Goal: Task Accomplishment & Management: Complete application form

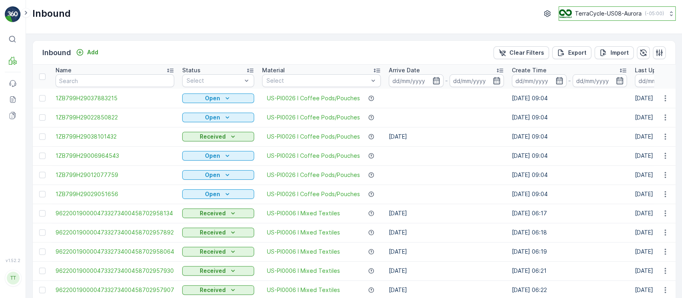
scroll to position [70, 0]
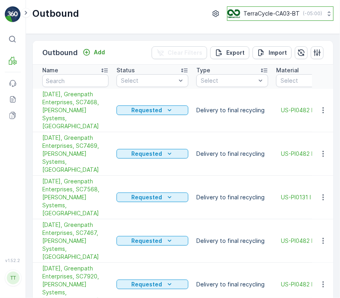
click at [311, 16] on p "( -05:00 )" at bounding box center [312, 13] width 19 height 6
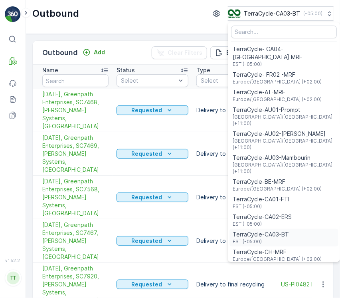
click at [280, 230] on span "TerraCycle-CA03-BT" at bounding box center [261, 234] width 56 height 8
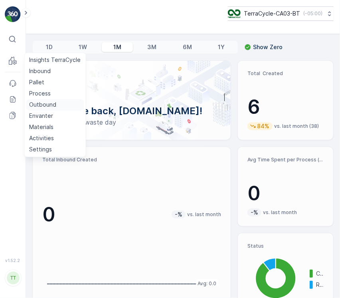
click at [43, 107] on p "Outbound" at bounding box center [42, 105] width 27 height 8
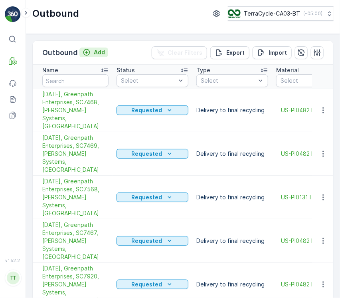
click at [97, 52] on p "Add" at bounding box center [99, 52] width 11 height 8
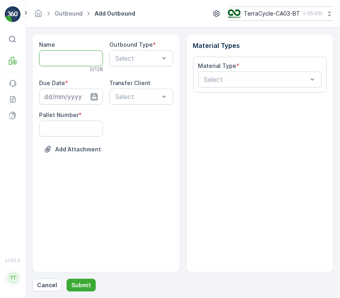
click at [82, 59] on input "Name" at bounding box center [71, 58] width 64 height 16
paste input "09/10/2025, Greenpath Enterprises, SC7567, John Paul Mitchell Systems, US"
type input "[DATE], Greenpath Enterprises, SC7567, [PERSON_NAME] Systems, [GEOGRAPHIC_DATA]"
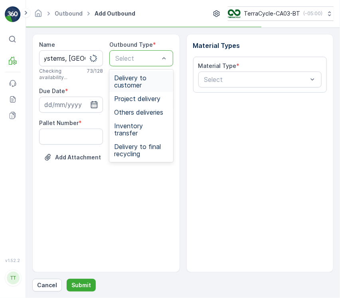
scroll to position [0, 0]
click at [152, 148] on span "Delivery to final recycling" at bounding box center [141, 150] width 54 height 14
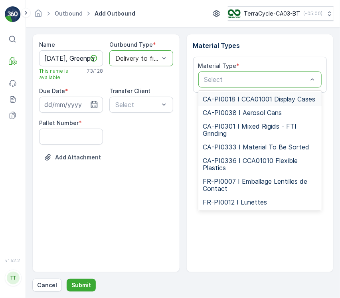
type input "US-PI0131"
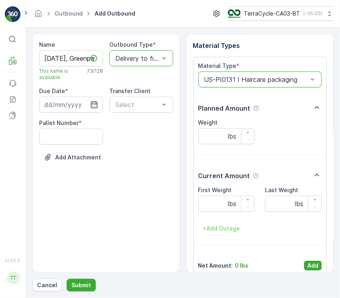
drag, startPoint x: 309, startPoint y: 264, endPoint x: 225, endPoint y: 232, distance: 89.8
click at [306, 260] on div "Material Type * option US-PI0131 I Haircare packaging, selected. US-PI0131 I Ha…" at bounding box center [260, 166] width 124 height 208
click at [49, 97] on input at bounding box center [71, 105] width 64 height 16
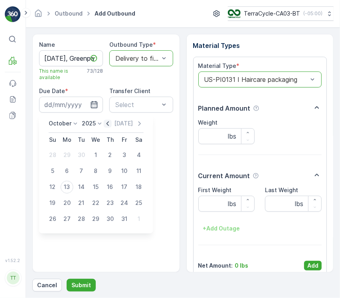
click at [112, 122] on icon "button" at bounding box center [108, 124] width 8 height 8
click at [99, 167] on div "10" at bounding box center [95, 171] width 13 height 13
type input "10.09.2025"
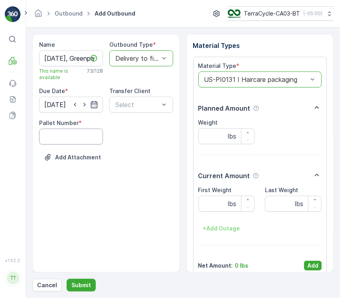
click at [80, 143] on Number "Pallet Number" at bounding box center [71, 137] width 64 height 16
type Number "1"
click at [96, 178] on div "Name 09/10/2025, Greenpath Enterprises, SC7567, John Paul Mitchell Systems, US …" at bounding box center [106, 153] width 148 height 238
click at [316, 264] on p "Add" at bounding box center [312, 266] width 11 height 8
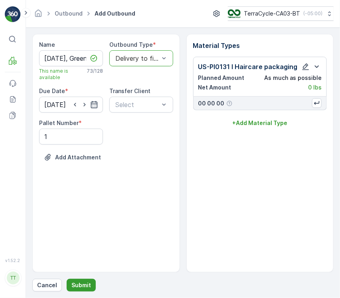
click at [87, 289] on button "Submit" at bounding box center [81, 285] width 29 height 13
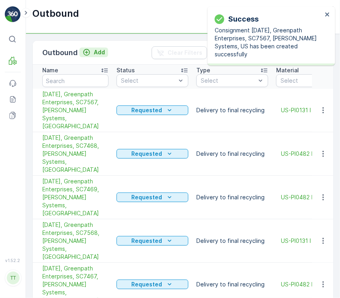
click at [85, 54] on icon "Add" at bounding box center [87, 52] width 8 height 8
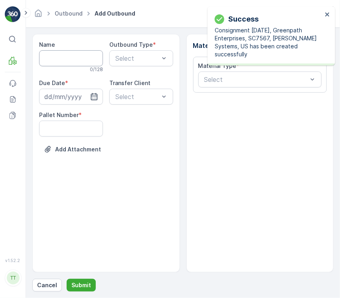
paste input "09/08/2025, Greenpath Enterprises, SC7470, John Paul Mitchell Systems, US"
click at [81, 61] on input "Name" at bounding box center [71, 58] width 64 height 16
type input "09/08/2025, Greenpath Enterprises, SC7470, John Paul Mitchell Systems, US"
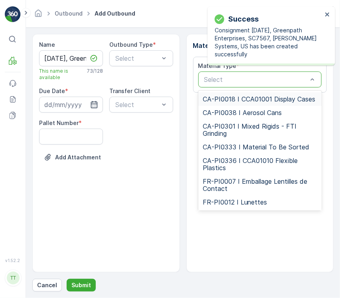
type input "US-PI0482"
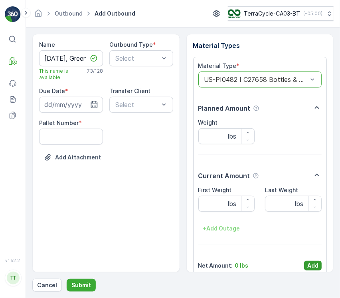
click at [319, 262] on button "Add" at bounding box center [313, 266] width 18 height 10
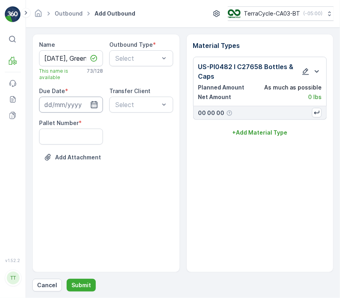
click at [73, 107] on input at bounding box center [71, 105] width 64 height 16
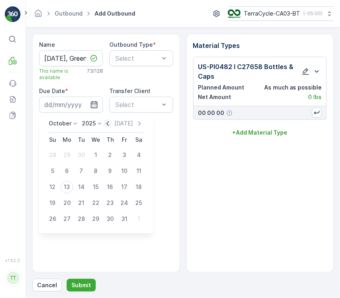
click at [111, 125] on icon "button" at bounding box center [108, 124] width 8 height 8
click at [71, 172] on div "8" at bounding box center [67, 171] width 13 height 13
type input "08.09.2025"
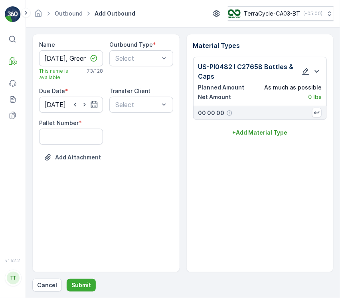
click at [69, 146] on div "Name 09/08/2025, Greenpath Enterprises, SC7470, John Paul Mitchell Systems, US …" at bounding box center [106, 107] width 134 height 133
click at [69, 137] on Number "Pallet Number" at bounding box center [71, 137] width 64 height 16
type Number "1"
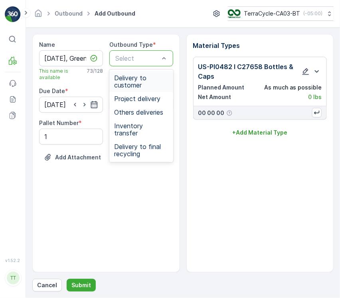
click at [133, 63] on div "Select" at bounding box center [141, 58] width 64 height 16
click at [141, 143] on span "Delivery to final recycling" at bounding box center [141, 150] width 54 height 14
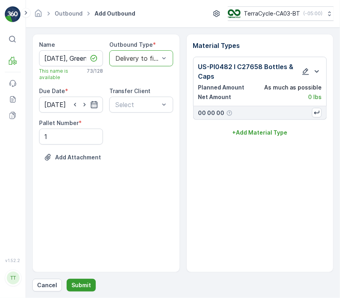
click at [74, 286] on p "Submit" at bounding box center [81, 285] width 20 height 8
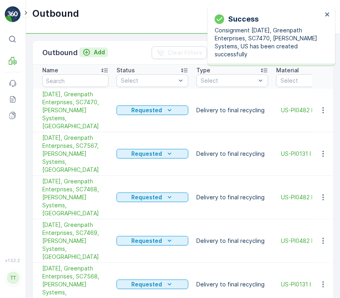
click at [102, 49] on p "Add" at bounding box center [99, 52] width 11 height 8
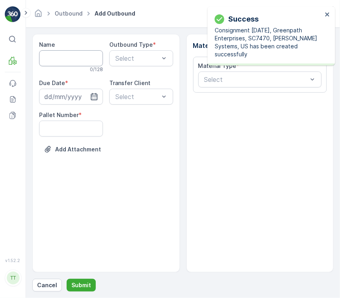
click at [91, 56] on div "Name 0 / 128" at bounding box center [71, 57] width 64 height 32
click at [91, 57] on input "Name" at bounding box center [71, 58] width 64 height 16
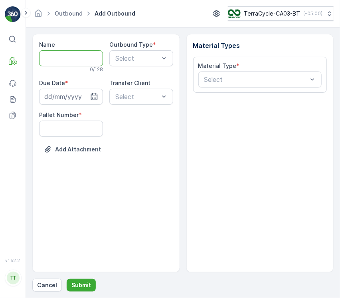
paste input "09/08/2025, Greenpath Enterprises, SC7566, John Paul Mitchell Systems, US"
type input "09/08/2025, Greenpath Enterprises, SC7566, John Paul Mitchell Systems, US"
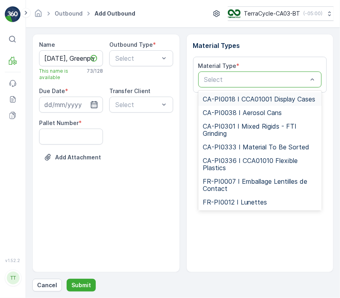
click at [240, 83] on p "Select" at bounding box center [256, 80] width 104 height 10
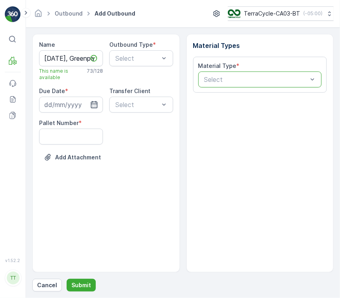
click at [240, 83] on p "Select" at bounding box center [256, 80] width 104 height 10
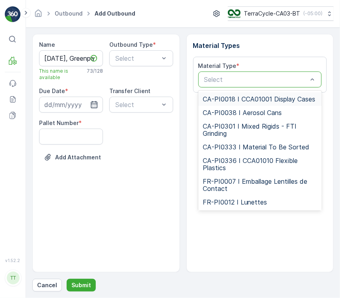
paste input "US-PI0482"
type input "US-PI0482"
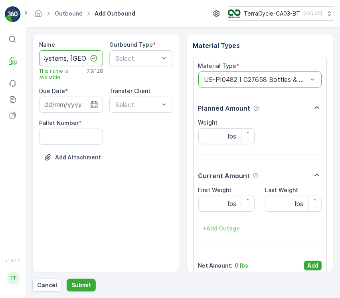
scroll to position [0, 191]
drag, startPoint x: 74, startPoint y: 58, endPoint x: 260, endPoint y: 60, distance: 185.7
click at [260, 60] on div "Name 09/08/2025, Greenpath Enterprises, SC7566, John Paul Mitchell Systems, US …" at bounding box center [182, 153] width 301 height 238
click at [320, 264] on button "Add" at bounding box center [313, 266] width 18 height 10
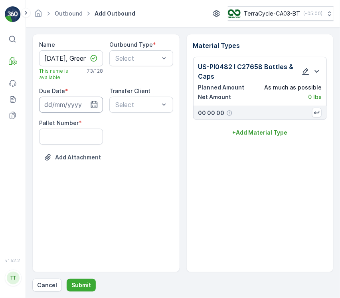
click at [57, 101] on input at bounding box center [71, 105] width 64 height 16
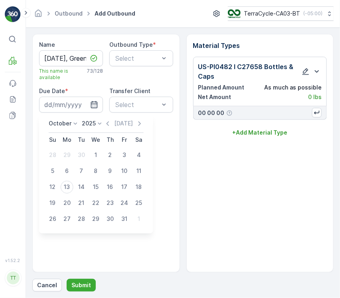
click at [114, 124] on div "Today" at bounding box center [124, 124] width 40 height 8
click at [111, 123] on icon "button" at bounding box center [108, 124] width 8 height 8
click at [64, 176] on div "8" at bounding box center [67, 171] width 13 height 13
type input "08.09.2025"
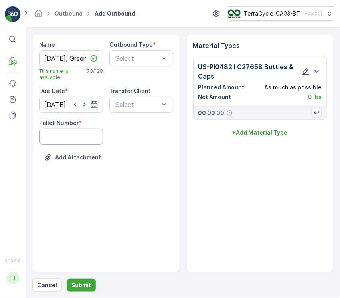
click at [64, 138] on Number "Pallet Number" at bounding box center [71, 137] width 64 height 16
type Number "1"
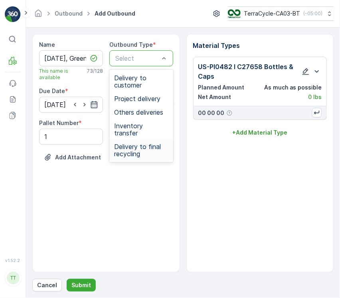
click at [150, 143] on span "Delivery to final recycling" at bounding box center [141, 150] width 54 height 14
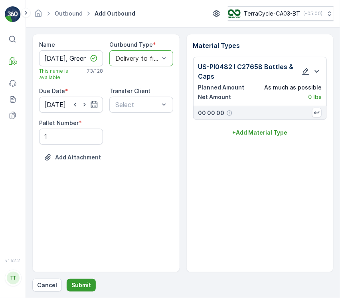
click at [81, 279] on div "Name 09/08/2025, Greenpath Enterprises, SC7566, John Paul Mitchell Systems, US …" at bounding box center [182, 163] width 301 height 258
click at [84, 283] on p "Submit" at bounding box center [81, 285] width 20 height 8
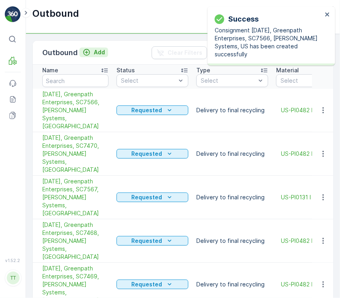
click at [94, 52] on p "Add" at bounding box center [99, 52] width 11 height 8
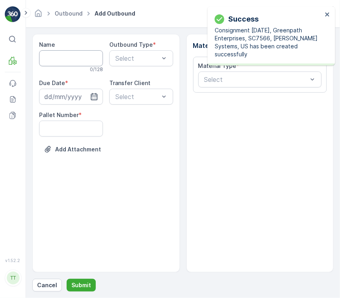
click at [81, 63] on input "Name" at bounding box center [71, 58] width 64 height 16
paste input "09/29/2025, Greenpath Enterprises, SC7357, John Paul Mitchell Systems, US"
type input "09/29/2025, Greenpath Enterprises, SC7357, John Paul Mitchell Systems, US"
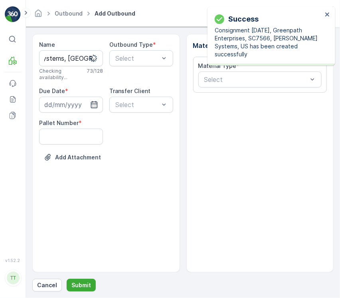
scroll to position [0, 0]
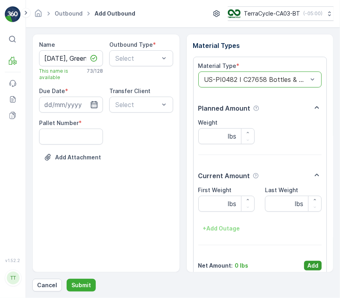
click at [312, 268] on p "Add" at bounding box center [312, 266] width 11 height 8
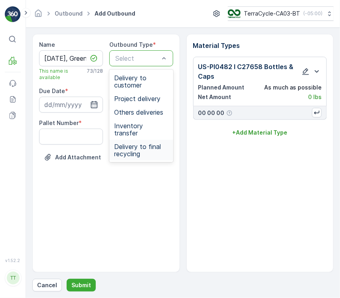
click at [135, 143] on span "Delivery to final recycling" at bounding box center [141, 150] width 54 height 14
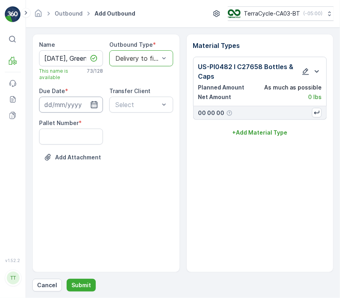
click at [77, 100] on input at bounding box center [71, 105] width 64 height 16
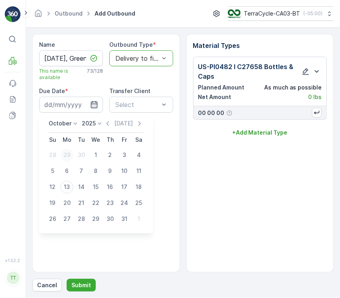
click at [68, 154] on div "29" at bounding box center [67, 155] width 13 height 13
type input "29.09.2025"
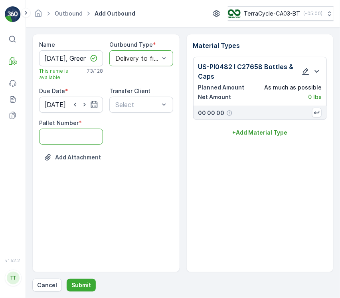
drag, startPoint x: 67, startPoint y: 138, endPoint x: 69, endPoint y: 144, distance: 6.1
click at [67, 138] on Number "Pallet Number" at bounding box center [71, 137] width 64 height 16
type Number "1"
drag, startPoint x: 69, startPoint y: 287, endPoint x: 73, endPoint y: 285, distance: 4.1
click at [73, 285] on button "Submit" at bounding box center [81, 285] width 29 height 13
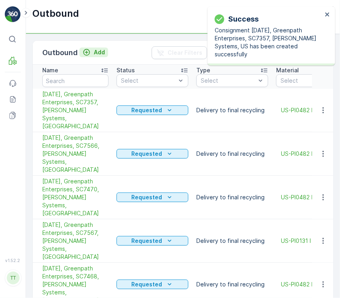
click at [107, 53] on button "Add" at bounding box center [93, 53] width 29 height 10
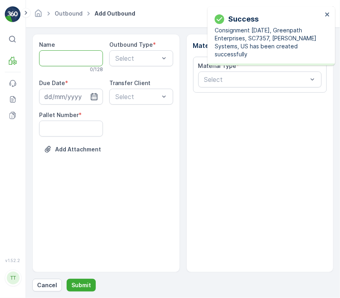
click at [100, 53] on input "Name" at bounding box center [71, 58] width 64 height 16
paste input "09/25/2025, Greenpath Enterprises, SC7569, John Paul Mitchell Systems, US"
type input "09/25/2025, Greenpath Enterprises, SC7569, John Paul Mitchell Systems, US"
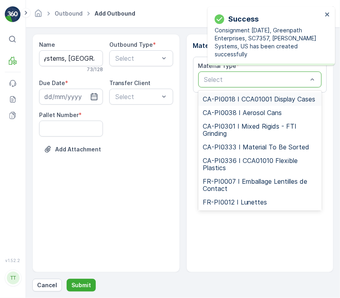
scroll to position [0, 0]
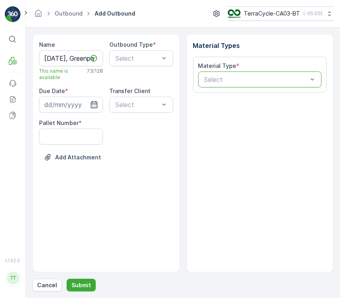
click at [274, 84] on p "Select" at bounding box center [256, 80] width 104 height 10
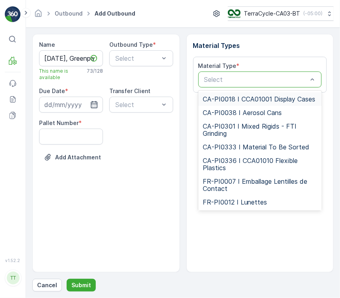
click at [274, 84] on p "Select" at bounding box center [256, 80] width 104 height 10
paste input "US-PI0482"
type input "US-PI0482"
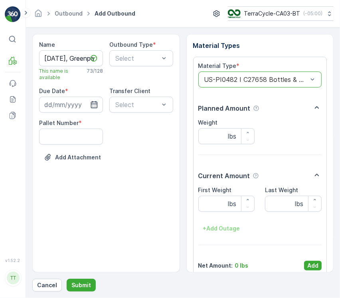
click at [320, 261] on div "Add" at bounding box center [313, 266] width 18 height 10
click at [310, 262] on p "Add" at bounding box center [312, 266] width 11 height 8
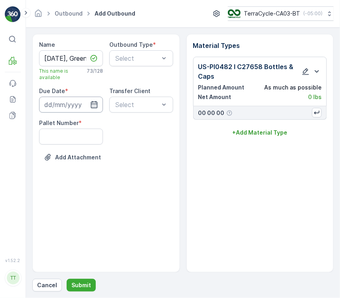
click at [72, 104] on input at bounding box center [71, 105] width 64 height 16
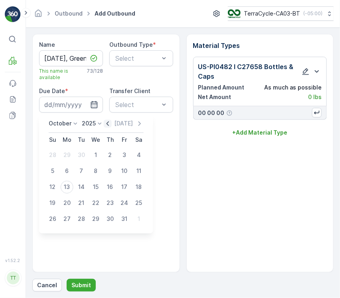
click at [109, 125] on icon "button" at bounding box center [108, 124] width 8 height 8
click at [115, 200] on div "25" at bounding box center [110, 203] width 13 height 13
type input "25.09.2025"
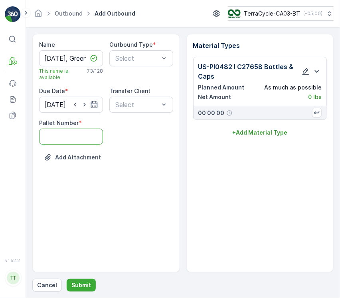
click at [68, 139] on Number "Pallet Number" at bounding box center [71, 137] width 64 height 16
type Number "1"
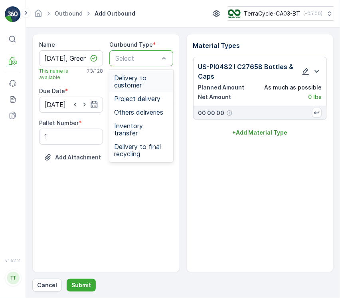
drag, startPoint x: 136, startPoint y: 60, endPoint x: 135, endPoint y: 78, distance: 18.0
click at [137, 143] on span "Delivery to final recycling" at bounding box center [141, 150] width 54 height 14
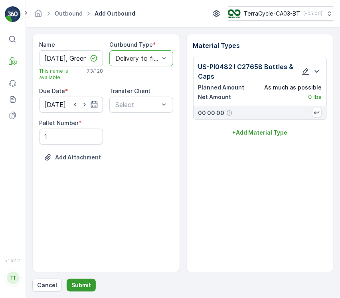
click at [77, 285] on p "Submit" at bounding box center [81, 285] width 20 height 8
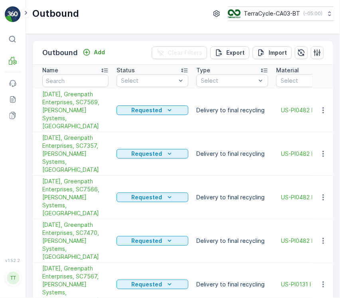
click at [89, 57] on div "Add" at bounding box center [93, 53] width 29 height 10
click at [98, 55] on p "Add" at bounding box center [99, 52] width 11 height 8
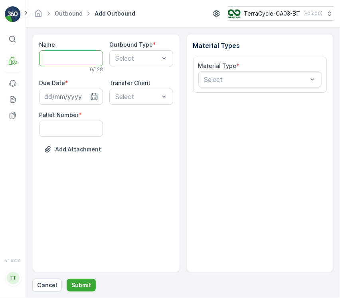
drag, startPoint x: 72, startPoint y: 62, endPoint x: 284, endPoint y: 88, distance: 214.0
click at [72, 63] on input "Name" at bounding box center [71, 58] width 64 height 16
paste input "09/29/2025, Greenpath Enterprises, SC7295, John Paul Mitchell Systems, US"
type input "09/29/2025, Greenpath Enterprises, SC7295, John Paul Mitchell Systems, US"
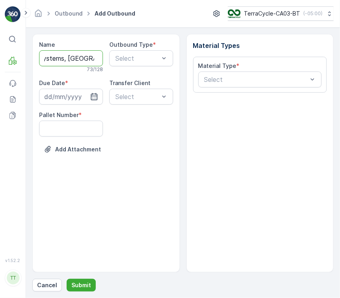
scroll to position [0, 0]
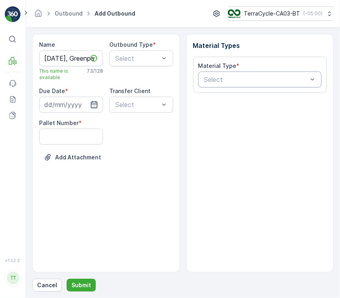
click at [259, 87] on div "Select" at bounding box center [260, 79] width 124 height 16
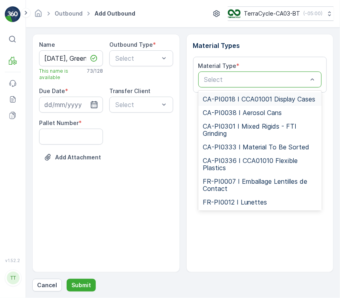
type input "US-PI0482"
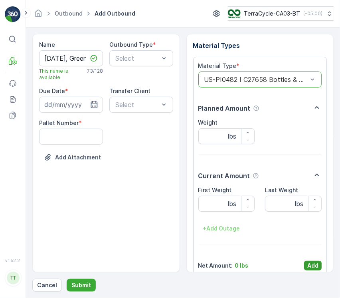
click at [313, 264] on p "Add" at bounding box center [312, 266] width 11 height 8
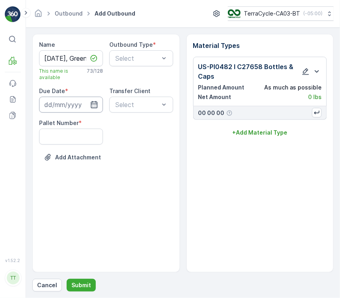
click at [64, 104] on input at bounding box center [71, 105] width 64 height 16
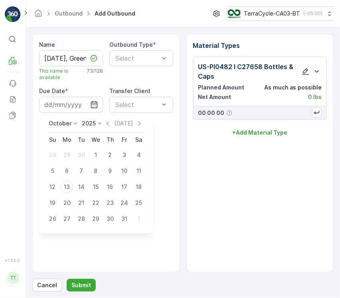
click at [71, 154] on div "29" at bounding box center [67, 155] width 13 height 13
type input "29.09.2025"
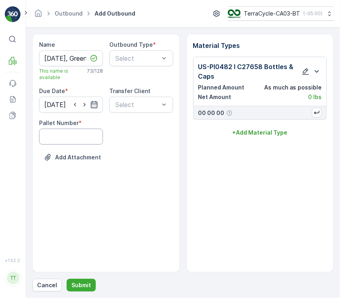
click at [79, 139] on Number "Pallet Number" at bounding box center [71, 137] width 64 height 16
type Number "1"
click at [123, 65] on div "Select" at bounding box center [141, 58] width 64 height 16
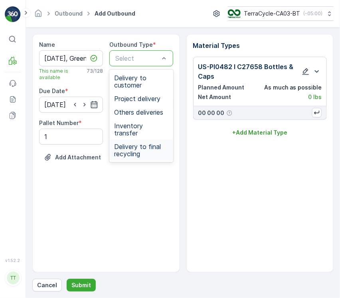
click at [134, 143] on span "Delivery to final recycling" at bounding box center [141, 150] width 54 height 14
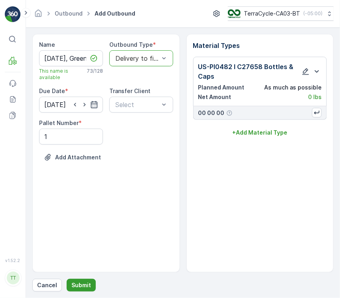
click at [78, 285] on p "Submit" at bounding box center [81, 285] width 20 height 8
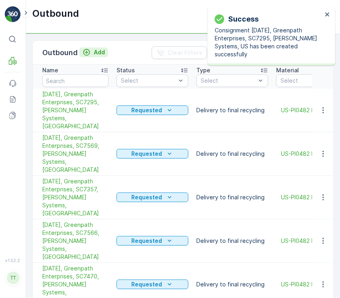
click at [91, 54] on div "Add" at bounding box center [94, 52] width 22 height 8
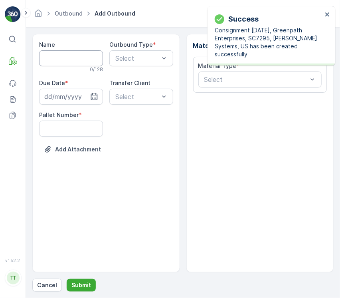
click at [80, 61] on input "Name" at bounding box center [71, 58] width 64 height 16
paste input "09/08/2025, Greenpath Enterprises, SC7565, John Paul Mitchell Systems, US"
type input "09/08/2025, Greenpath Enterprises, SC7565, John Paul Mitchell Systems, US"
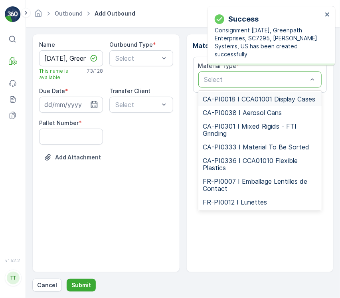
click at [259, 85] on div "Select" at bounding box center [260, 79] width 124 height 16
type input "US-PI0482"
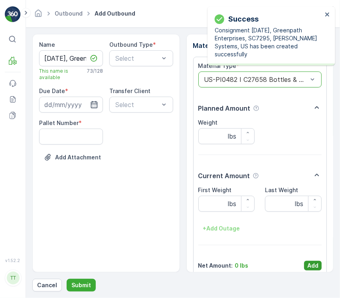
click at [312, 264] on p "Add" at bounding box center [312, 266] width 11 height 8
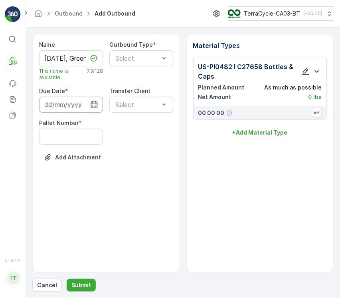
click at [83, 102] on input at bounding box center [71, 105] width 64 height 16
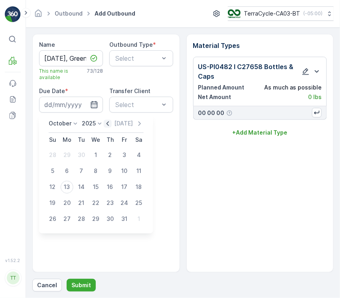
click at [112, 123] on icon "button" at bounding box center [108, 124] width 8 height 8
drag, startPoint x: 69, startPoint y: 172, endPoint x: 69, endPoint y: 164, distance: 7.6
click at [69, 172] on div "8" at bounding box center [67, 171] width 13 height 13
type input "08.09.2025"
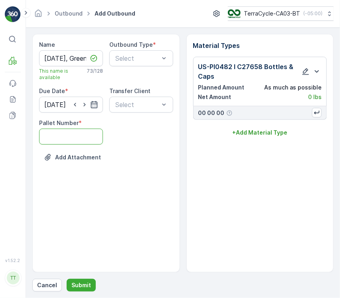
click at [65, 141] on Number "Pallet Number" at bounding box center [71, 137] width 64 height 16
type Number "1"
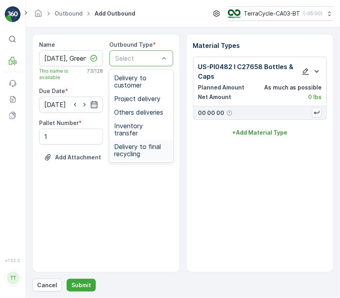
click at [130, 143] on span "Delivery to final recycling" at bounding box center [141, 150] width 54 height 14
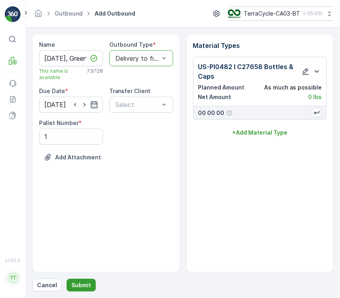
click at [75, 289] on button "Submit" at bounding box center [81, 285] width 29 height 13
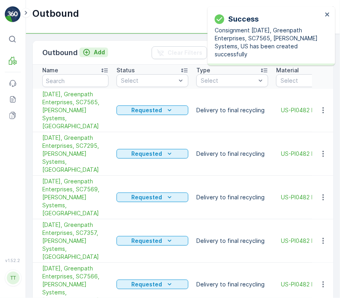
click at [91, 53] on div "Add" at bounding box center [94, 52] width 22 height 8
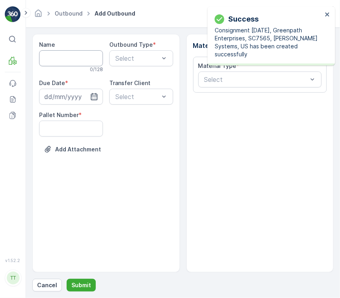
click at [90, 55] on input "Name" at bounding box center [71, 58] width 64 height 16
paste input "09/25/2025, Greenpath Enterprises, SC7570, John Paul Mitchell Systems, US"
type input "09/25/2025, Greenpath Enterprises, SC7570, John Paul Mitchell Systems, US"
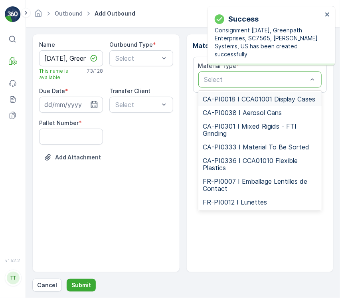
type input "US-PI0482"
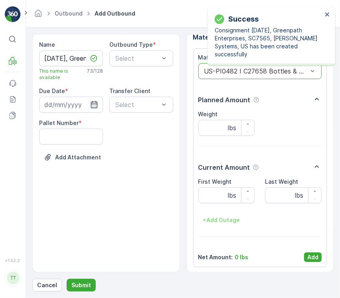
scroll to position [10, 0]
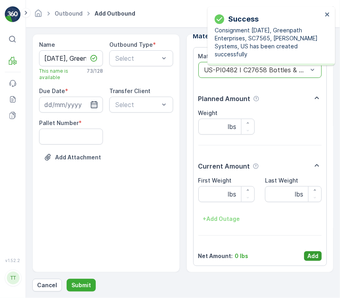
click at [317, 252] on button "Add" at bounding box center [313, 256] width 18 height 10
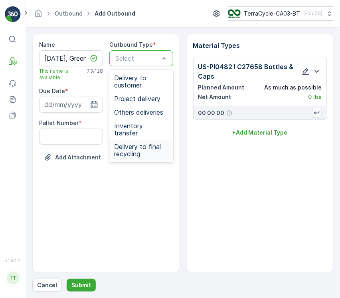
click at [144, 143] on span "Delivery to final recycling" at bounding box center [141, 150] width 54 height 14
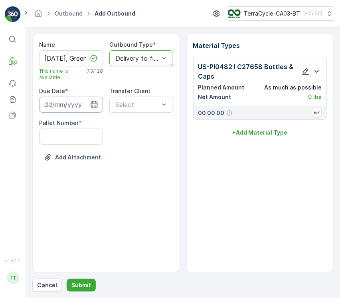
click at [83, 102] on input at bounding box center [71, 105] width 64 height 16
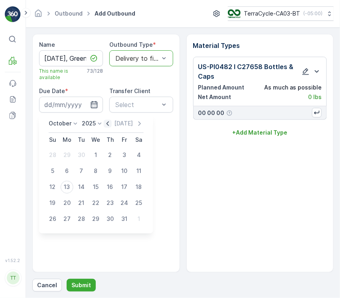
click at [112, 123] on icon "button" at bounding box center [108, 124] width 8 height 8
drag, startPoint x: 111, startPoint y: 206, endPoint x: 99, endPoint y: 188, distance: 21.7
click at [110, 206] on div "25" at bounding box center [110, 203] width 13 height 13
type input "[DATE]"
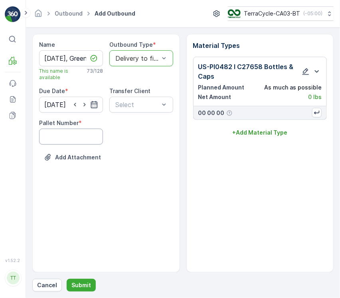
click at [70, 142] on Number "Pallet Number" at bounding box center [71, 137] width 64 height 16
type Number "1"
click at [80, 282] on p "Submit" at bounding box center [81, 285] width 20 height 8
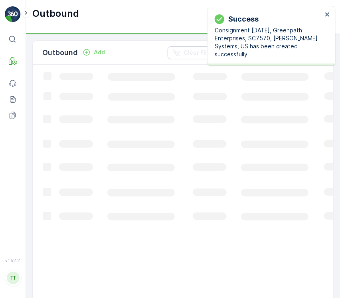
click at [89, 54] on icon "Add" at bounding box center [86, 52] width 7 height 7
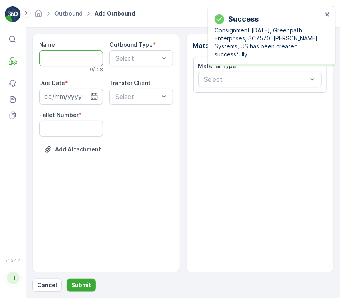
click at [80, 61] on input "Name" at bounding box center [71, 58] width 64 height 16
paste input "09/30/2025, Greenpath Enterprises, SC7891, John Paul Mitchell Systems, US"
type input "09/30/2025, Greenpath Enterprises, SC7891, John Paul Mitchell Systems, US"
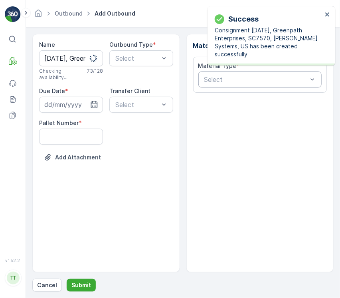
click at [227, 85] on div "Select" at bounding box center [260, 79] width 124 height 16
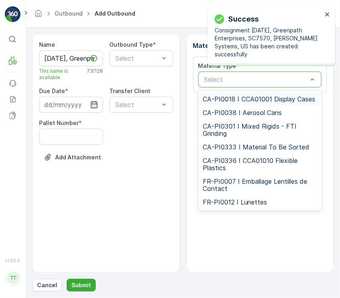
click at [229, 103] on span "CA-PI0018 I CCA01001 Display Cases" at bounding box center [259, 98] width 113 height 7
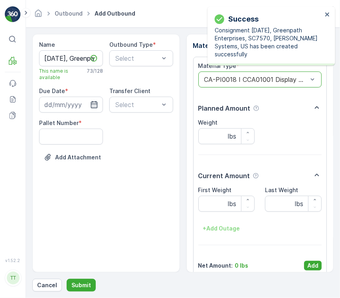
click at [224, 86] on div "CA-PI0018 I CCA01001 Display Cases" at bounding box center [260, 79] width 124 height 16
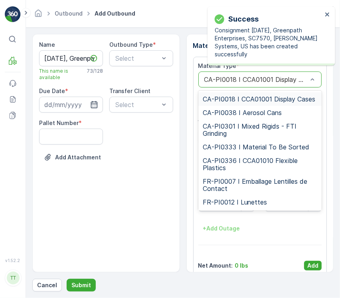
paste input "US-PI0482"
type input "US-PI0482"
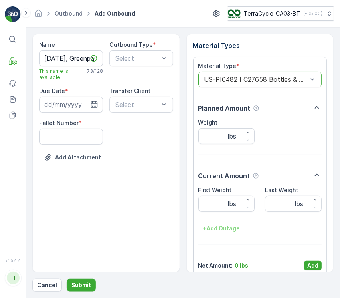
drag, startPoint x: 317, startPoint y: 264, endPoint x: 298, endPoint y: 249, distance: 24.3
click at [317, 264] on button "Add" at bounding box center [313, 266] width 18 height 10
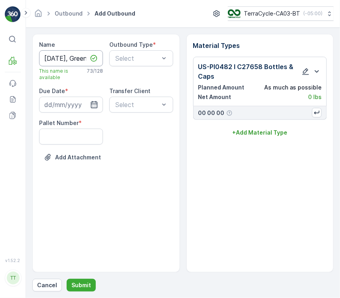
scroll to position [0, 190]
drag, startPoint x: 58, startPoint y: 58, endPoint x: 245, endPoint y: 69, distance: 186.8
click at [250, 65] on div "Name 09/30/2025, Greenpath Enterprises, SC7891, John Paul Mitchell Systems, US …" at bounding box center [182, 153] width 301 height 238
drag, startPoint x: 78, startPoint y: 123, endPoint x: 79, endPoint y: 135, distance: 11.2
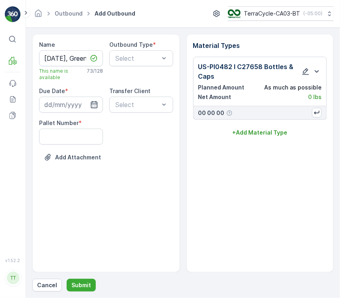
click at [79, 127] on div "Pallet Number *" at bounding box center [71, 132] width 64 height 26
drag, startPoint x: 79, startPoint y: 135, endPoint x: 81, endPoint y: 143, distance: 8.9
click at [79, 135] on Number "Pallet Number" at bounding box center [71, 137] width 64 height 16
type Number "1"
click at [69, 108] on input at bounding box center [71, 105] width 64 height 16
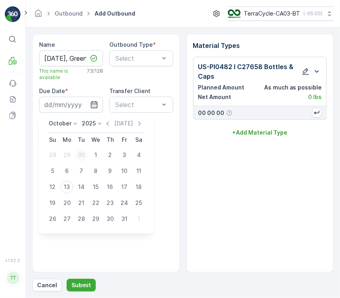
click at [80, 156] on div "30" at bounding box center [81, 155] width 13 height 13
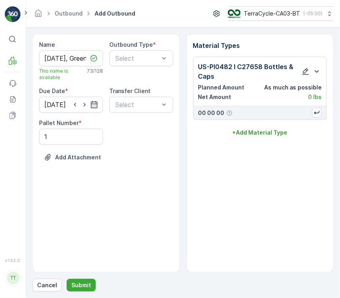
type input "30.09.2025"
click at [128, 66] on div "Outbound Type * Select" at bounding box center [141, 61] width 64 height 40
click at [127, 63] on div "Select" at bounding box center [141, 58] width 64 height 16
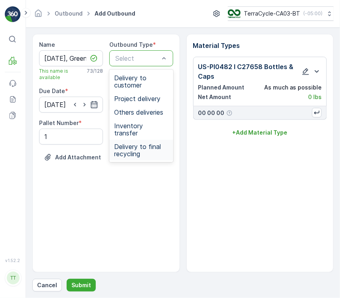
click at [136, 151] on div "Delivery to final recycling" at bounding box center [141, 150] width 64 height 21
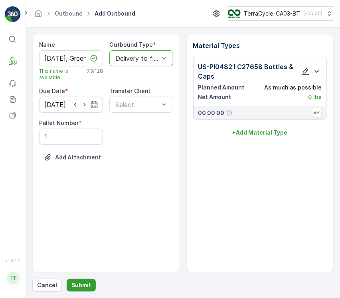
click at [85, 284] on p "Submit" at bounding box center [81, 285] width 20 height 8
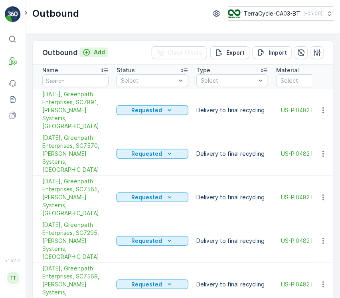
click at [90, 48] on div "Add" at bounding box center [94, 52] width 22 height 8
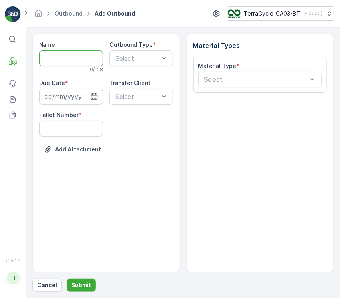
click at [79, 62] on input "Name" at bounding box center [71, 58] width 64 height 16
paste input "09/11/2025, Starlux Corp, SC7361, Richemont N.A., US"
type input "09/11/2025, Starlux Corp, SC7361, Richemont N.A., US"
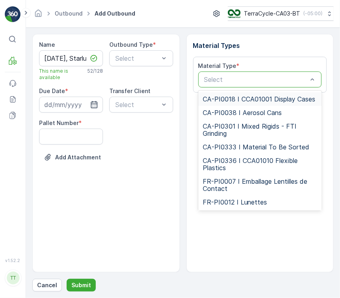
type input "US-PI0485"
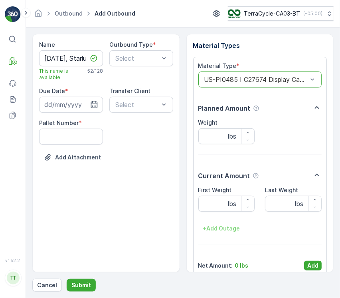
drag, startPoint x: 311, startPoint y: 261, endPoint x: 311, endPoint y: 266, distance: 4.9
click at [312, 267] on button "Add" at bounding box center [313, 266] width 18 height 10
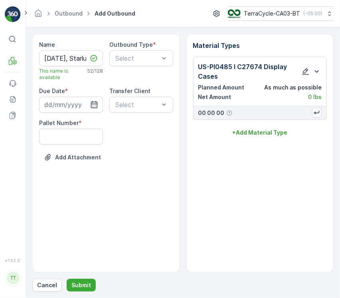
click at [311, 266] on div "Material Types US-PI0485 I C27674 Display Cases Planned Amount As much as possi…" at bounding box center [260, 153] width 148 height 238
click at [67, 104] on input at bounding box center [71, 105] width 64 height 16
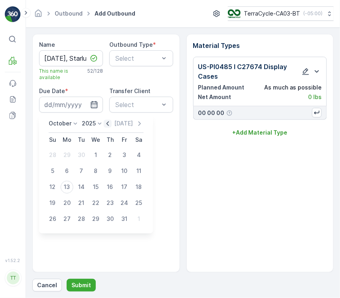
click at [112, 123] on icon "button" at bounding box center [108, 124] width 8 height 8
click at [108, 172] on div "11" at bounding box center [110, 171] width 13 height 13
type input "11.09.2025"
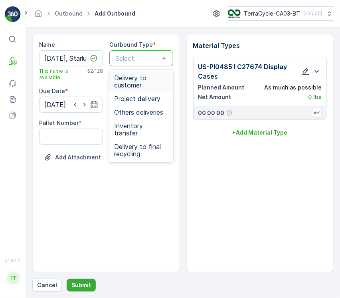
drag, startPoint x: 127, startPoint y: 62, endPoint x: 133, endPoint y: 85, distance: 23.4
click at [133, 143] on span "Delivery to final recycling" at bounding box center [141, 150] width 54 height 14
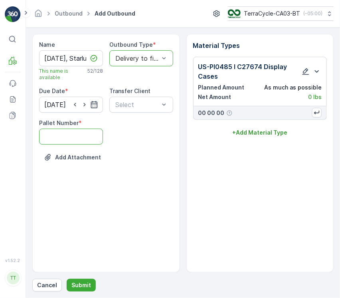
click at [93, 131] on Number "Pallet Number" at bounding box center [71, 137] width 64 height 16
type Number "1"
click at [82, 281] on p "Submit" at bounding box center [81, 285] width 20 height 8
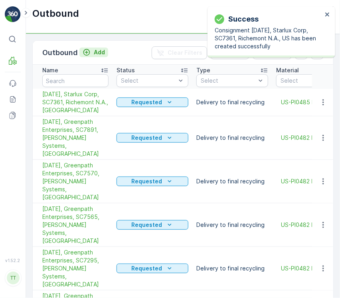
click at [97, 53] on p "Add" at bounding box center [99, 52] width 11 height 8
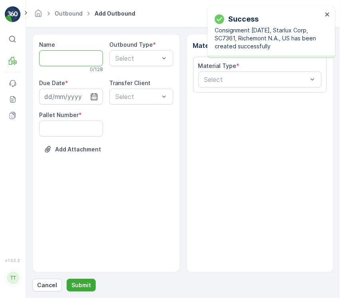
click at [91, 62] on input "Name" at bounding box center [71, 58] width 64 height 16
paste input "09/30/2025, Greenpath Enterprises, SC7843, John Paul Mitchell Systems, US"
type input "09/30/2025, Greenpath Enterprises, SC7843, John Paul Mitchell Systems, US"
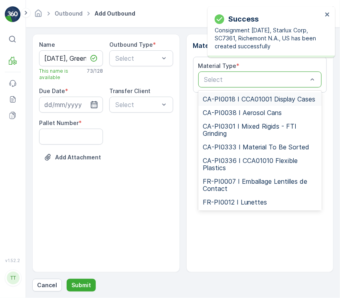
type input "US-PI0482"
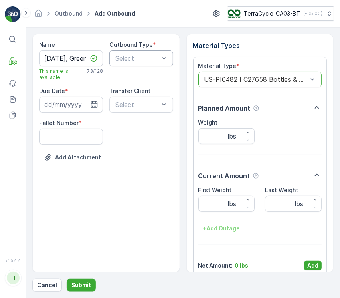
click at [158, 64] on div "Select" at bounding box center [141, 58] width 64 height 16
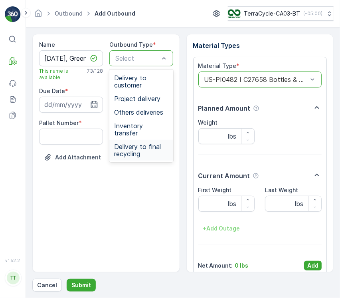
click at [160, 140] on div "Delivery to final recycling" at bounding box center [141, 150] width 64 height 21
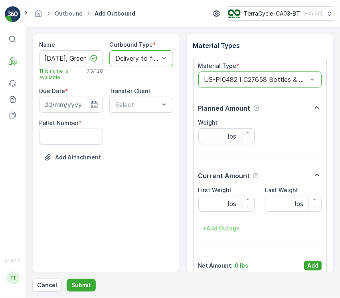
drag, startPoint x: 314, startPoint y: 265, endPoint x: 218, endPoint y: 213, distance: 108.6
click at [311, 265] on p "Add" at bounding box center [312, 266] width 11 height 8
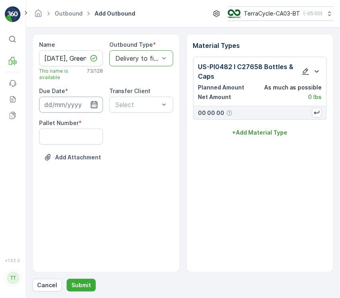
click at [83, 102] on input at bounding box center [71, 105] width 64 height 16
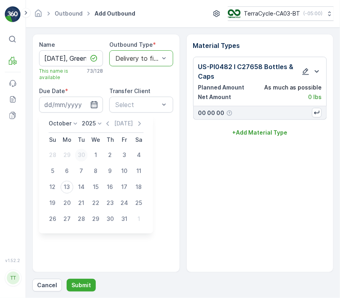
click at [82, 151] on div "30" at bounding box center [81, 155] width 13 height 13
type input "30.09.2025"
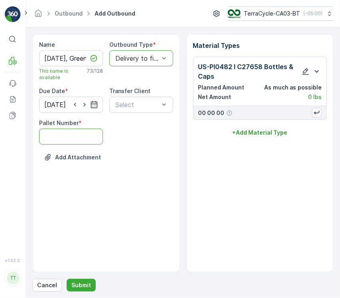
drag, startPoint x: 73, startPoint y: 138, endPoint x: 74, endPoint y: 143, distance: 4.8
click at [73, 138] on Number "Pallet Number" at bounding box center [71, 137] width 64 height 16
type Number "1"
click at [80, 285] on p "Submit" at bounding box center [81, 285] width 20 height 8
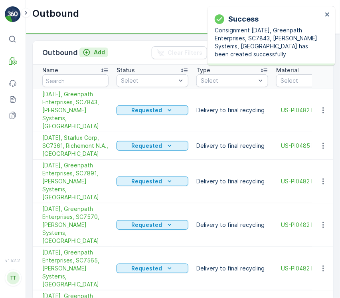
click at [104, 52] on button "Add" at bounding box center [93, 53] width 29 height 10
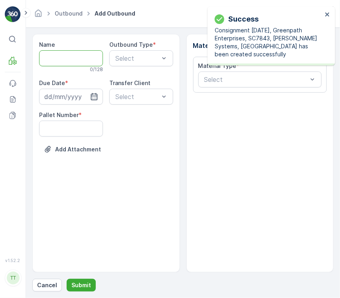
click at [94, 61] on input "Name" at bounding box center [71, 58] width 64 height 16
paste input "09/30/2025, Greenpath Enterprises, SC7892, John Paul Mitchell Systems, US"
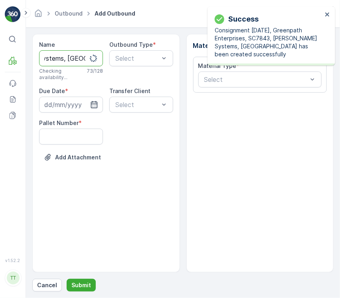
type input "09/30/2025, Greenpath Enterprises, SC7892, John Paul Mitchell Systems, US"
drag, startPoint x: 241, startPoint y: 66, endPoint x: 240, endPoint y: 70, distance: 4.1
click at [240, 70] on div "Material Type * Select" at bounding box center [260, 75] width 124 height 26
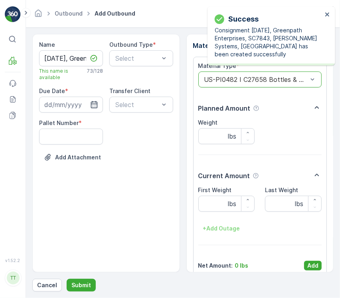
drag, startPoint x: 317, startPoint y: 263, endPoint x: 310, endPoint y: 258, distance: 8.1
click at [316, 263] on p "Add" at bounding box center [312, 266] width 11 height 8
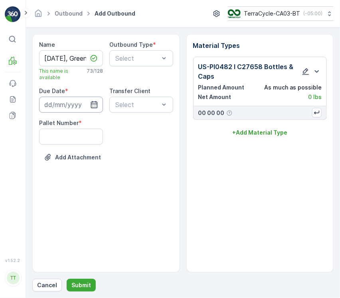
click at [70, 105] on input at bounding box center [71, 105] width 64 height 16
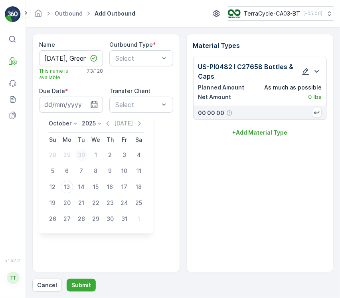
click at [80, 152] on div "30" at bounding box center [81, 155] width 13 height 13
type input "30.09.2025"
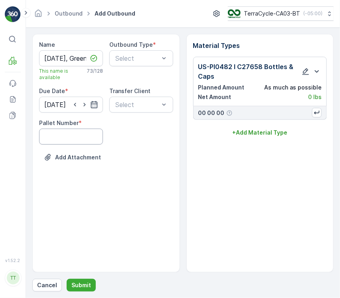
click at [75, 138] on Number "Pallet Number" at bounding box center [71, 137] width 64 height 16
type Number "1"
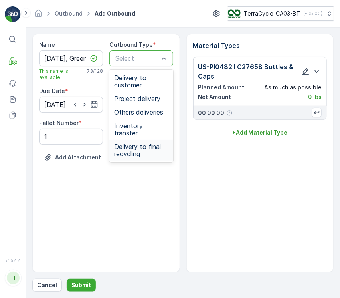
click at [134, 143] on span "Delivery to final recycling" at bounding box center [141, 150] width 54 height 14
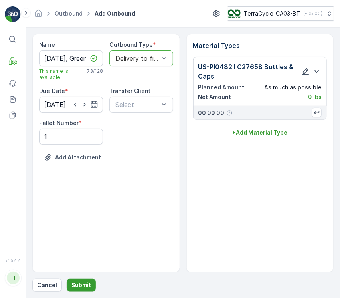
click at [77, 281] on p "Submit" at bounding box center [81, 285] width 20 height 8
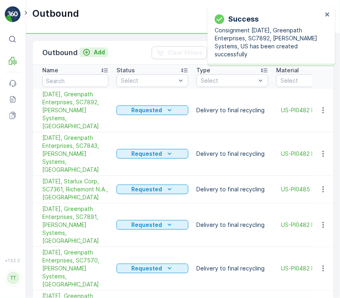
click at [98, 55] on p "Add" at bounding box center [99, 52] width 11 height 8
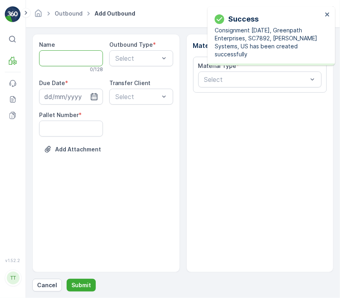
click at [91, 65] on input "Name" at bounding box center [71, 58] width 64 height 16
paste input "09/30/2025, Greenpath Enterprises, SC7804, John Paul Mitchell Systems, US"
type input "09/30/2025, Greenpath Enterprises, SC7804, John Paul Mitchell Systems, US"
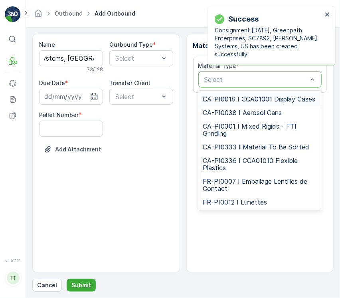
scroll to position [0, 0]
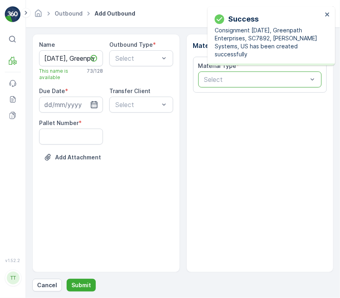
click at [262, 76] on div "Select" at bounding box center [260, 79] width 124 height 16
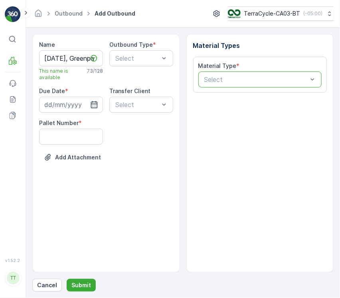
click at [278, 87] on div "Select" at bounding box center [260, 79] width 124 height 16
paste input "US-PI0482"
type input "US-PI0482"
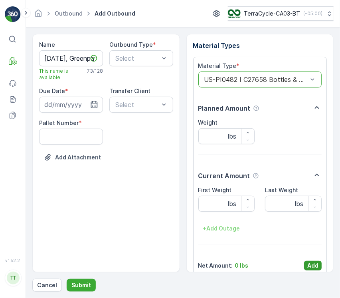
click at [309, 268] on p "Add" at bounding box center [312, 266] width 11 height 8
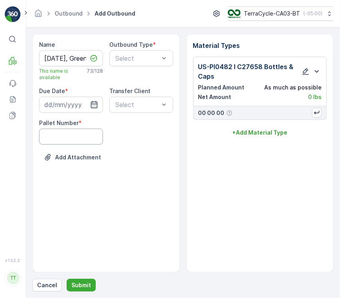
drag, startPoint x: 81, startPoint y: 135, endPoint x: 81, endPoint y: 144, distance: 9.2
click at [81, 135] on Number "Pallet Number" at bounding box center [71, 137] width 64 height 16
click at [61, 107] on input at bounding box center [71, 105] width 64 height 16
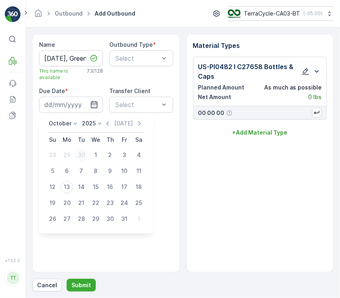
click at [81, 154] on div "30" at bounding box center [81, 155] width 13 height 13
type input "30.09.2025"
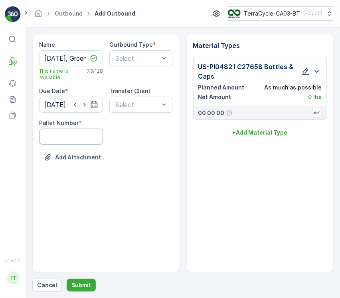
click at [77, 141] on Number "Pallet Number" at bounding box center [71, 137] width 64 height 16
type Number "1"
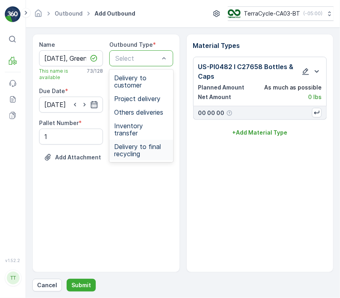
click at [152, 143] on span "Delivery to final recycling" at bounding box center [141, 150] width 54 height 14
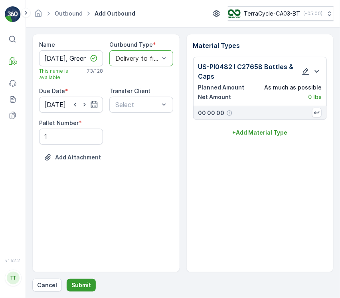
click at [79, 283] on p "Submit" at bounding box center [81, 285] width 20 height 8
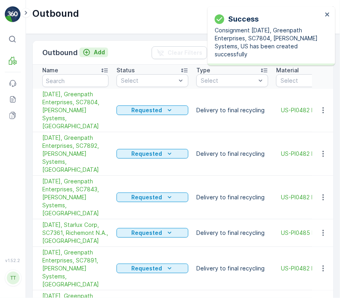
click at [100, 53] on p "Add" at bounding box center [99, 52] width 11 height 8
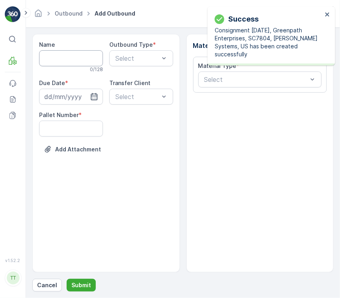
drag, startPoint x: 69, startPoint y: 62, endPoint x: 83, endPoint y: 75, distance: 18.9
click at [68, 63] on input "Name" at bounding box center [71, 58] width 64 height 16
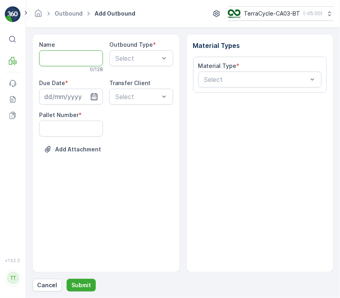
paste input "09/30/2025, RR3 Resources, SC7759, Amazon, US"
type input "09/30/2025, RR3 Resources, SC7759, Amazon, US"
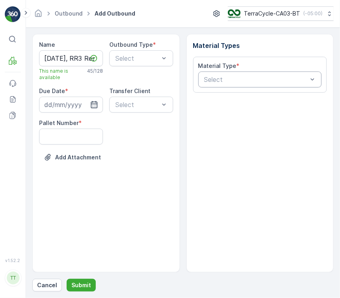
click at [250, 73] on div "Select" at bounding box center [260, 79] width 124 height 16
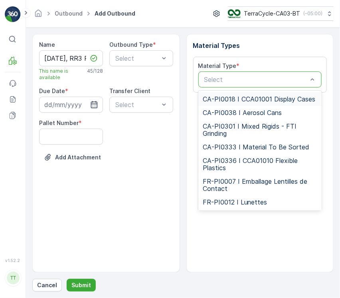
type input "US-PI0476"
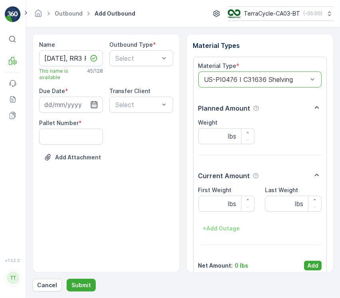
drag, startPoint x: 319, startPoint y: 264, endPoint x: 317, endPoint y: 258, distance: 7.3
click at [319, 264] on button "Add" at bounding box center [313, 266] width 18 height 10
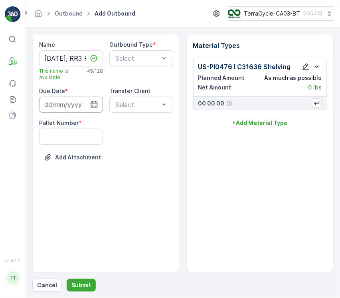
click at [77, 102] on input at bounding box center [71, 105] width 64 height 16
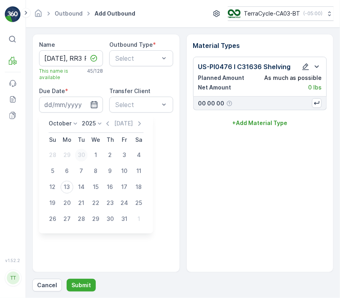
click at [85, 154] on div "30" at bounding box center [81, 155] width 13 height 13
type input "30.09.2025"
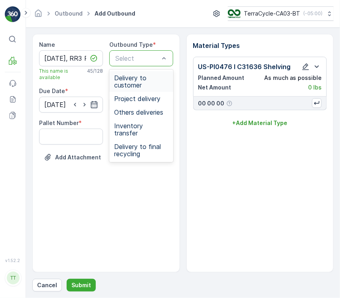
click at [130, 65] on div "Select" at bounding box center [141, 58] width 64 height 16
click at [136, 143] on span "Delivery to final recycling" at bounding box center [141, 150] width 54 height 14
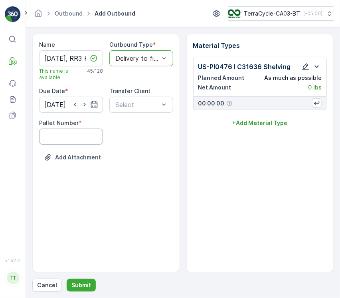
click at [63, 133] on Number "Pallet Number" at bounding box center [71, 137] width 64 height 16
type Number "1"
click at [79, 285] on p "Submit" at bounding box center [81, 285] width 20 height 8
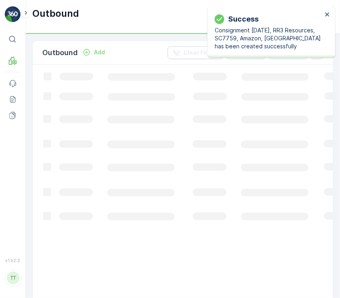
click at [95, 54] on p "Add" at bounding box center [99, 52] width 11 height 8
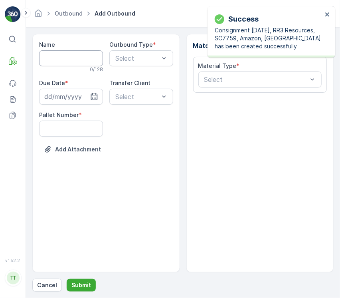
click at [95, 56] on input "Name" at bounding box center [71, 58] width 64 height 16
paste input "09/30/2025, UNIVERSAL RECYCLING TECH, SC7027, FlexTech Solutions, US"
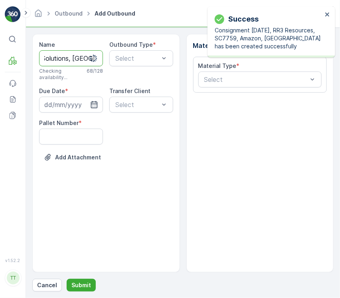
type input "09/30/2025, UNIVERSAL RECYCLING TECH, SC7027, FlexTech Solutions, US"
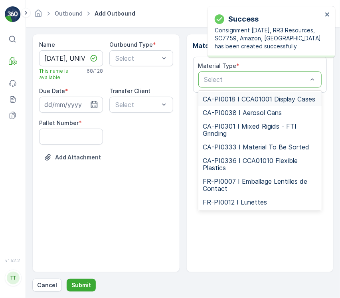
type input "US-PI0187"
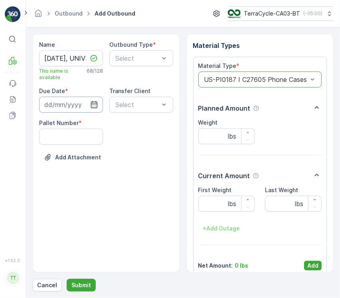
click at [77, 101] on input at bounding box center [71, 105] width 64 height 16
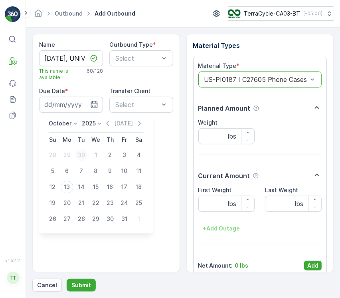
click at [85, 152] on div "30" at bounding box center [81, 155] width 13 height 13
type input "30.09.2025"
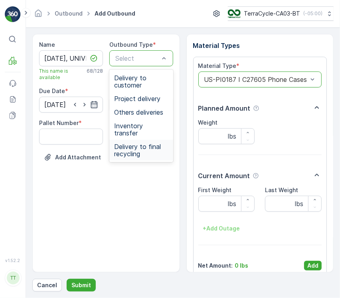
click at [137, 143] on span "Delivery to final recycling" at bounding box center [141, 150] width 54 height 14
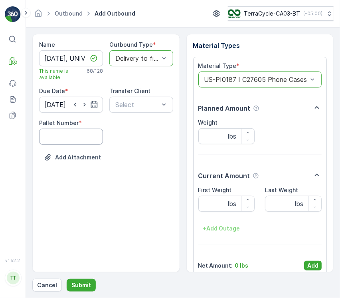
click at [83, 134] on Number "Pallet Number" at bounding box center [71, 137] width 64 height 16
type Number "1"
click at [85, 279] on button "Submit" at bounding box center [81, 285] width 29 height 13
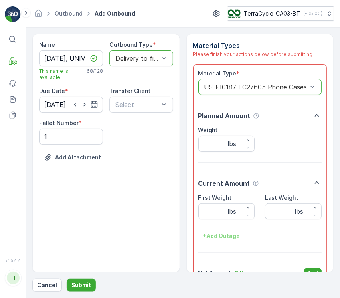
click at [305, 268] on div "Material Type * option US-PI0187 I C27605 Phone Cases, selected. US-PI0187 I C2…" at bounding box center [260, 173] width 124 height 208
click at [309, 270] on p "Add" at bounding box center [312, 273] width 11 height 8
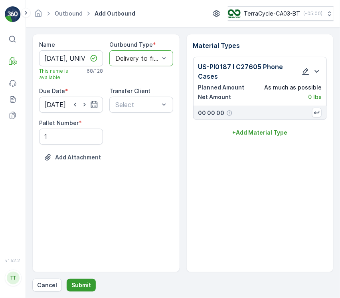
click at [77, 283] on p "Submit" at bounding box center [81, 285] width 20 height 8
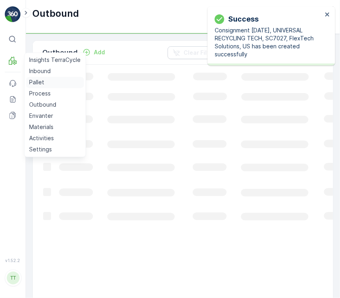
click at [35, 81] on p "Pallet" at bounding box center [36, 83] width 15 height 8
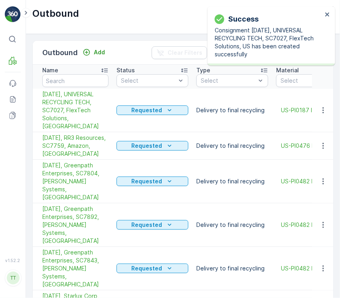
click at [84, 57] on div "Outbound Add" at bounding box center [75, 52] width 66 height 11
click at [85, 57] on div "Add" at bounding box center [93, 53] width 29 height 10
click at [86, 52] on icon "Add" at bounding box center [86, 52] width 7 height 7
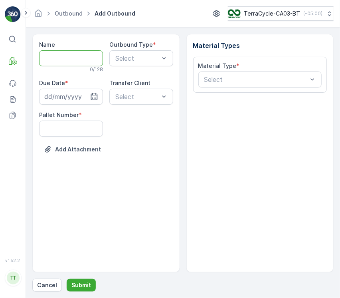
click at [93, 56] on input "Name" at bounding box center [71, 58] width 64 height 16
paste input "09/30/2025, Starlux Corp, SC7561, Cartier, US"
type input "09/30/2025, Starlux Corp, SC7561, Cartier, US"
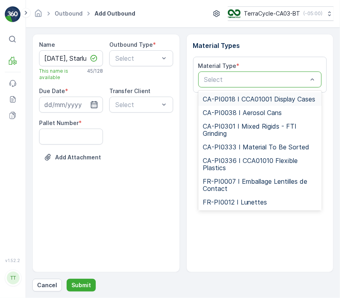
click at [207, 84] on div "Select" at bounding box center [260, 79] width 124 height 16
type input "US-PI0332"
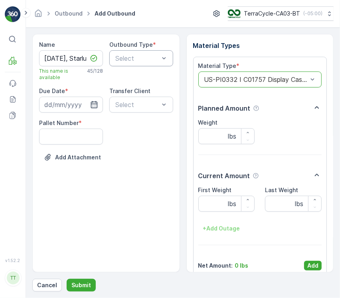
click at [133, 65] on div "Outbound Type * Select" at bounding box center [141, 61] width 64 height 40
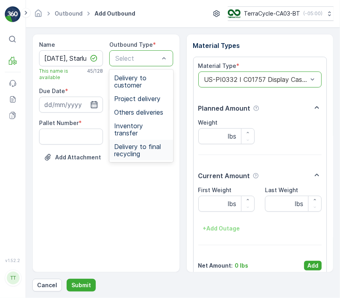
drag, startPoint x: 141, startPoint y: 144, endPoint x: 149, endPoint y: 147, distance: 8.6
click at [141, 145] on span "Delivery to final recycling" at bounding box center [141, 150] width 54 height 14
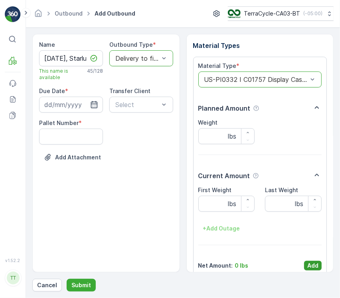
click at [311, 265] on p "Add" at bounding box center [312, 266] width 11 height 8
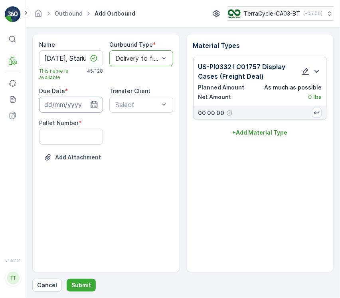
click at [80, 104] on input at bounding box center [71, 105] width 64 height 16
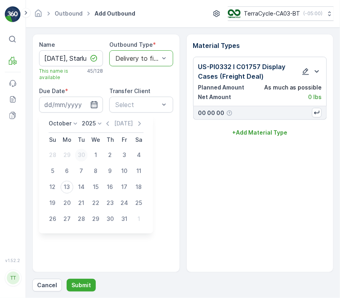
click at [79, 153] on div "30" at bounding box center [81, 155] width 13 height 13
type input "30.09.2025"
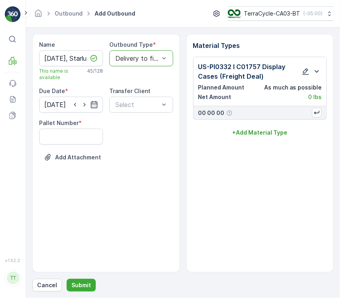
click at [74, 144] on Number "Pallet Number" at bounding box center [71, 137] width 64 height 16
type Number "1"
click at [88, 283] on p "Submit" at bounding box center [81, 285] width 20 height 8
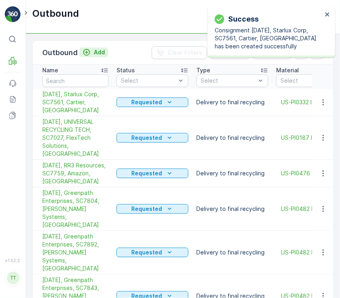
click at [89, 50] on icon "Add" at bounding box center [87, 52] width 8 height 8
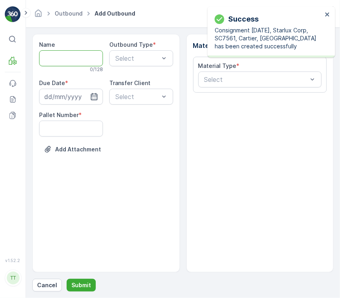
click at [77, 63] on input "Name" at bounding box center [71, 58] width 64 height 16
paste input "09/24/2025, Starlux Corp, SC7562, Cartier, US"
type input "09/24/2025, Starlux Corp, SC7562, Cartier, US"
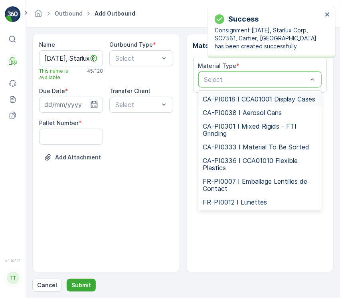
click at [249, 79] on div at bounding box center [256, 79] width 105 height 7
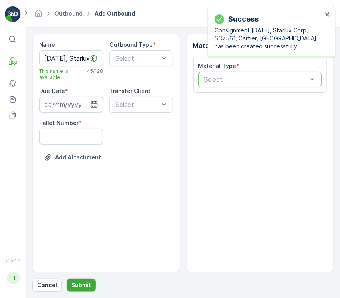
click at [250, 78] on div at bounding box center [256, 79] width 105 height 7
paste input "US-PI0332"
type input "US-PI0332"
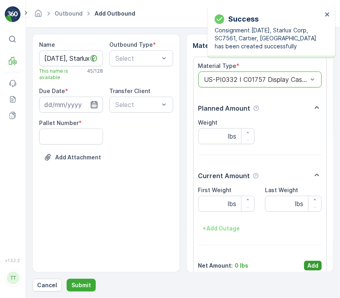
click at [316, 268] on p "Add" at bounding box center [312, 266] width 11 height 8
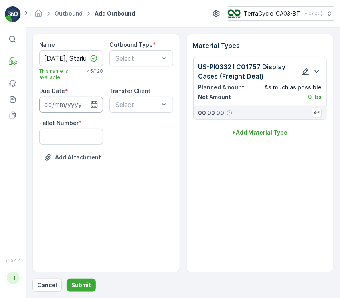
click at [46, 105] on input at bounding box center [71, 105] width 64 height 16
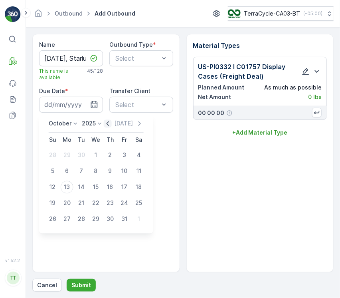
click at [113, 124] on div "[DATE]" at bounding box center [124, 124] width 40 height 8
click at [112, 124] on icon "button" at bounding box center [108, 124] width 8 height 8
click at [97, 196] on td "24" at bounding box center [96, 203] width 14 height 16
click at [97, 198] on div "24" at bounding box center [95, 203] width 13 height 13
type input "24.09.2025"
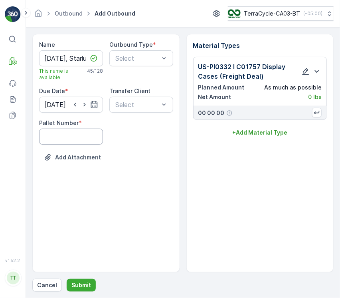
click at [91, 139] on Number "Pallet Number" at bounding box center [71, 137] width 64 height 16
type Number "1"
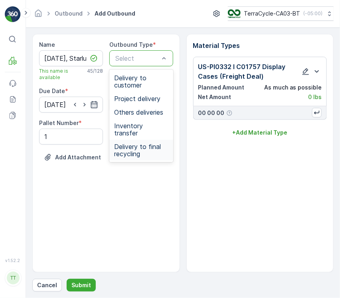
click at [142, 143] on span "Delivery to final recycling" at bounding box center [141, 150] width 54 height 14
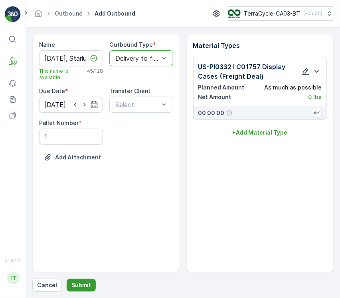
click at [82, 284] on p "Submit" at bounding box center [81, 285] width 20 height 8
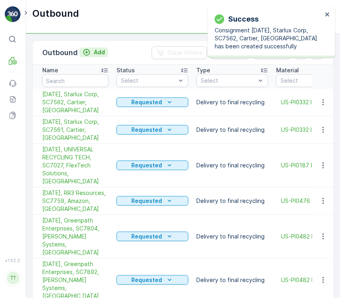
click at [91, 48] on button "Add" at bounding box center [93, 53] width 29 height 10
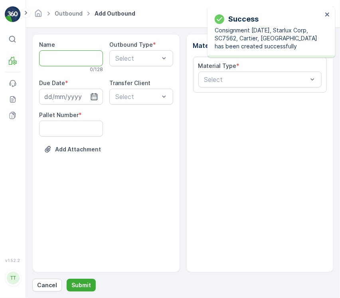
click at [73, 56] on input "Name" at bounding box center [71, 58] width 64 height 16
paste input "09/16/2025, Starlux Corp, SC7504, Clear Correct, US"
type input "09/16/2025, Starlux Corp, SC7504, Clear Correct, US"
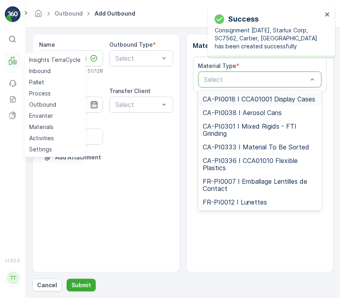
click at [18, 65] on button "MRF" at bounding box center [13, 61] width 16 height 16
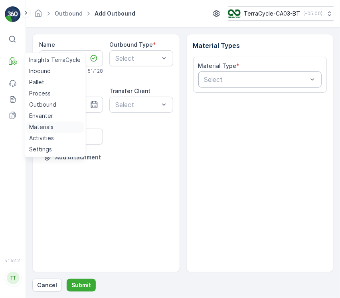
click at [53, 126] on p "Materials" at bounding box center [41, 127] width 24 height 8
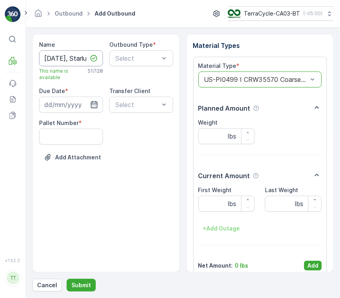
click at [71, 55] on input "09/16/2025, Starlux Corp, SC7504, Clear Correct, US" at bounding box center [71, 58] width 64 height 16
paste input "5/2025, UNIVERSAL RECYCLING TECH, SC5832, Target Corporation"
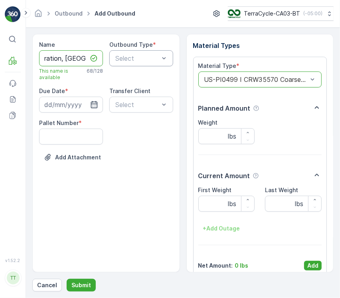
type input "09/15/2025, UNIVERSAL RECYCLING TECH, SC5832, Target Corporation, US"
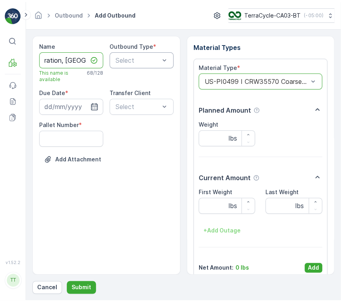
scroll to position [0, 0]
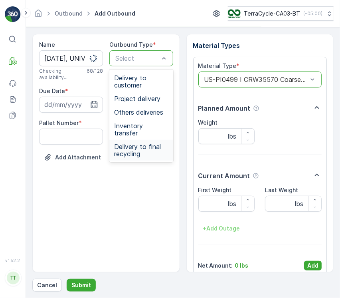
drag, startPoint x: 139, startPoint y: 156, endPoint x: 100, endPoint y: 121, distance: 52.3
click at [138, 143] on span "Delivery to final recycling" at bounding box center [141, 150] width 54 height 14
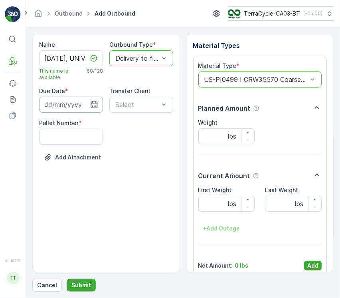
click at [73, 105] on input at bounding box center [71, 105] width 64 height 16
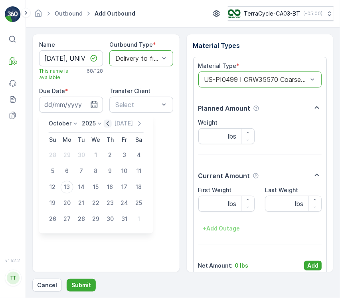
click at [109, 125] on icon "button" at bounding box center [108, 124] width 8 height 8
click at [71, 187] on div "15" at bounding box center [67, 187] width 13 height 13
type input "[DATE]"
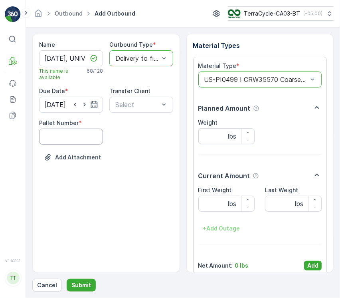
click at [65, 138] on Number "Pallet Number" at bounding box center [71, 137] width 64 height 16
type Number "1"
click at [315, 267] on p "Add" at bounding box center [312, 266] width 11 height 8
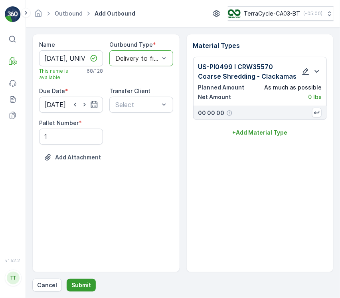
click at [89, 285] on p "Submit" at bounding box center [81, 285] width 20 height 8
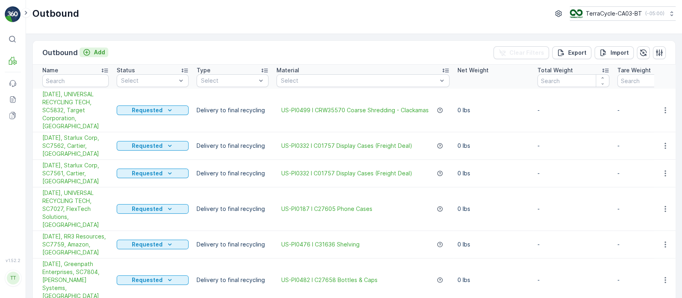
click at [89, 56] on icon "Add" at bounding box center [87, 52] width 8 height 8
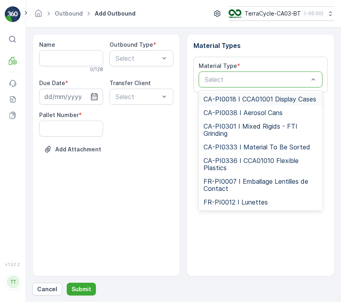
type input "US-PI0134"
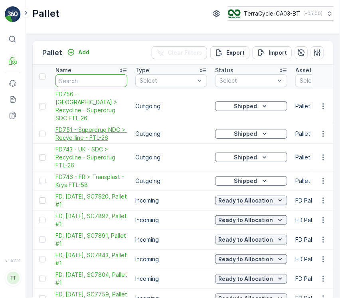
drag, startPoint x: 68, startPoint y: 86, endPoint x: 121, endPoint y: 118, distance: 62.0
click at [68, 86] on input "text" at bounding box center [92, 80] width 72 height 13
paste input "SC7027"
type input "SC7027"
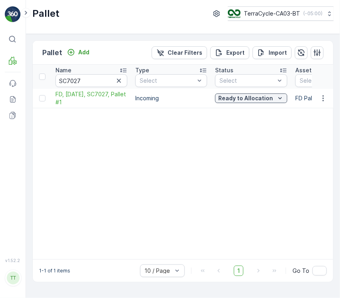
scroll to position [0, 102]
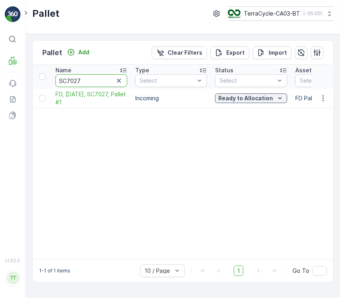
drag, startPoint x: 76, startPoint y: 78, endPoint x: 22, endPoint y: 81, distance: 53.6
click at [21, 74] on div "⌘B MRF Events Reports Documents v 1.52.2 TT TC.GLOBAL clemence.vasseur@terracyc…" at bounding box center [170, 149] width 340 height 298
paste input "561"
type input "SC7561"
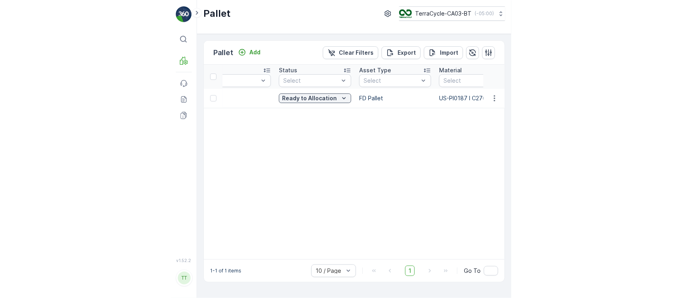
scroll to position [0, 213]
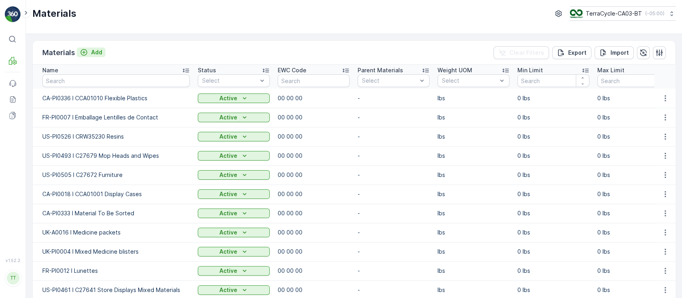
click at [87, 52] on icon "Add" at bounding box center [84, 52] width 8 height 8
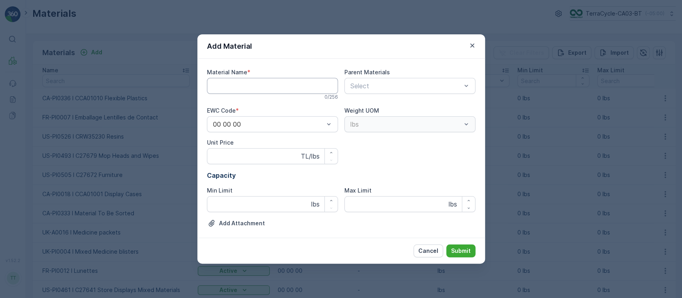
click at [238, 83] on Name "Material Name" at bounding box center [272, 86] width 131 height 16
paste Name "US-PI0134 I 3D printing"
type Name "US-PI0134 I 3D printing"
click at [340, 249] on p "Submit" at bounding box center [461, 251] width 20 height 8
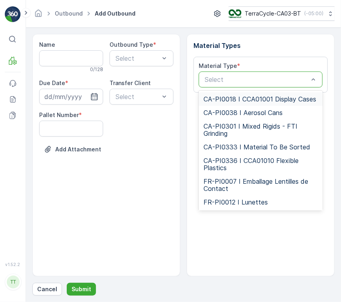
type input "US-PI0134"
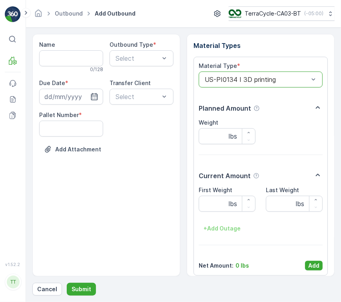
drag, startPoint x: 54, startPoint y: 69, endPoint x: 52, endPoint y: 60, distance: 8.5
click at [54, 68] on div "0 / 128" at bounding box center [71, 69] width 64 height 6
click at [52, 60] on input "Name" at bounding box center [71, 58] width 64 height 16
paste input "[DATE], Starlux Corp, SC7504, Clear Correct, [GEOGRAPHIC_DATA]"
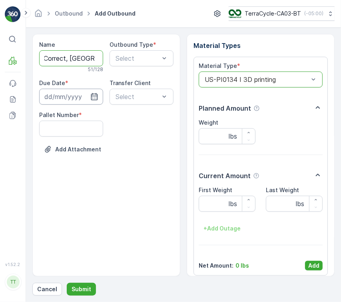
type input "[DATE], Starlux Corp, SC7504, Clear Correct, [GEOGRAPHIC_DATA]"
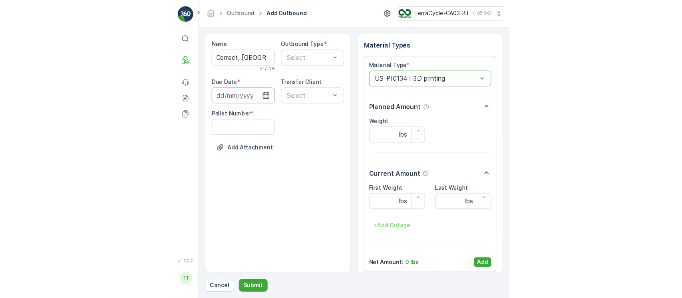
scroll to position [0, 0]
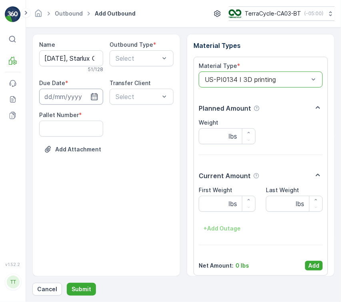
click at [69, 93] on input at bounding box center [71, 97] width 64 height 16
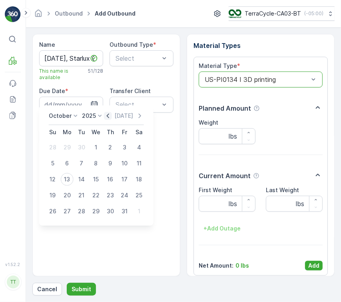
click at [112, 113] on icon "button" at bounding box center [108, 116] width 8 height 8
click at [82, 182] on div "16" at bounding box center [81, 179] width 13 height 13
type input "16.09.2025"
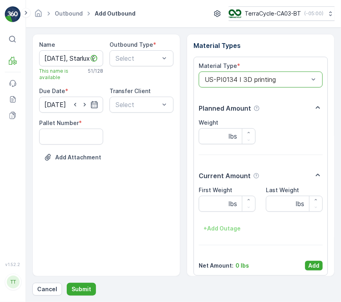
click at [75, 143] on Number "Pallet Number" at bounding box center [71, 137] width 64 height 16
type Number "1"
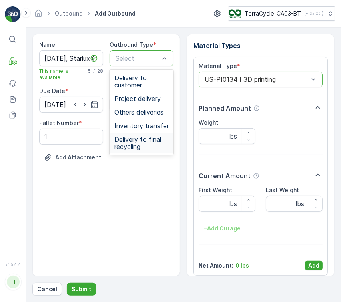
click at [137, 138] on span "Delivery to final recycling" at bounding box center [141, 143] width 54 height 14
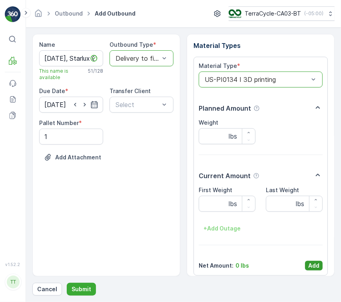
click at [309, 264] on p "Add" at bounding box center [313, 266] width 11 height 8
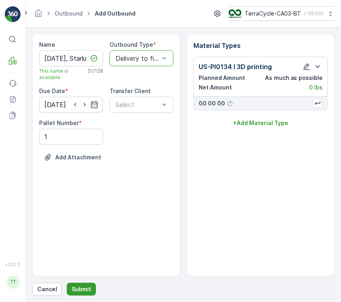
click at [73, 292] on p "Submit" at bounding box center [81, 289] width 20 height 8
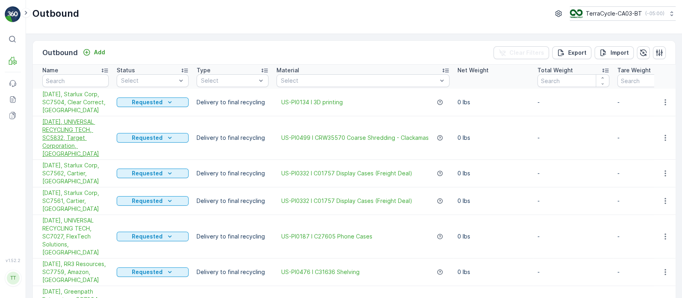
click at [67, 135] on span "09/15/2025, UNIVERSAL RECYCLING TECH, SC5832, Target Corporation, US" at bounding box center [75, 138] width 66 height 40
click at [63, 163] on span "09/24/2025, Starlux Corp, SC7562, Cartier, US" at bounding box center [75, 173] width 66 height 24
click at [65, 189] on span "[DATE], Starlux Corp, SC7561, Cartier, [GEOGRAPHIC_DATA]" at bounding box center [75, 201] width 66 height 24
click at [68, 216] on span "09/30/2025, UNIVERSAL RECYCLING TECH, SC7027, FlexTech Solutions, US" at bounding box center [75, 236] width 66 height 40
click at [81, 260] on span "09/30/2025, RR3 Resources, SC7759, Amazon, US" at bounding box center [75, 272] width 66 height 24
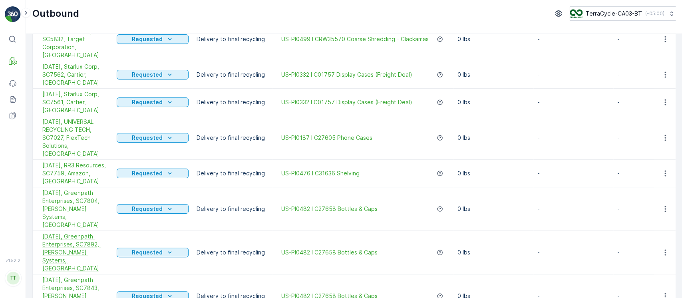
scroll to position [106, 0]
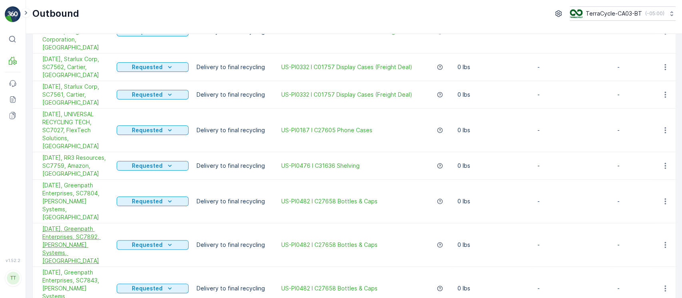
click at [74, 225] on span "09/30/2025, Greenpath Enterprises, SC7892, John Paul Mitchell Systems, US" at bounding box center [75, 245] width 66 height 40
click at [79, 268] on span "09/30/2025, Greenpath Enterprises, SC7843, John Paul Mitchell Systems, US" at bounding box center [75, 288] width 66 height 40
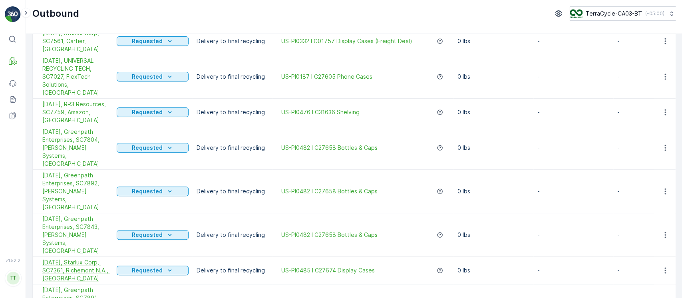
drag, startPoint x: 48, startPoint y: 228, endPoint x: 56, endPoint y: 232, distance: 8.6
click at [48, 258] on span "09/11/2025, Starlux Corp, SC7361, Richemont N.A., US" at bounding box center [75, 270] width 66 height 24
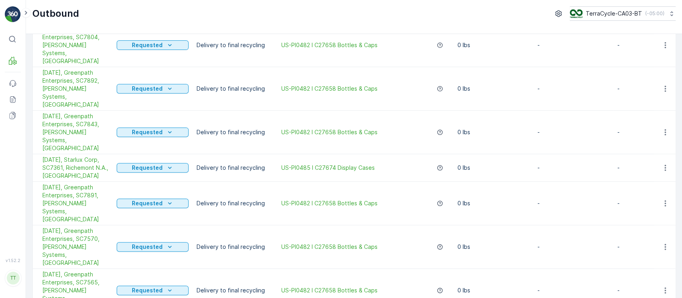
scroll to position [266, 0]
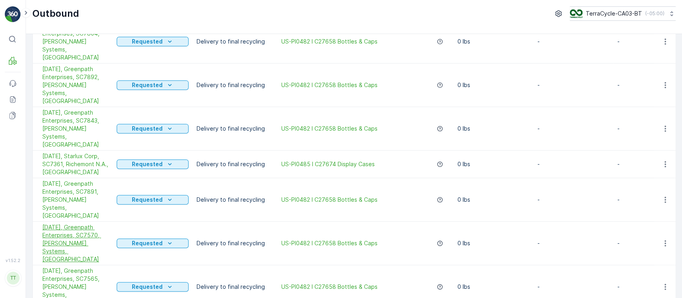
click at [73, 223] on span "09/25/2025, Greenpath Enterprises, SC7570, John Paul Mitchell Systems, US" at bounding box center [75, 243] width 66 height 40
drag, startPoint x: 77, startPoint y: 225, endPoint x: 78, endPoint y: 232, distance: 7.3
click at [77, 267] on span "09/08/2025, Greenpath Enterprises, SC7565, John Paul Mitchell Systems, US" at bounding box center [75, 287] width 66 height 40
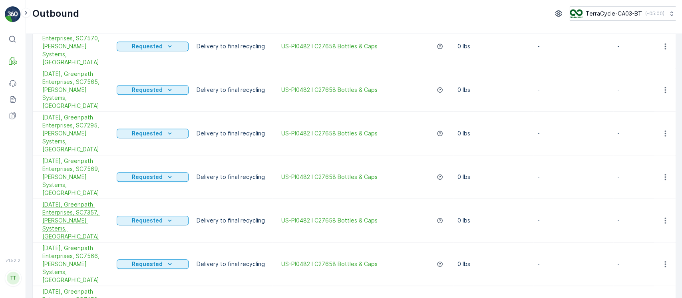
scroll to position [479, 0]
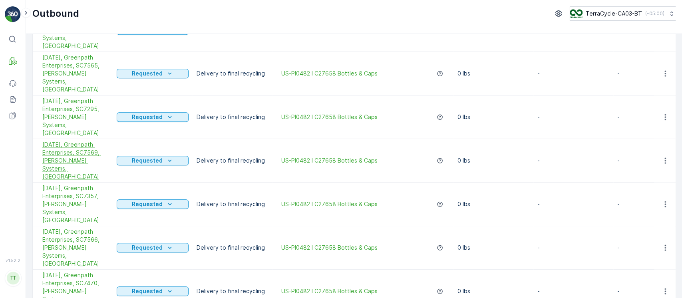
click at [61, 141] on span "09/25/2025, Greenpath Enterprises, SC7569, John Paul Mitchell Systems, US" at bounding box center [75, 161] width 66 height 40
click at [61, 184] on span "09/29/2025, Greenpath Enterprises, SC7357, John Paul Mitchell Systems, US" at bounding box center [75, 204] width 66 height 40
click at [69, 228] on span "09/08/2025, Greenpath Enterprises, SC7566, John Paul Mitchell Systems, US" at bounding box center [75, 248] width 66 height 40
click at [70, 271] on span "09/08/2025, Greenpath Enterprises, SC7470, John Paul Mitchell Systems, US" at bounding box center [75, 291] width 66 height 40
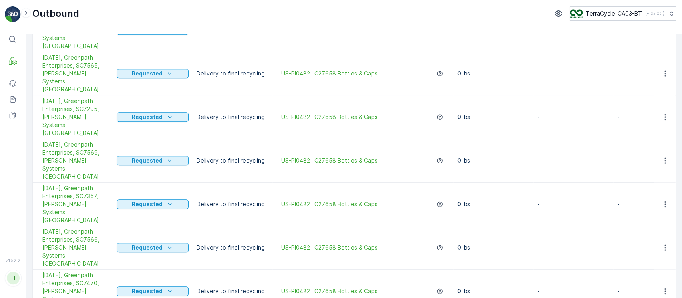
drag, startPoint x: 72, startPoint y: 257, endPoint x: 102, endPoint y: 252, distance: 30.3
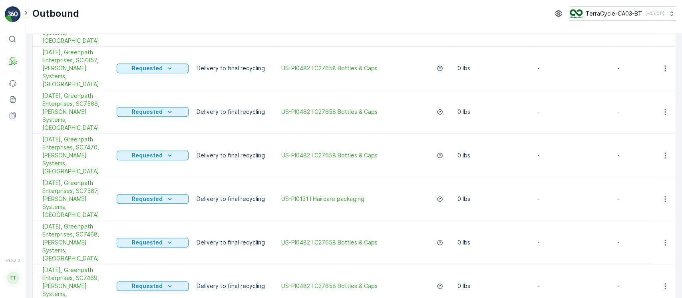
scroll to position [639, 0]
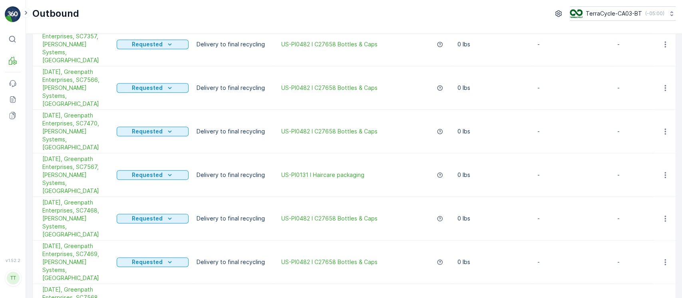
drag, startPoint x: 89, startPoint y: 238, endPoint x: 81, endPoint y: 264, distance: 26.5
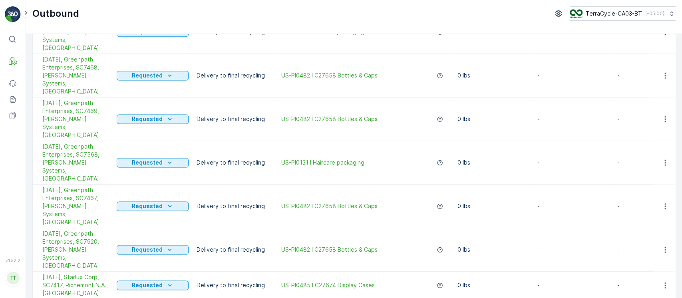
scroll to position [799, 0]
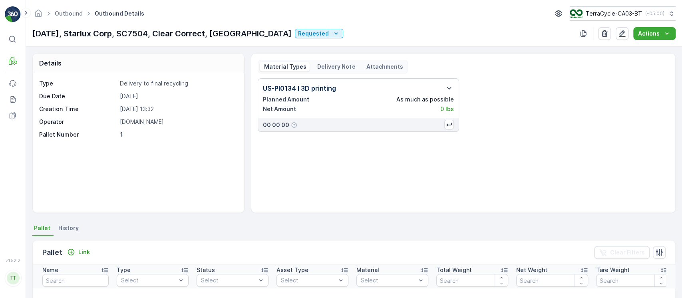
click at [146, 30] on p "09/16/2025, Starlux Corp, SC7504, Clear Correct, US" at bounding box center [161, 34] width 259 height 12
copy p "SC7504"
click at [76, 250] on div "Link" at bounding box center [78, 252] width 23 height 8
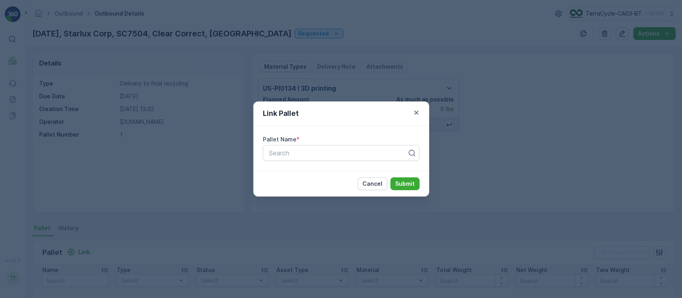
click at [283, 165] on div "Pallet Name * Search" at bounding box center [341, 148] width 176 height 45
click at [283, 161] on div "Pallet Name * Search" at bounding box center [341, 148] width 176 height 45
click at [283, 158] on div "Search" at bounding box center [341, 153] width 157 height 16
paste input "SC7504"
type input "SC7504"
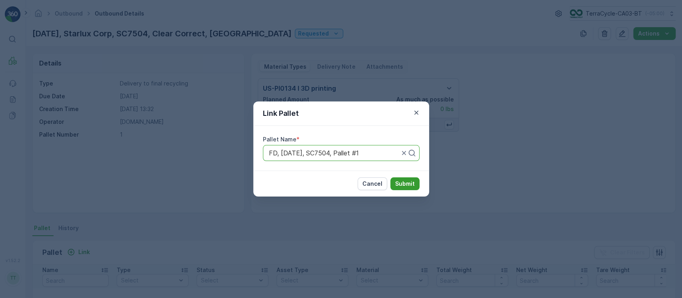
click at [405, 177] on button "Submit" at bounding box center [404, 183] width 29 height 13
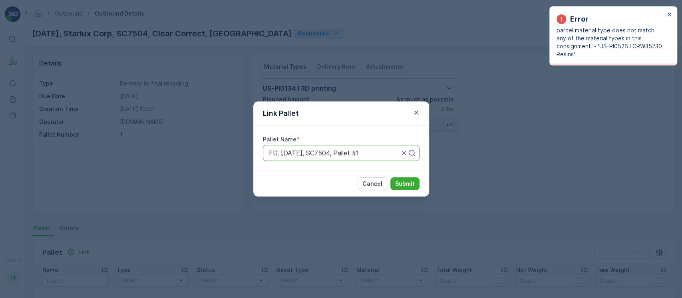
click at [31, 30] on div "Link Pallet Pallet Name * FD, 09/16/2025, SC7504, Pallet #1 Cancel Submit" at bounding box center [341, 149] width 682 height 298
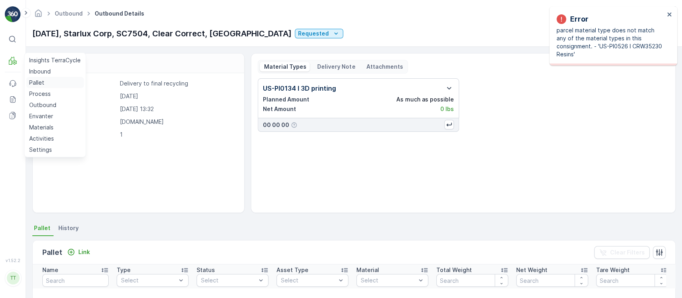
click at [35, 79] on p "Pallet" at bounding box center [36, 83] width 15 height 8
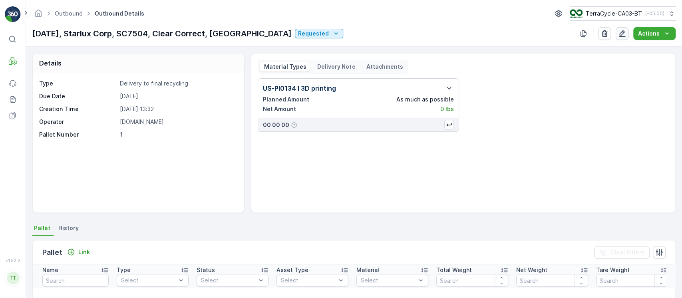
click at [620, 37] on icon "button" at bounding box center [621, 33] width 7 height 7
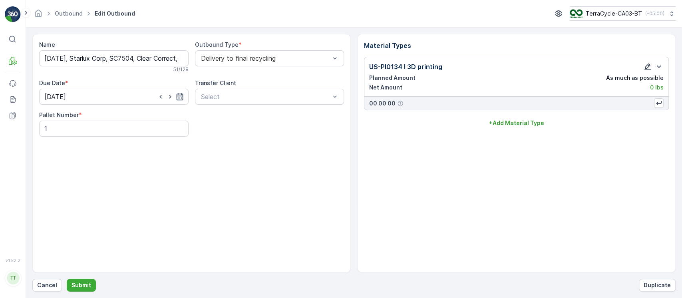
click at [643, 67] on icon "button" at bounding box center [647, 67] width 8 height 8
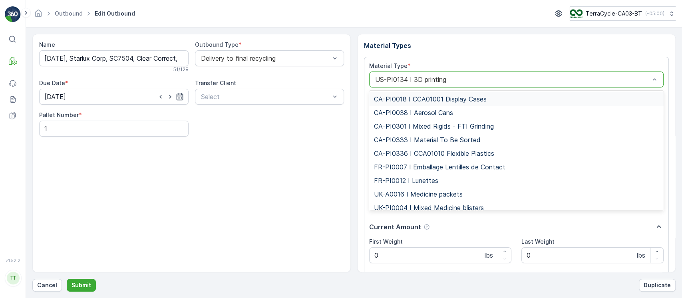
type input "US-PI0526 I CRW35230 Resins"
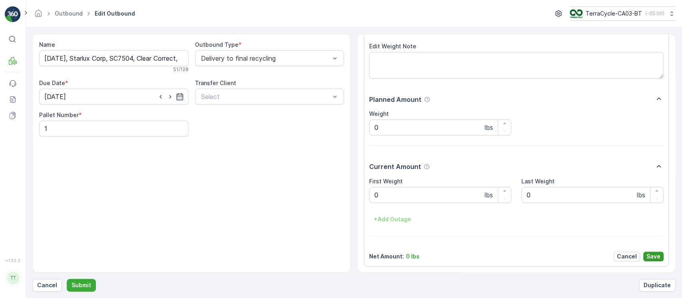
scroll to position [61, 0]
click at [652, 253] on p "Save" at bounding box center [653, 256] width 14 height 8
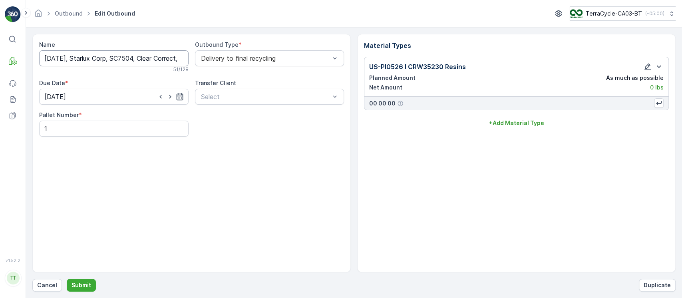
click at [136, 57] on input "09/16/2025, Starlux Corp, SC7504, Clear Correct, US" at bounding box center [113, 58] width 149 height 16
click at [81, 281] on p "Submit" at bounding box center [81, 285] width 20 height 8
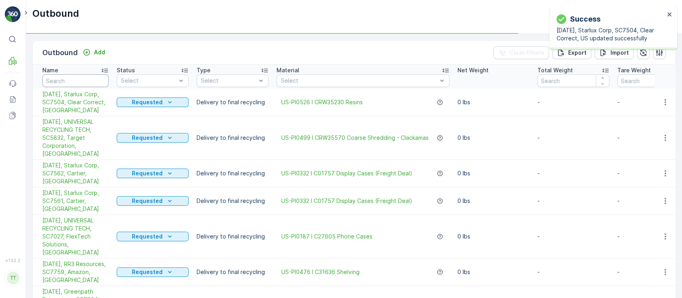
click at [79, 85] on input "text" at bounding box center [75, 80] width 66 height 13
paste input "SC7504"
type input "SC7504"
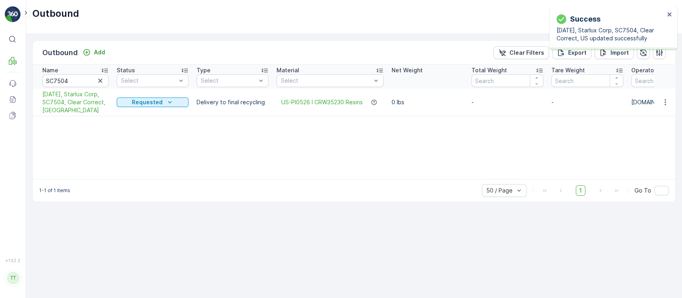
click at [80, 99] on span "09/16/2025, Starlux Corp, SC7504, Clear Correct, US" at bounding box center [75, 102] width 66 height 24
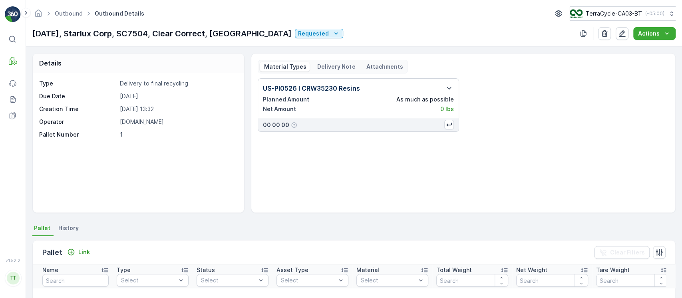
click at [83, 247] on div "Pallet Link" at bounding box center [67, 252] width 51 height 11
click at [83, 247] on button "Link" at bounding box center [78, 252] width 29 height 10
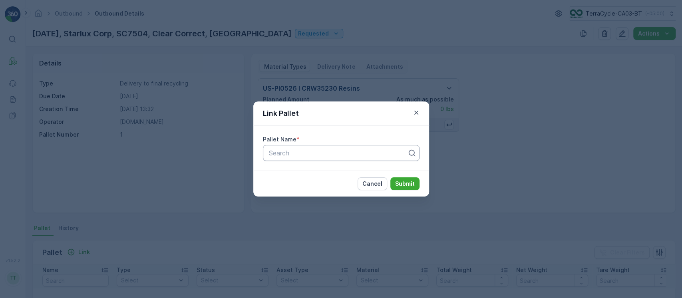
click at [349, 152] on div at bounding box center [338, 152] width 140 height 7
paste input "SC7504"
type input "SC7504"
click at [412, 181] on p "Submit" at bounding box center [405, 184] width 20 height 8
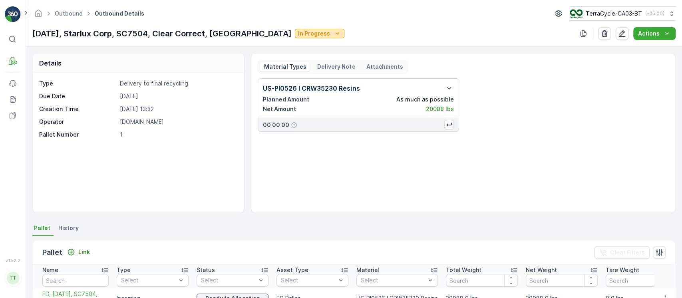
click at [295, 29] on button "In Progress" at bounding box center [320, 34] width 50 height 10
click at [264, 67] on span "Completed" at bounding box center [260, 68] width 30 height 8
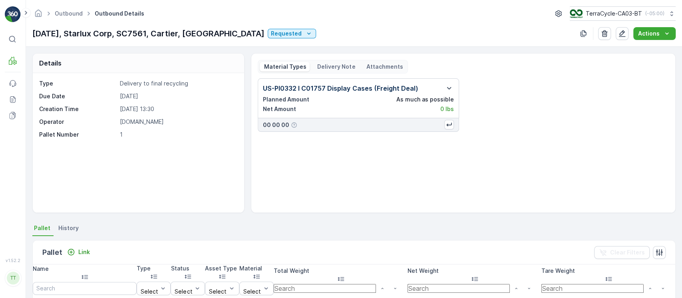
click at [144, 32] on p "[DATE], Starlux Corp, SC7561, Cartier, [GEOGRAPHIC_DATA]" at bounding box center [148, 34] width 232 height 12
copy p "SC7561"
click at [90, 247] on div "Link" at bounding box center [78, 252] width 29 height 10
click at [89, 249] on button "Link" at bounding box center [78, 252] width 29 height 10
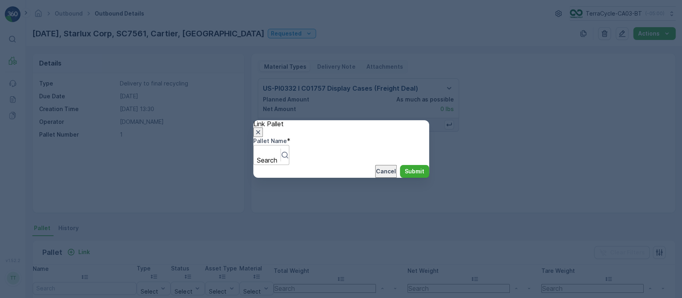
paste input "SC7561"
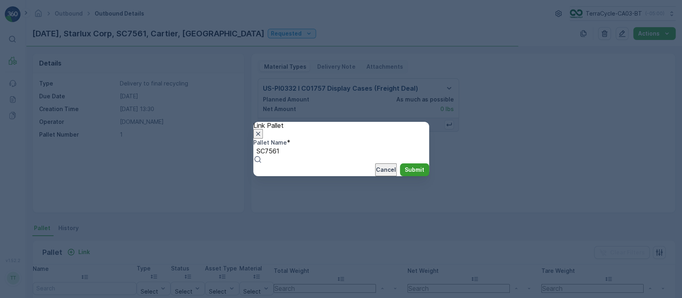
type input "SC7561"
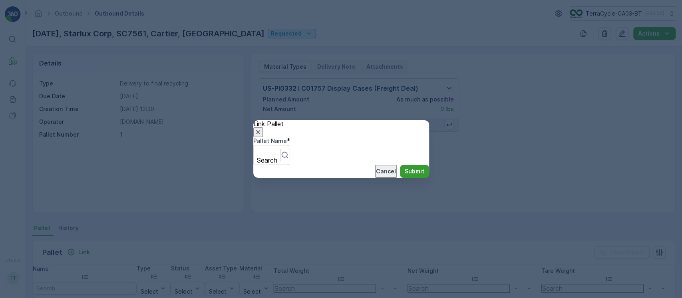
click at [406, 175] on p "Submit" at bounding box center [414, 171] width 20 height 8
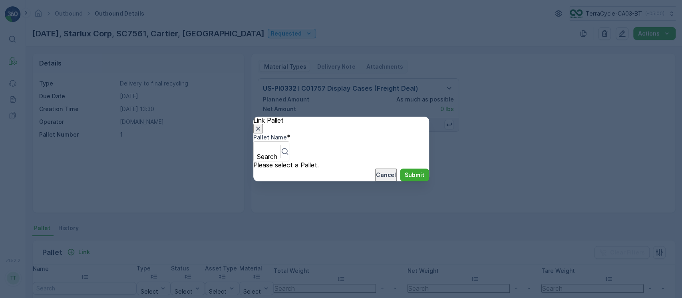
click at [390, 161] on div "Please select a Pallet." at bounding box center [341, 164] width 176 height 7
click at [276, 151] on div at bounding box center [267, 147] width 19 height 9
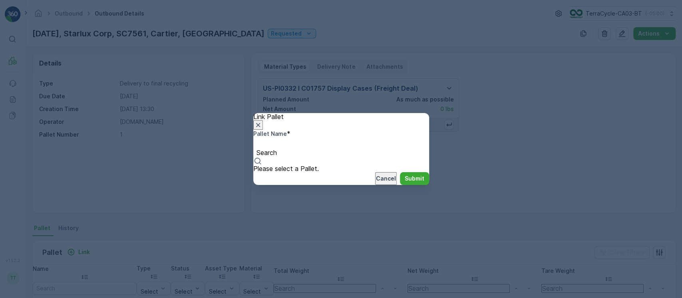
paste input "SC7561"
type input "SC7561"
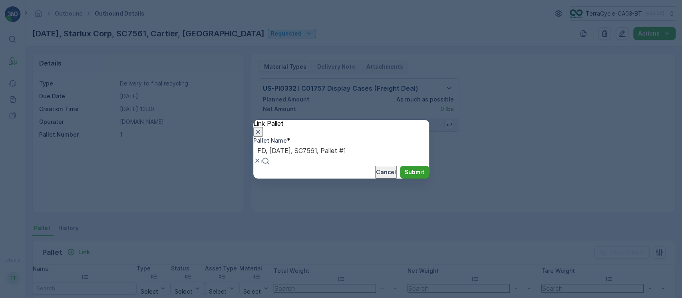
click at [409, 176] on p "Submit" at bounding box center [414, 172] width 20 height 8
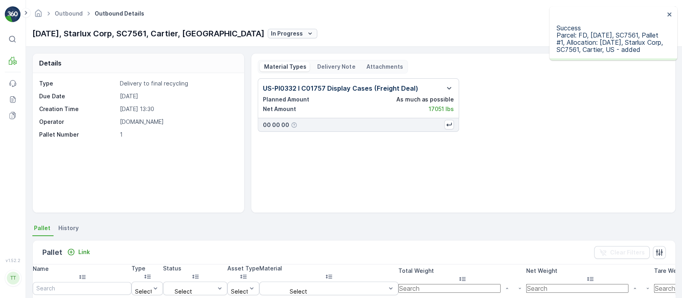
click at [271, 32] on div "In Progress" at bounding box center [292, 34] width 43 height 8
click at [248, 66] on span "Completed" at bounding box center [240, 69] width 32 height 7
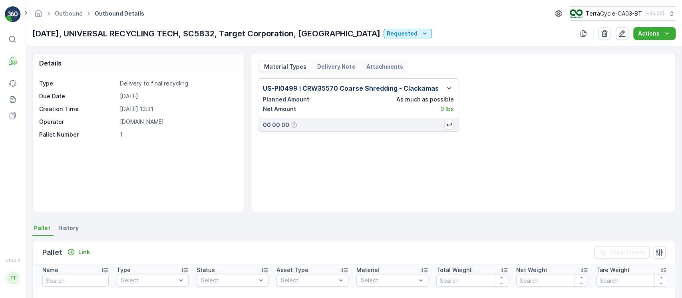
click at [223, 36] on p "[DATE], UNIVERSAL RECYCLING TECH, SC5832, Target Corporation, [GEOGRAPHIC_DATA]" at bounding box center [206, 34] width 348 height 12
copy p "SC5832"
click at [69, 255] on icon "Link" at bounding box center [71, 252] width 8 height 8
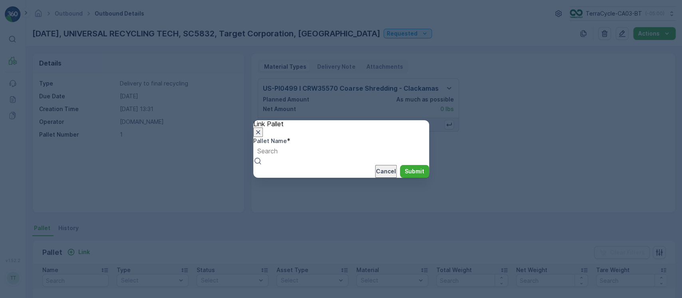
click at [278, 155] on div at bounding box center [267, 151] width 20 height 9
paste input "SC5832"
type input "SC5832"
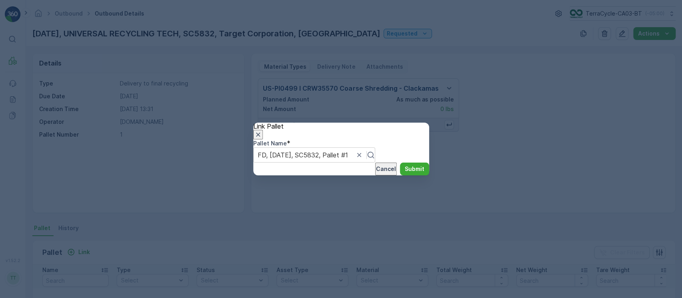
click at [408, 173] on p "Submit" at bounding box center [414, 169] width 20 height 8
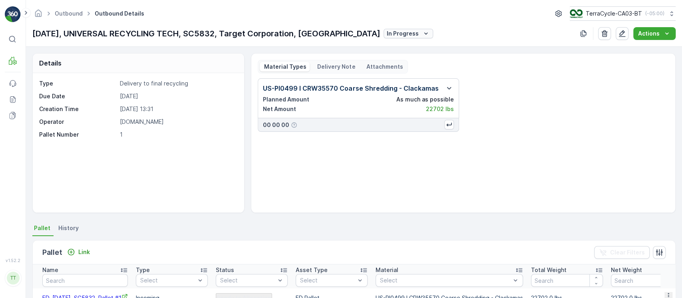
click at [383, 30] on button "In Progress" at bounding box center [408, 34] width 50 height 10
click at [365, 66] on div "Completed" at bounding box center [356, 69] width 32 height 7
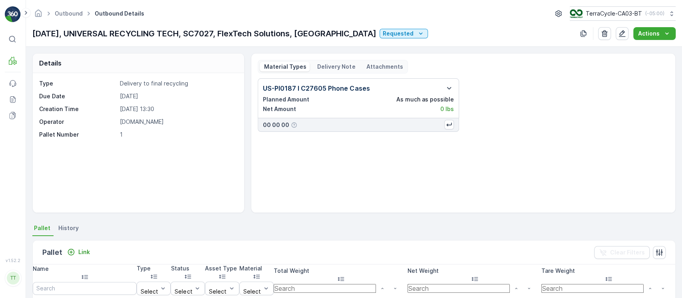
click at [204, 34] on p "[DATE], UNIVERSAL RECYCLING TECH, SC7027, FlexTech Solutions, [GEOGRAPHIC_DATA]" at bounding box center [204, 34] width 344 height 12
copy p "SC7027"
click at [71, 251] on icon "Link" at bounding box center [71, 252] width 7 height 7
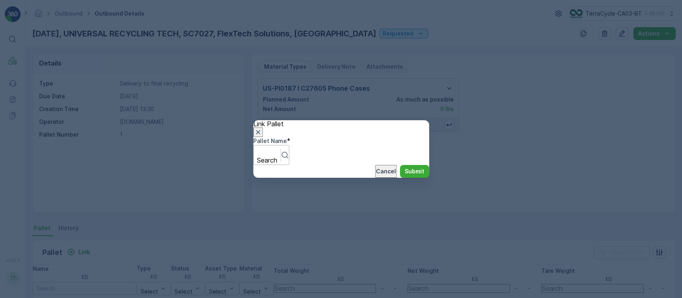
click at [276, 155] on div at bounding box center [267, 151] width 19 height 9
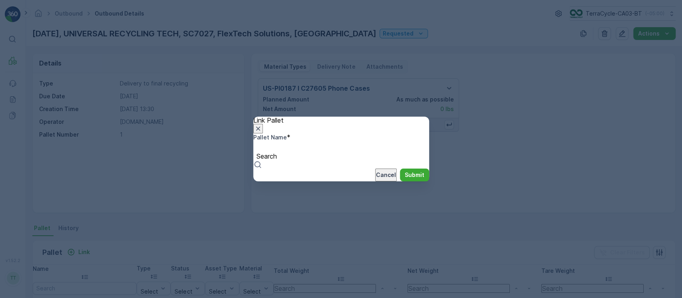
paste input "SC7027"
type input "SC7027"
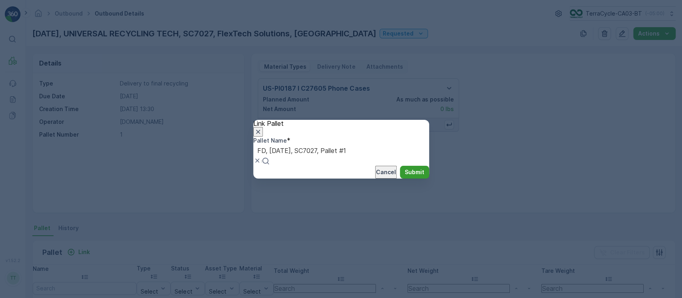
click at [409, 176] on p "Submit" at bounding box center [414, 172] width 20 height 8
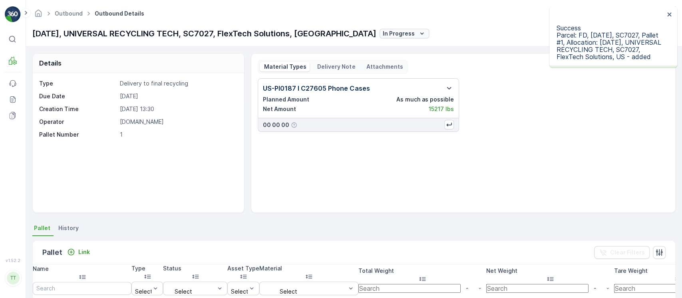
click at [383, 33] on p "In Progress" at bounding box center [399, 34] width 32 height 8
click at [346, 69] on span "Completed" at bounding box center [355, 69] width 32 height 7
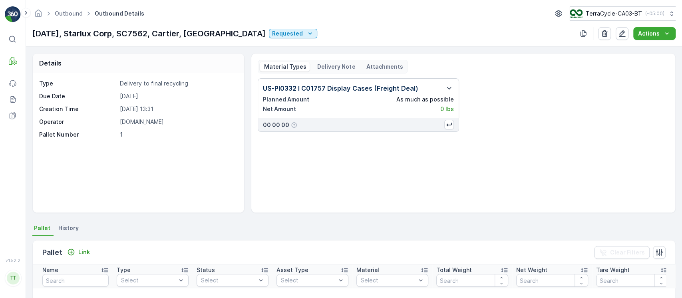
click at [150, 33] on p "[DATE], Starlux Corp, SC7562, Cartier, [GEOGRAPHIC_DATA]" at bounding box center [148, 34] width 233 height 12
click at [150, 32] on p "[DATE], Starlux Corp, SC7562, Cartier, [GEOGRAPHIC_DATA]" at bounding box center [148, 34] width 233 height 12
copy p "SC7562"
click at [92, 252] on div "Pallet Link Clear Filters" at bounding box center [354, 252] width 642 height 24
click at [81, 251] on p "Link" at bounding box center [84, 252] width 12 height 8
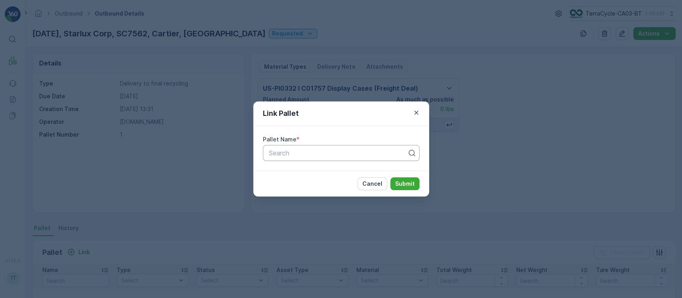
click at [298, 159] on div "Pallet Name * Search" at bounding box center [341, 148] width 176 height 45
click at [302, 155] on div at bounding box center [338, 152] width 140 height 7
paste input "SC7562"
type input "SC7562"
click at [402, 181] on p "Submit" at bounding box center [405, 184] width 20 height 8
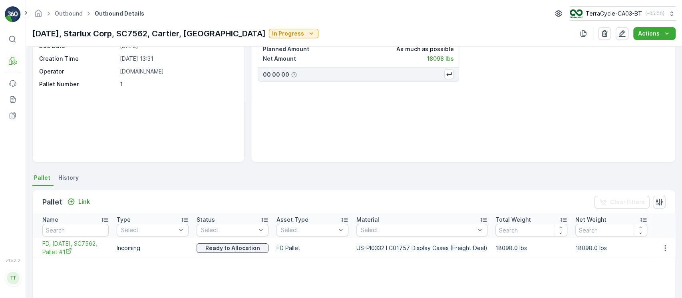
scroll to position [106, 0]
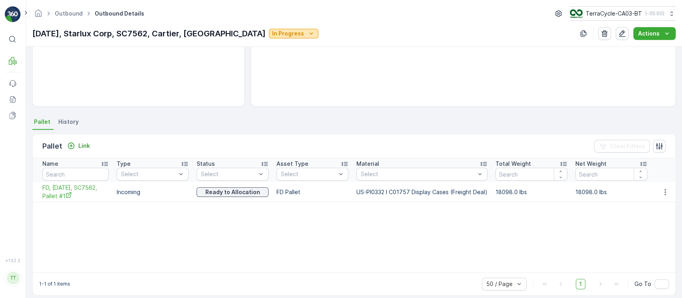
click at [272, 32] on p "In Progress" at bounding box center [288, 34] width 32 height 8
click at [240, 70] on span "Completed" at bounding box center [235, 68] width 30 height 8
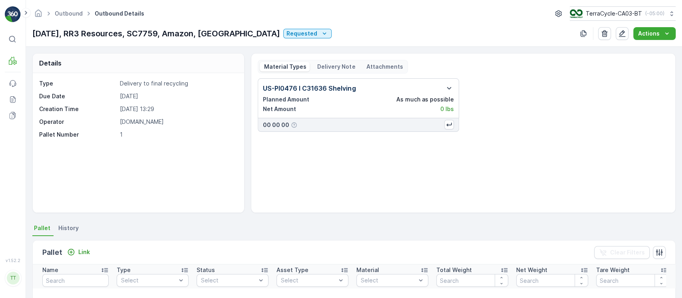
click at [172, 32] on p "[DATE], RR3 Resources, SC7759, Amazon, [GEOGRAPHIC_DATA]" at bounding box center [156, 34] width 248 height 12
copy p "SC7759"
click at [78, 251] on p "Link" at bounding box center [84, 252] width 12 height 8
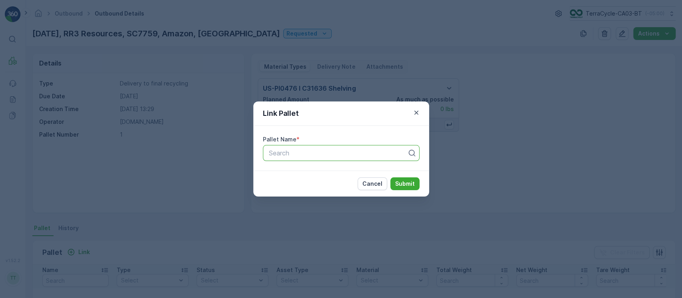
click at [335, 147] on div "Search" at bounding box center [341, 153] width 157 height 16
paste input "SC7759"
type input "SC7759"
click at [404, 181] on p "Submit" at bounding box center [405, 184] width 20 height 8
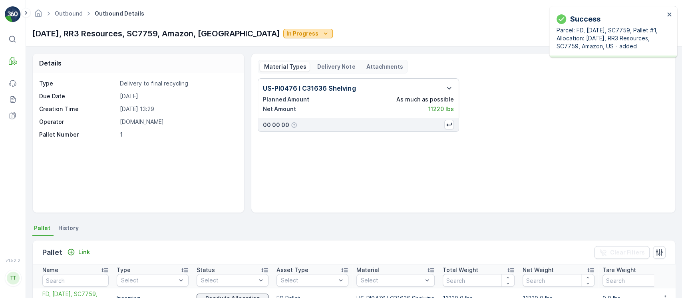
click at [324, 34] on icon "In Progress" at bounding box center [326, 33] width 4 height 2
click at [258, 65] on span "Completed" at bounding box center [251, 68] width 30 height 8
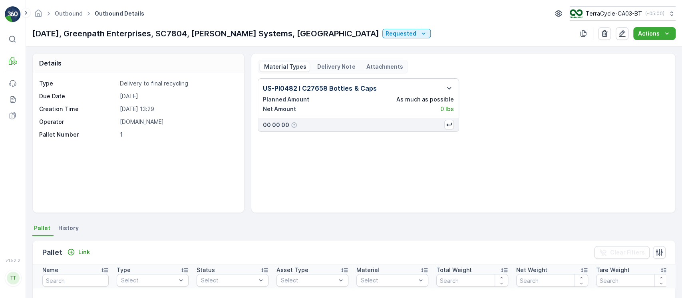
click at [192, 32] on p "[DATE], Greenpath Enterprises, SC7804, [PERSON_NAME] Systems, [GEOGRAPHIC_DATA]" at bounding box center [205, 34] width 347 height 12
copy p "SC7804"
click at [86, 250] on p "Link" at bounding box center [84, 252] width 12 height 8
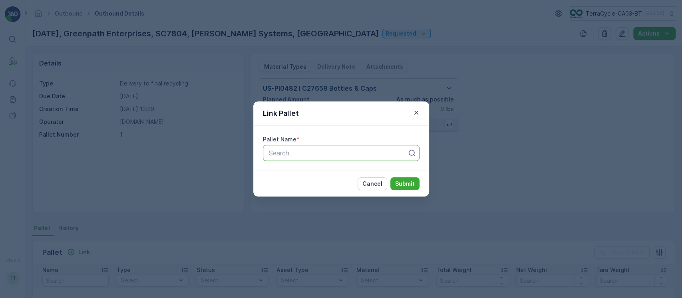
click at [322, 153] on div at bounding box center [338, 152] width 140 height 7
paste input "SC7804"
type input "SC7804"
click at [399, 184] on p "Submit" at bounding box center [405, 184] width 20 height 8
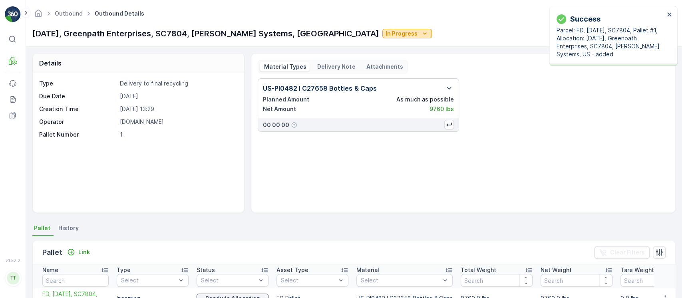
click at [385, 36] on p "In Progress" at bounding box center [401, 34] width 32 height 8
click at [363, 65] on span "Completed" at bounding box center [354, 68] width 30 height 8
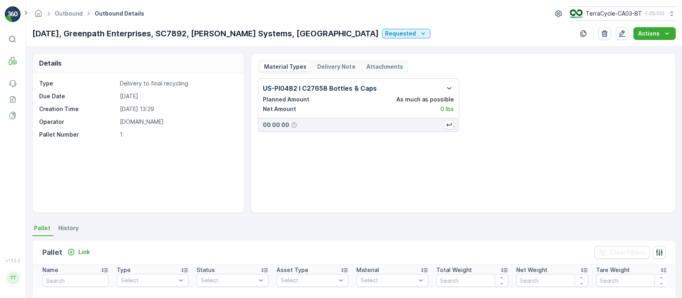
click at [182, 34] on p "[DATE], Greenpath Enterprises, SC7892, [PERSON_NAME] Systems, [GEOGRAPHIC_DATA]" at bounding box center [205, 34] width 346 height 12
click at [183, 34] on p "09/30/2025, Greenpath Enterprises, SC7892, John Paul Mitchell Systems, US" at bounding box center [205, 34] width 346 height 12
copy p "SC7892"
click at [74, 251] on icon "Link" at bounding box center [71, 252] width 8 height 8
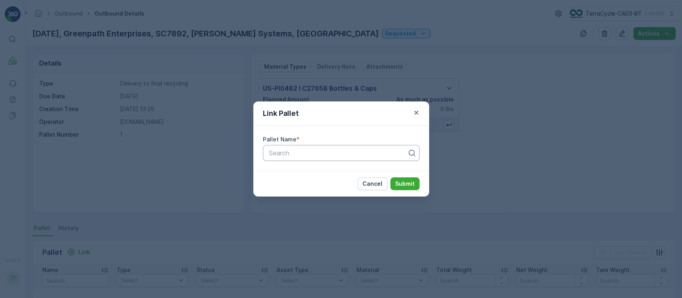
click at [308, 151] on div at bounding box center [338, 152] width 140 height 7
paste input "SC7892"
type input "SC7892"
click at [407, 180] on p "Submit" at bounding box center [405, 184] width 20 height 8
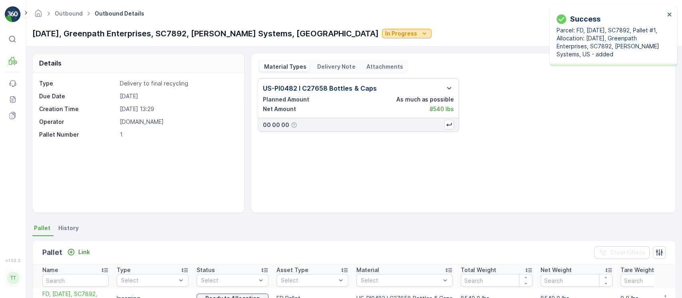
click at [385, 32] on p "In Progress" at bounding box center [401, 34] width 32 height 8
click at [358, 65] on span "Completed" at bounding box center [354, 68] width 30 height 8
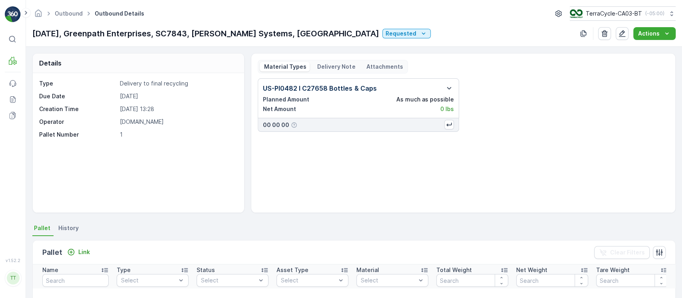
click at [177, 35] on p "09/30/2025, Greenpath Enterprises, SC7843, John Paul Mitchell Systems, US" at bounding box center [205, 34] width 347 height 12
copy p "SC7843"
click at [78, 251] on p "Link" at bounding box center [84, 252] width 12 height 8
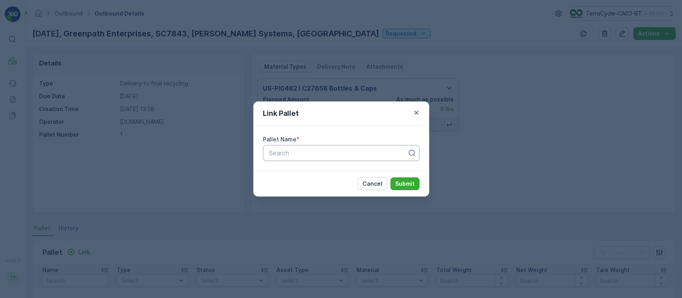
paste input "SC7843"
type input "SC7843"
click at [408, 180] on p "Submit" at bounding box center [405, 184] width 20 height 8
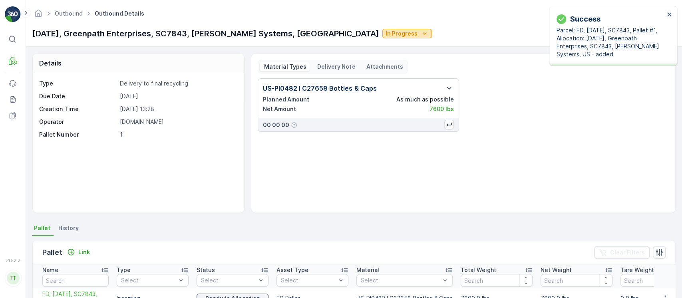
click at [385, 36] on p "In Progress" at bounding box center [401, 34] width 32 height 8
click at [368, 66] on span "Completed" at bounding box center [354, 68] width 30 height 8
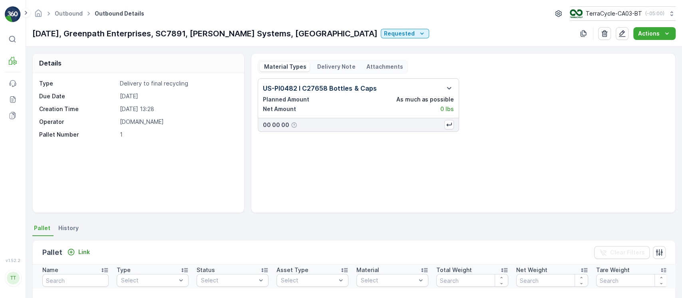
click at [196, 35] on p "[DATE], Greenpath Enterprises, SC7891, [PERSON_NAME] Systems, [GEOGRAPHIC_DATA]" at bounding box center [204, 34] width 345 height 12
copy p "SC7891"
drag, startPoint x: 94, startPoint y: 241, endPoint x: 89, endPoint y: 246, distance: 6.2
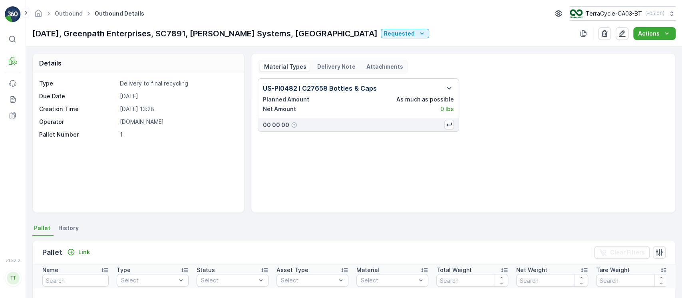
click at [89, 246] on div "Pallet Link Clear Filters" at bounding box center [354, 252] width 642 height 24
click at [87, 246] on div "Pallet Link Clear Filters" at bounding box center [354, 252] width 642 height 24
click at [86, 247] on button "Link" at bounding box center [78, 252] width 29 height 10
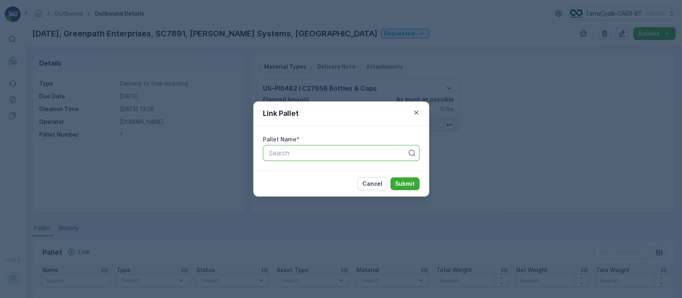
click at [318, 152] on div at bounding box center [338, 152] width 140 height 7
paste input "SC7891"
type input "SC7891"
click at [406, 181] on p "Submit" at bounding box center [405, 184] width 20 height 8
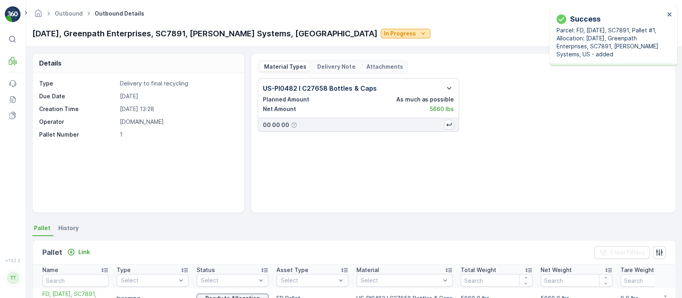
click at [381, 38] on button "In Progress" at bounding box center [406, 34] width 50 height 10
click at [350, 71] on span "Completed" at bounding box center [353, 68] width 30 height 8
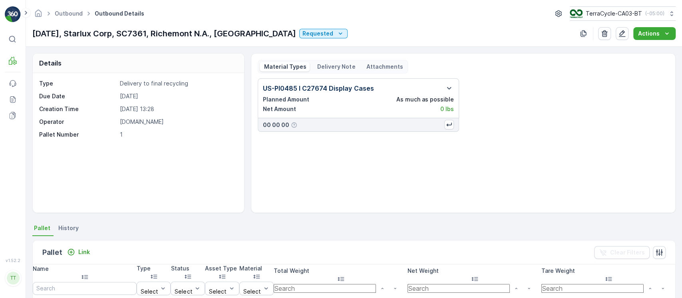
click at [151, 31] on p "09/11/2025, Starlux Corp, SC7361, Richemont N.A., US" at bounding box center [164, 34] width 264 height 12
copy p "SC7361"
click at [79, 256] on button "Link" at bounding box center [78, 252] width 29 height 10
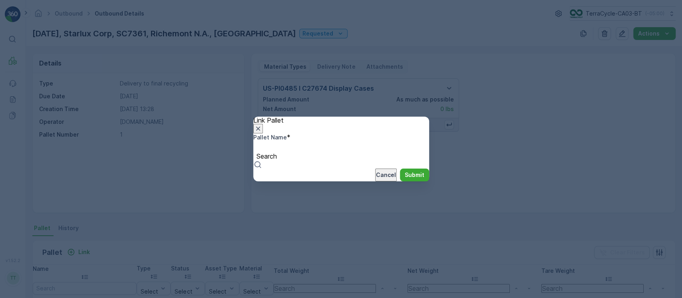
paste input "SC7361"
click at [276, 149] on div at bounding box center [266, 147] width 19 height 9
type input "SC7361"
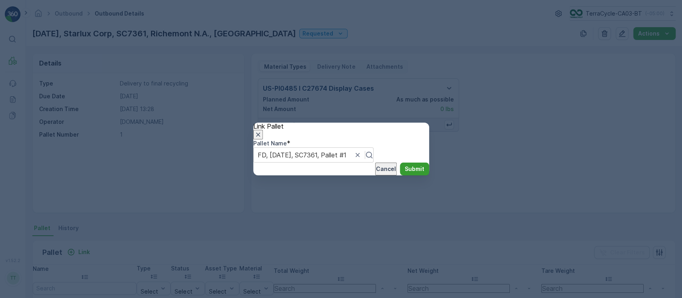
click at [404, 173] on p "Submit" at bounding box center [414, 169] width 20 height 8
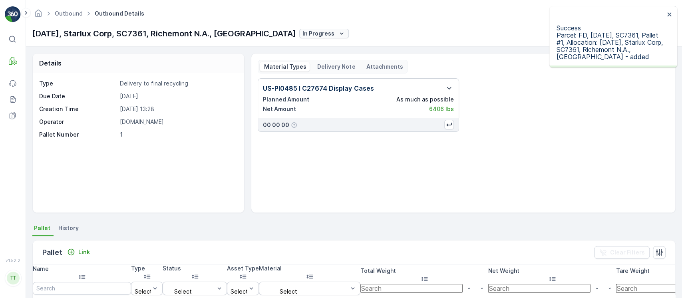
click at [302, 34] on p "In Progress" at bounding box center [318, 34] width 32 height 8
click at [275, 67] on span "Completed" at bounding box center [271, 69] width 32 height 7
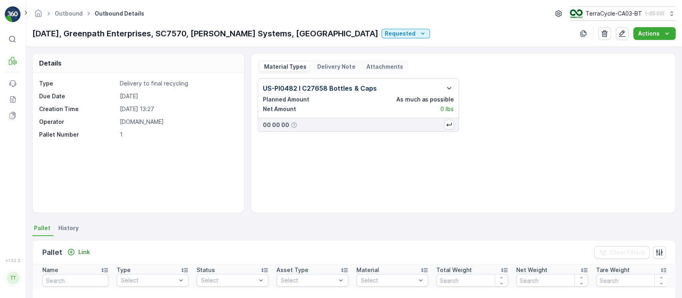
click at [200, 72] on div "Details" at bounding box center [138, 64] width 211 height 20
click at [185, 30] on p "[DATE], Greenpath Enterprises, SC7570, [PERSON_NAME] Systems, [GEOGRAPHIC_DATA]" at bounding box center [205, 34] width 346 height 12
copy p "SC7570"
click at [81, 253] on p "Link" at bounding box center [84, 252] width 12 height 8
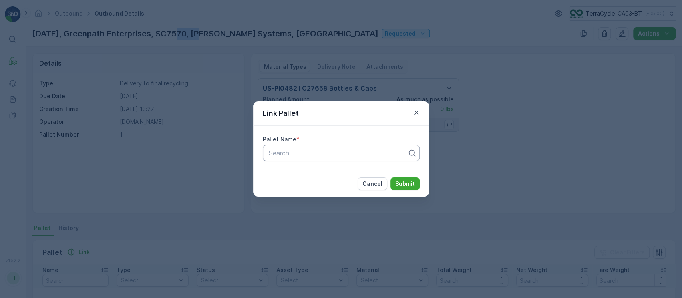
click at [352, 155] on div at bounding box center [338, 152] width 140 height 7
paste input "SC7570"
type input "SC7570"
click at [406, 182] on p "Submit" at bounding box center [405, 184] width 20 height 8
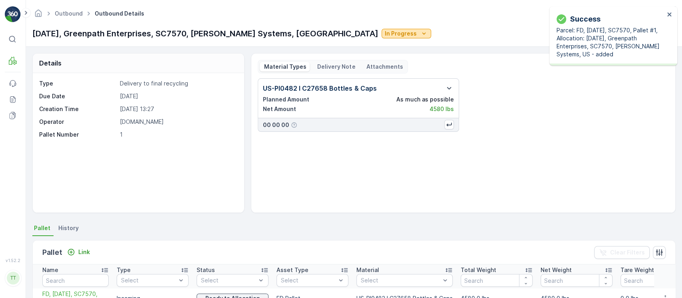
click at [385, 35] on p "In Progress" at bounding box center [401, 34] width 32 height 8
click at [358, 69] on span "Completed" at bounding box center [353, 68] width 30 height 8
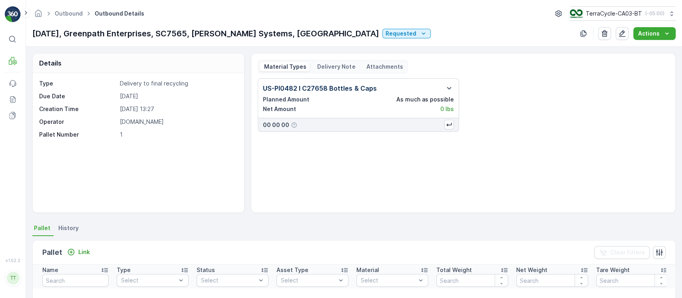
click at [183, 36] on p "[DATE], Greenpath Enterprises, SC7565, [PERSON_NAME] Systems, [GEOGRAPHIC_DATA]" at bounding box center [205, 34] width 347 height 12
copy p "SC7565"
click at [75, 248] on div "Link" at bounding box center [78, 252] width 23 height 8
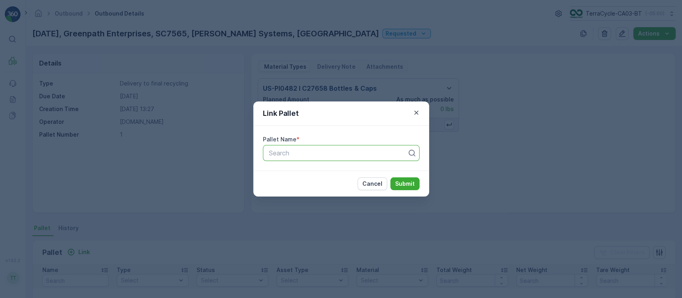
click at [308, 155] on div at bounding box center [338, 152] width 140 height 7
paste input "SC7565"
type input "SC7565"
click at [406, 182] on p "Submit" at bounding box center [405, 184] width 20 height 8
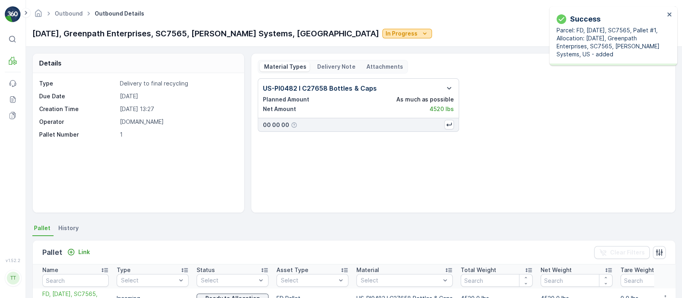
click at [382, 38] on button "In Progress" at bounding box center [407, 34] width 50 height 10
click at [354, 65] on span "Completed" at bounding box center [354, 68] width 30 height 8
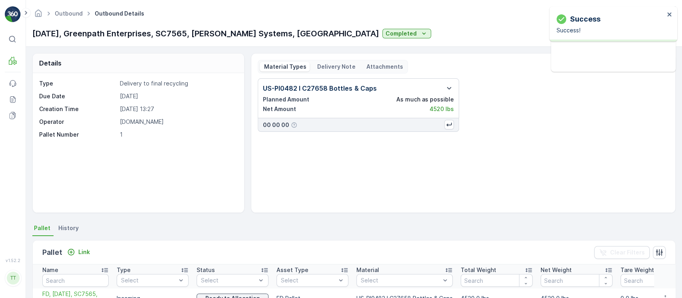
click at [212, 137] on p "1" at bounding box center [178, 135] width 116 height 8
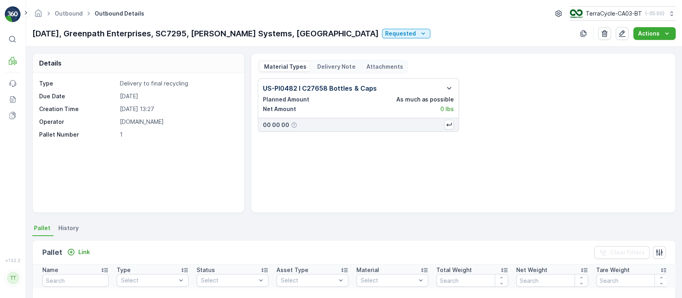
click at [190, 36] on p "[DATE], Greenpath Enterprises, SC7295, [PERSON_NAME] Systems, [GEOGRAPHIC_DATA]" at bounding box center [205, 34] width 346 height 12
copy p "SC7295"
click at [87, 247] on div "Pallet Link" at bounding box center [67, 252] width 51 height 11
click at [90, 250] on button "Link" at bounding box center [78, 252] width 29 height 10
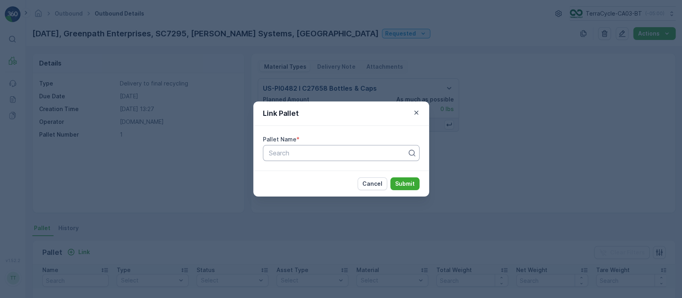
click at [300, 152] on div at bounding box center [338, 152] width 140 height 7
paste input "SC7295"
type input "SC7295"
click at [408, 185] on p "Submit" at bounding box center [405, 184] width 20 height 8
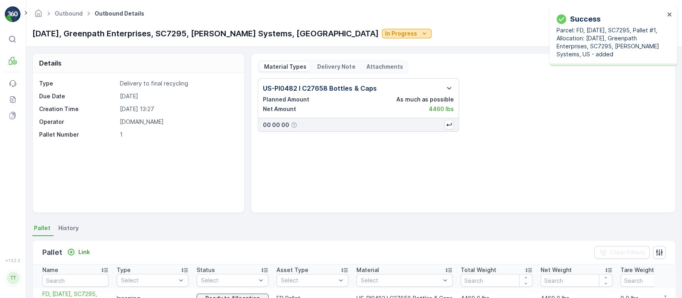
click at [385, 37] on p "In Progress" at bounding box center [401, 34] width 32 height 8
click at [363, 67] on span "Completed" at bounding box center [354, 68] width 30 height 8
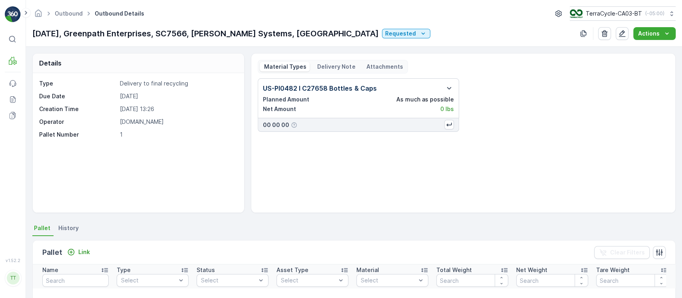
click at [192, 30] on p "[DATE], Greenpath Enterprises, SC7566, [PERSON_NAME] Systems, [GEOGRAPHIC_DATA]" at bounding box center [205, 34] width 346 height 12
click at [192, 40] on div "Outbound Outbound Details TerraCycle-CA03-BT ( -05:00 ) [DATE], Greenpath Enter…" at bounding box center [354, 23] width 656 height 47
copy p "SC7566"
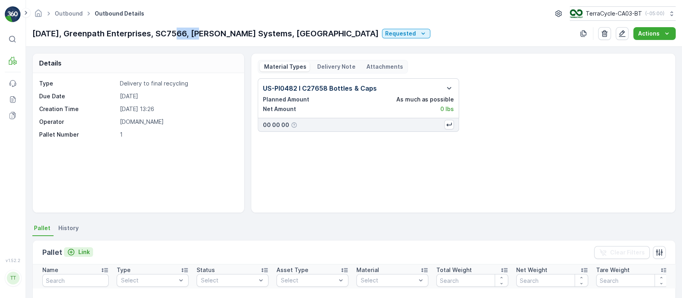
click at [81, 250] on p "Link" at bounding box center [84, 252] width 12 height 8
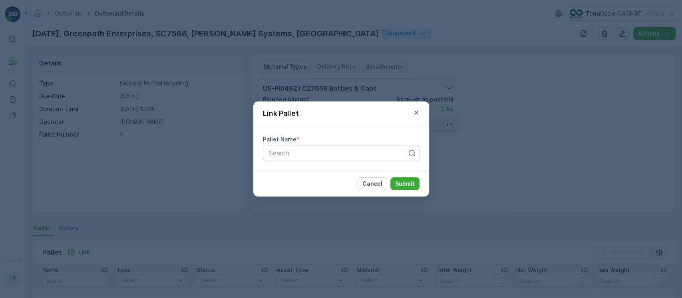
click at [309, 161] on div "Pallet Name * Search" at bounding box center [341, 148] width 176 height 45
paste input "SC7566"
click at [329, 159] on div "Search" at bounding box center [341, 153] width 157 height 16
type input "SC7566"
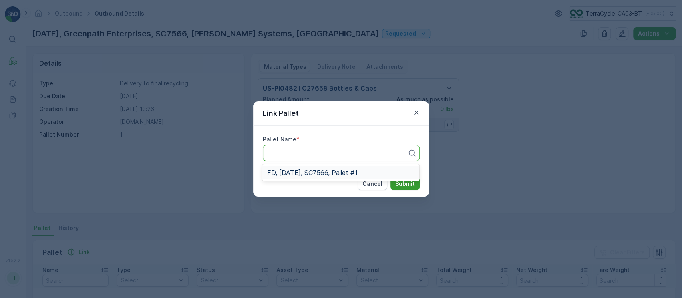
click at [402, 181] on p "Submit" at bounding box center [405, 184] width 20 height 8
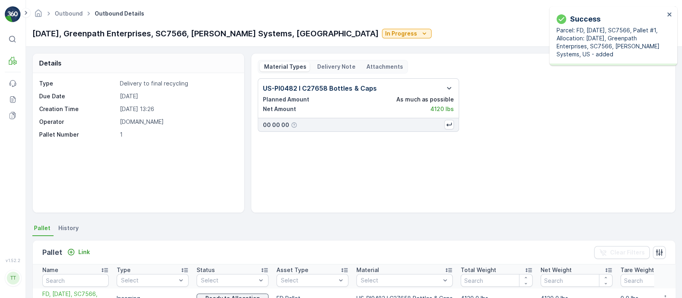
click at [385, 37] on p "In Progress" at bounding box center [401, 34] width 32 height 8
click at [356, 65] on span "Completed" at bounding box center [354, 68] width 30 height 8
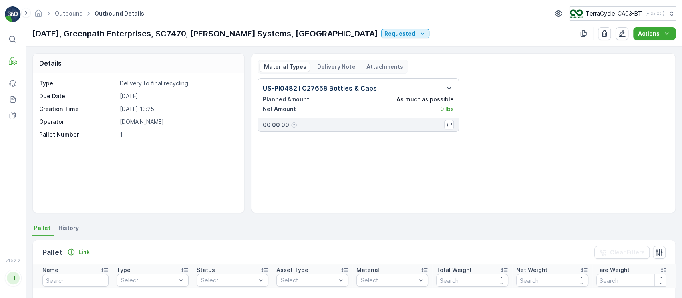
click at [199, 30] on p "[DATE], Greenpath Enterprises, SC7470, [PERSON_NAME] Systems, [GEOGRAPHIC_DATA]" at bounding box center [204, 34] width 345 height 12
copy p "SC7470"
click at [72, 254] on icon "Link" at bounding box center [71, 252] width 7 height 7
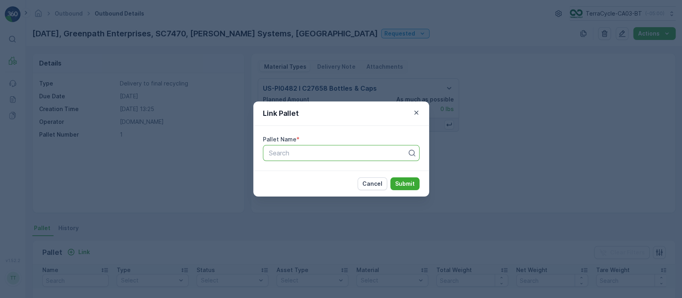
click at [335, 152] on div at bounding box center [338, 152] width 140 height 7
paste input "SC7470"
type input "SC7470"
click at [408, 184] on p "Submit" at bounding box center [405, 184] width 20 height 8
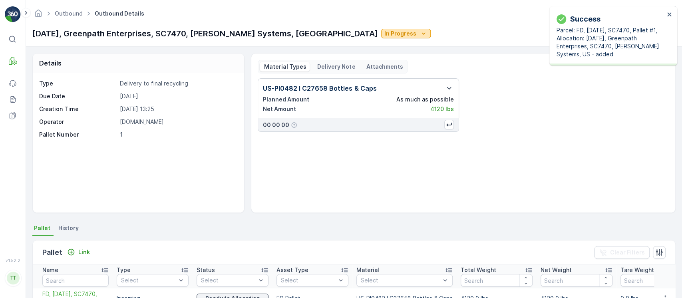
click at [384, 31] on p "In Progress" at bounding box center [400, 34] width 32 height 8
click at [361, 70] on span "Completed" at bounding box center [354, 68] width 30 height 8
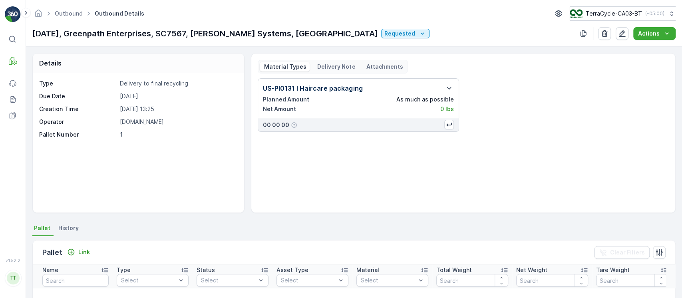
click at [188, 42] on div "Outbound Outbound Details TerraCycle-CA03-BT ( -05:00 ) [DATE], Greenpath Enter…" at bounding box center [354, 23] width 656 height 47
copy p "SC7567"
click at [71, 251] on icon "Link" at bounding box center [71, 252] width 8 height 8
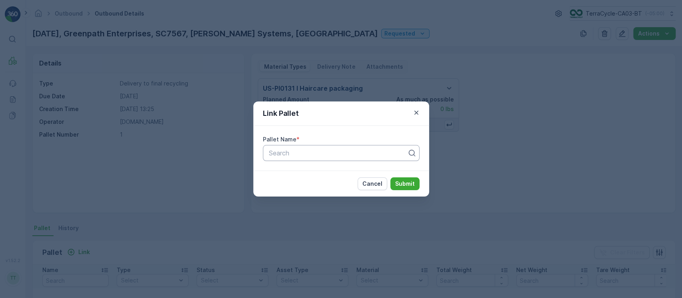
drag, startPoint x: 377, startPoint y: 141, endPoint x: 380, endPoint y: 147, distance: 7.1
click at [377, 141] on div "Pallet Name *" at bounding box center [341, 139] width 157 height 8
click at [380, 147] on div "Search" at bounding box center [341, 153] width 157 height 16
paste input "SC7567"
type input "SC7567"
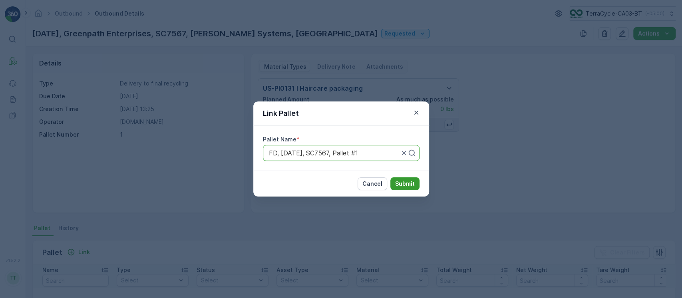
click at [408, 186] on p "Submit" at bounding box center [405, 184] width 20 height 8
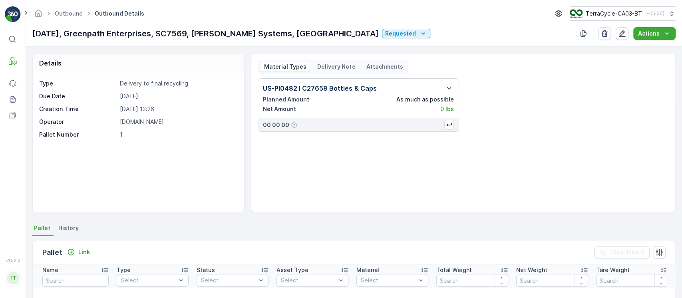
click at [197, 33] on p "[DATE], Greenpath Enterprises, SC7569, [PERSON_NAME] Systems, [GEOGRAPHIC_DATA]" at bounding box center [205, 34] width 346 height 12
copy p "SC7569"
click at [90, 248] on button "Link" at bounding box center [78, 252] width 29 height 10
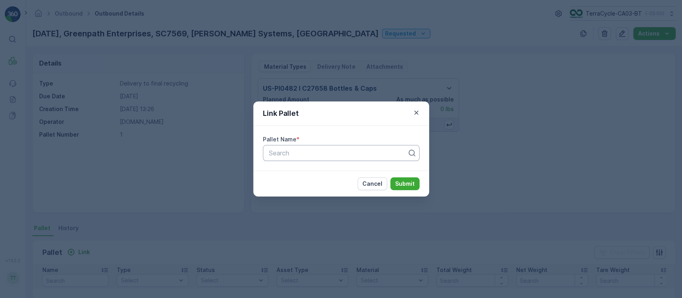
drag, startPoint x: 333, startPoint y: 136, endPoint x: 341, endPoint y: 148, distance: 15.2
click at [337, 144] on div "Pallet Name * Search" at bounding box center [341, 148] width 157 height 26
paste input "SC7569"
type input "SC7569"
click at [390, 177] on button "Submit" at bounding box center [404, 183] width 29 height 13
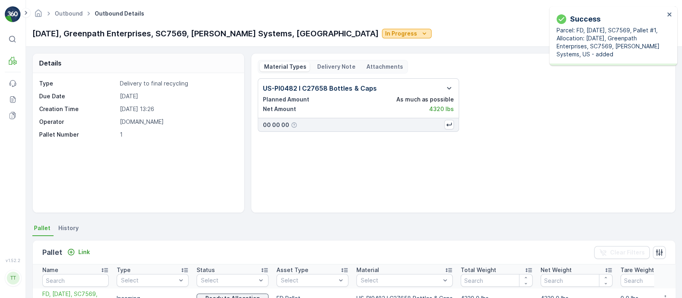
click at [420, 30] on icon "In Progress" at bounding box center [424, 34] width 8 height 8
click at [363, 67] on span "Completed" at bounding box center [354, 68] width 30 height 8
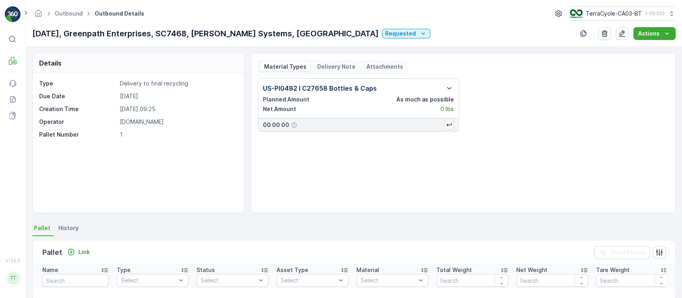
click at [180, 42] on div "Outbound Outbound Details TerraCycle-CA03-BT ( -05:00 ) 09/08/2025, Greenpath E…" at bounding box center [354, 23] width 656 height 47
copy p "SC7468"
click at [75, 254] on div "Pallet Link Clear Filters" at bounding box center [354, 252] width 642 height 24
click at [76, 253] on div "Link" at bounding box center [78, 252] width 23 height 8
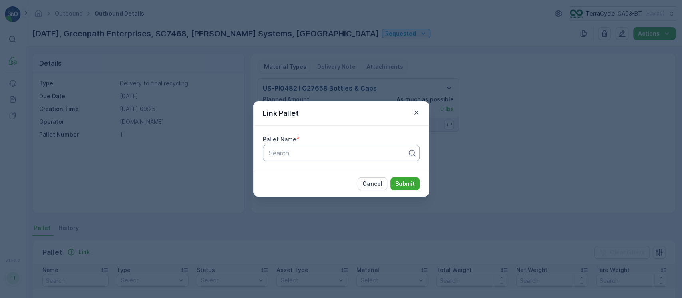
drag, startPoint x: 331, startPoint y: 164, endPoint x: 331, endPoint y: 154, distance: 10.0
click at [331, 163] on div "Pallet Name * Search" at bounding box center [341, 148] width 176 height 45
click at [331, 154] on div at bounding box center [338, 152] width 140 height 7
paste input "SC7468"
type input "SC7468"
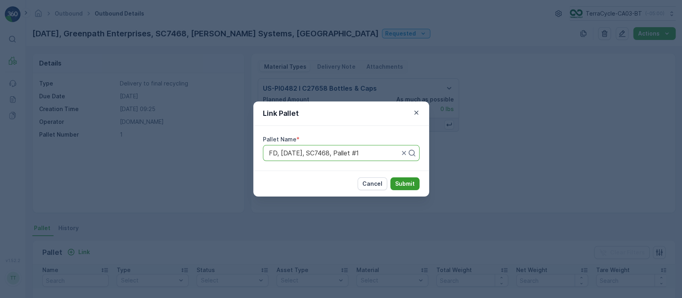
click at [408, 186] on p "Submit" at bounding box center [405, 184] width 20 height 8
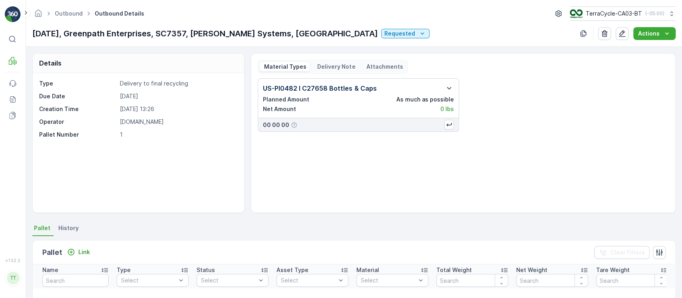
click at [182, 37] on p "[DATE], Greenpath Enterprises, SC7357, [PERSON_NAME] Systems, [GEOGRAPHIC_DATA]" at bounding box center [204, 34] width 345 height 12
copy p "SC7357"
click at [75, 254] on div "Link" at bounding box center [78, 252] width 23 height 8
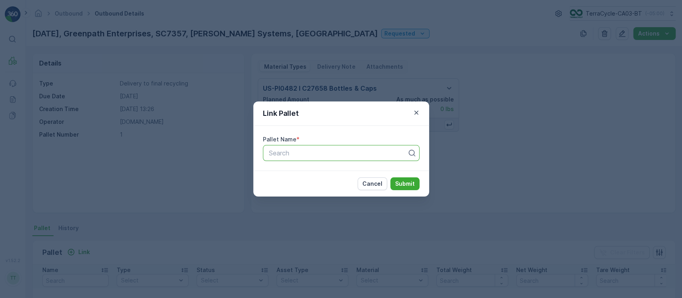
click at [318, 147] on div "Search" at bounding box center [341, 153] width 157 height 16
paste input "SC7357"
type input "SC7357"
click at [409, 180] on p "Submit" at bounding box center [405, 184] width 20 height 8
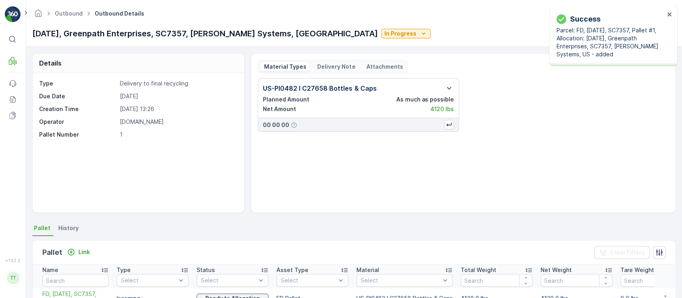
click at [384, 35] on p "In Progress" at bounding box center [400, 34] width 32 height 8
click at [365, 68] on span "Completed" at bounding box center [352, 68] width 30 height 8
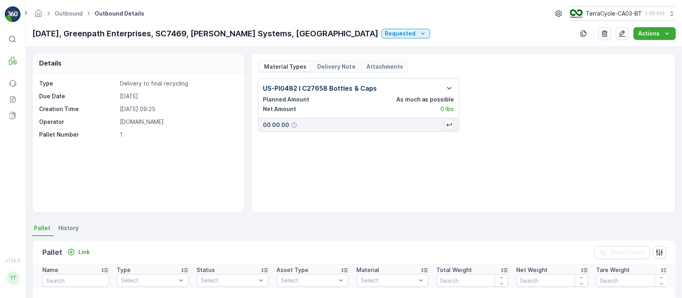
click at [188, 32] on p "[DATE], Greenpath Enterprises, SC7469, [PERSON_NAME] Systems, [GEOGRAPHIC_DATA]" at bounding box center [205, 34] width 346 height 12
copy p "SC7469"
click at [80, 253] on p "Link" at bounding box center [84, 252] width 12 height 8
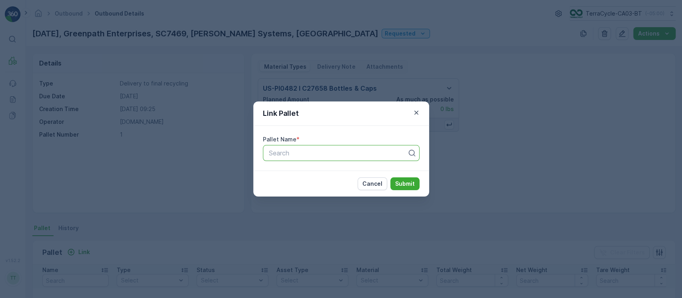
click at [363, 153] on div at bounding box center [338, 152] width 140 height 7
paste input "SC7469"
type input "SC7469"
click at [406, 183] on p "Submit" at bounding box center [405, 184] width 20 height 8
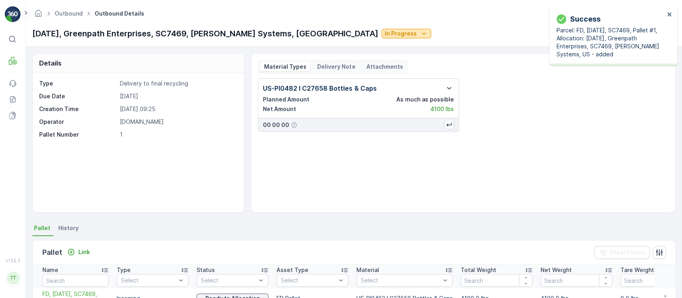
click at [385, 37] on p "In Progress" at bounding box center [401, 34] width 32 height 8
click at [359, 68] on span "Completed" at bounding box center [354, 68] width 30 height 8
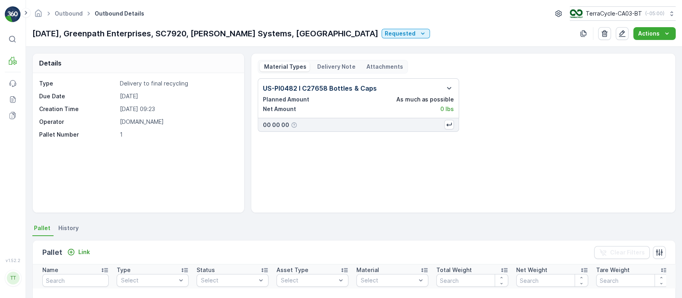
click at [182, 35] on p "[DATE], Greenpath Enterprises, SC7920, [PERSON_NAME] Systems, [GEOGRAPHIC_DATA]" at bounding box center [205, 34] width 346 height 12
drag, startPoint x: 182, startPoint y: 35, endPoint x: 139, endPoint y: 114, distance: 89.9
click at [182, 38] on p "09/30/2025, Greenpath Enterprises, SC7920, John Paul Mitchell Systems, US" at bounding box center [205, 34] width 346 height 12
copy p "SC7920"
click at [87, 248] on button "Link" at bounding box center [78, 252] width 29 height 10
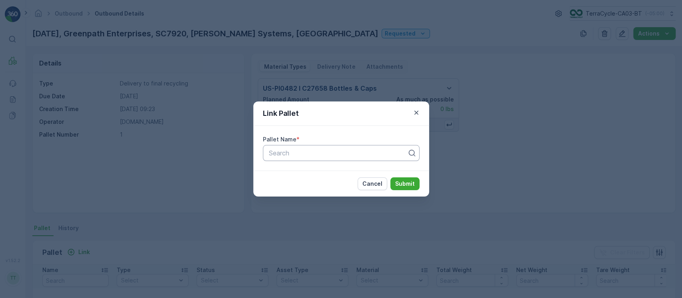
click at [319, 150] on div at bounding box center [338, 152] width 140 height 7
paste input "SC7920"
type input "SC7920"
click at [409, 182] on p "Submit" at bounding box center [405, 184] width 20 height 8
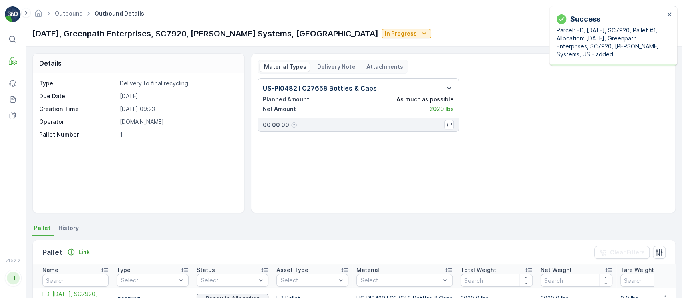
click at [366, 40] on div "Outbound Outbound Details TerraCycle-CA03-BT ( -05:00 ) 09/30/2025, Greenpath E…" at bounding box center [354, 23] width 656 height 47
click at [381, 38] on button "In Progress" at bounding box center [406, 34] width 50 height 10
click at [357, 66] on span "Completed" at bounding box center [354, 68] width 30 height 8
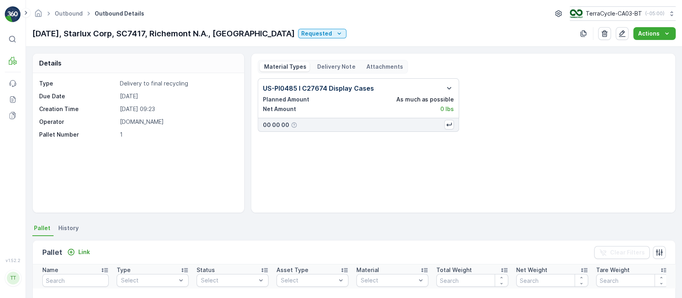
click at [159, 32] on p "[DATE], Starlux Corp, SC7417, Richemont N.A., [GEOGRAPHIC_DATA]" at bounding box center [163, 34] width 262 height 12
copy p "SC7417"
click at [79, 249] on p "Link" at bounding box center [84, 252] width 12 height 8
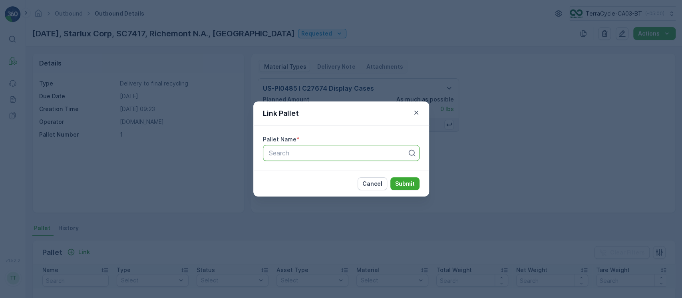
click at [334, 152] on div at bounding box center [338, 152] width 140 height 7
paste input "SC7417"
type input "SC7417"
click at [404, 184] on p "Submit" at bounding box center [405, 184] width 20 height 8
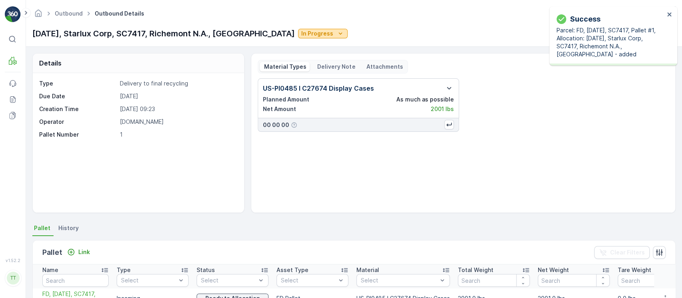
click at [336, 30] on icon "In Progress" at bounding box center [340, 34] width 8 height 8
click at [276, 65] on span "Completed" at bounding box center [267, 68] width 30 height 8
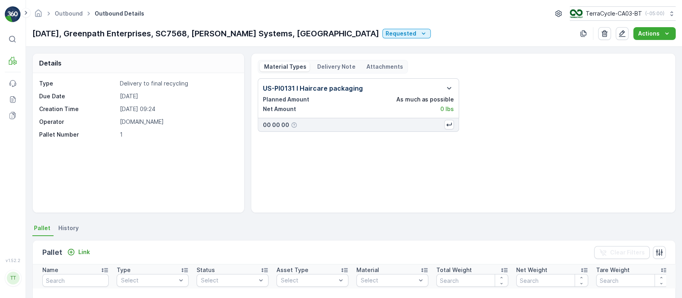
click at [189, 32] on p "[DATE], Greenpath Enterprises, SC7568, [PERSON_NAME] Systems, [GEOGRAPHIC_DATA]" at bounding box center [205, 34] width 347 height 12
drag, startPoint x: 189, startPoint y: 32, endPoint x: 348, endPoint y: 209, distance: 238.1
click at [190, 34] on p "[DATE], Greenpath Enterprises, SC7568, [PERSON_NAME] Systems, [GEOGRAPHIC_DATA]" at bounding box center [205, 34] width 347 height 12
copy p "SC7568"
click at [74, 255] on div "Link" at bounding box center [78, 252] width 23 height 8
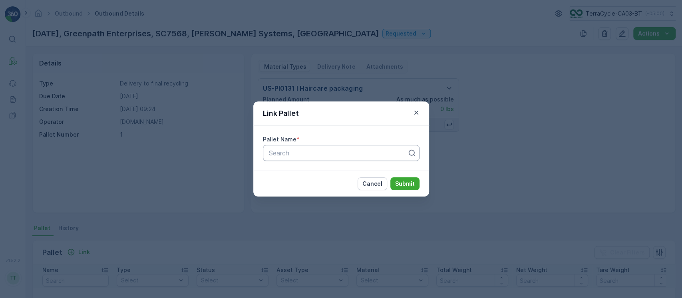
drag, startPoint x: 316, startPoint y: 168, endPoint x: 318, endPoint y: 156, distance: 12.1
click at [318, 161] on div "Pallet Name * Search" at bounding box center [341, 148] width 176 height 45
click at [318, 155] on div at bounding box center [338, 152] width 140 height 7
paste input "SC7568"
type input "SC7568"
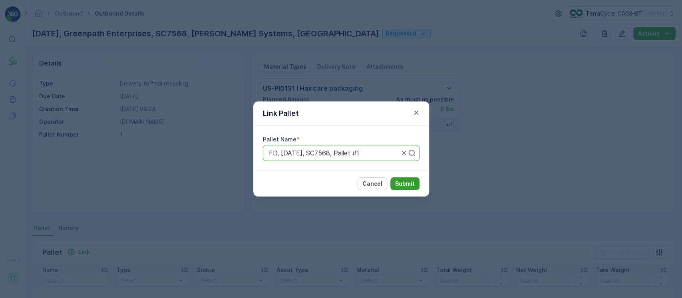
click at [414, 186] on p "Submit" at bounding box center [405, 184] width 20 height 8
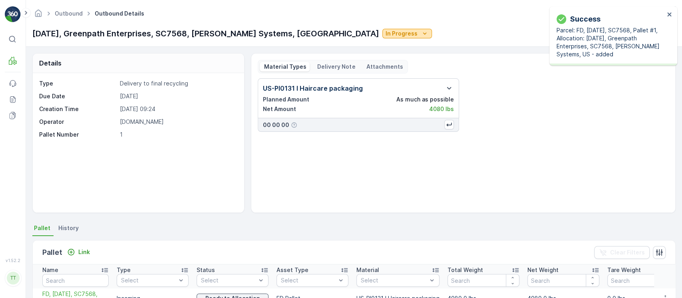
click at [385, 33] on p "In Progress" at bounding box center [401, 34] width 32 height 8
click at [355, 68] on span "Completed" at bounding box center [353, 68] width 30 height 8
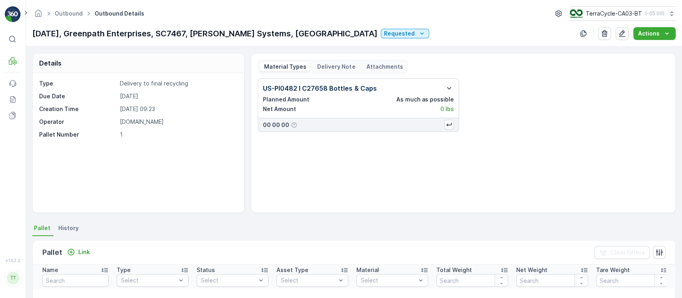
click at [180, 28] on p "09/08/2025, Greenpath Enterprises, SC7467, John Paul Mitchell Systems, US" at bounding box center [204, 34] width 345 height 12
copy p "SC7467"
click at [78, 256] on div "Link" at bounding box center [78, 252] width 29 height 10
click at [78, 252] on p "Link" at bounding box center [84, 252] width 12 height 8
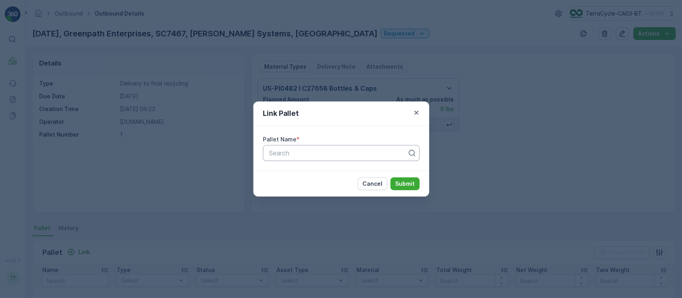
click at [344, 154] on div at bounding box center [338, 152] width 140 height 7
paste input "SC7467"
type input "SC7467"
click at [410, 182] on p "Submit" at bounding box center [405, 184] width 20 height 8
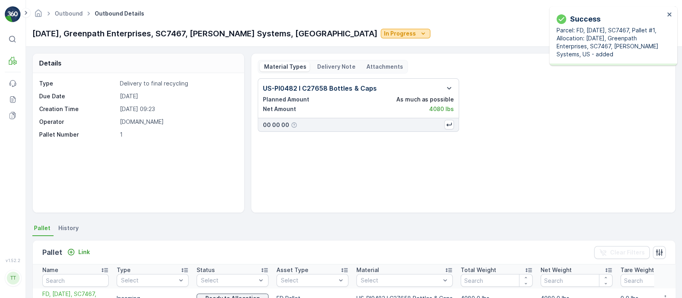
click at [384, 34] on p "In Progress" at bounding box center [400, 34] width 32 height 8
click at [362, 65] on span "Completed" at bounding box center [353, 68] width 30 height 8
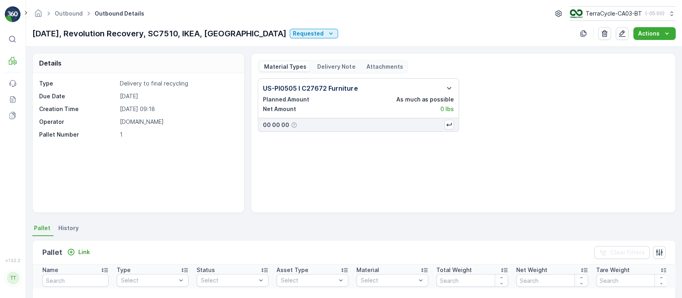
click at [187, 31] on p "[DATE], Revolution Recovery, SC7510, IKEA, [GEOGRAPHIC_DATA]" at bounding box center [159, 34] width 254 height 12
copy p "SC7510"
click at [73, 258] on div "Pallet Link Clear Filters" at bounding box center [354, 252] width 642 height 24
click at [78, 249] on p "Link" at bounding box center [84, 252] width 12 height 8
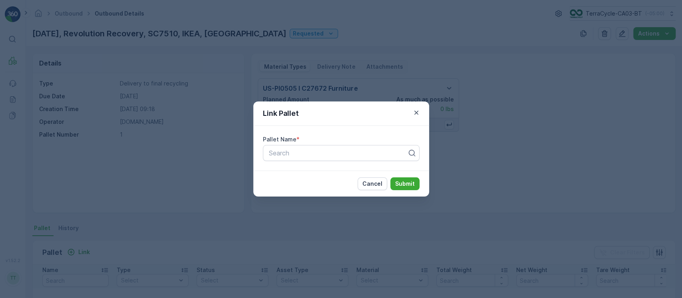
click at [329, 143] on div "Pallet Name *" at bounding box center [341, 139] width 157 height 8
click at [334, 152] on div at bounding box center [338, 152] width 140 height 7
paste input "SC7510"
type input "SC7510"
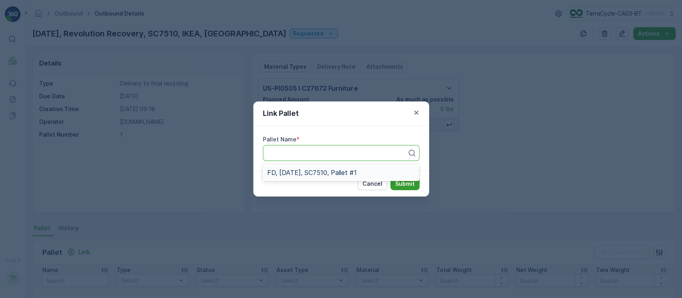
click at [410, 184] on p "Submit" at bounding box center [405, 184] width 20 height 8
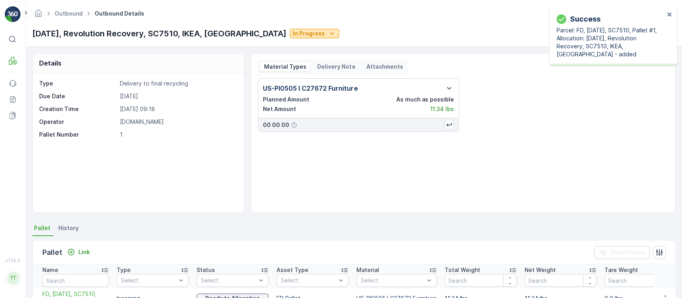
click at [293, 30] on p "In Progress" at bounding box center [309, 34] width 32 height 8
drag, startPoint x: 254, startPoint y: 60, endPoint x: 254, endPoint y: 65, distance: 4.8
click at [254, 65] on ul "Requested In Progress Completed Approved Cancelled Shipped" at bounding box center [256, 73] width 40 height 70
click at [254, 65] on span "Completed" at bounding box center [256, 68] width 30 height 8
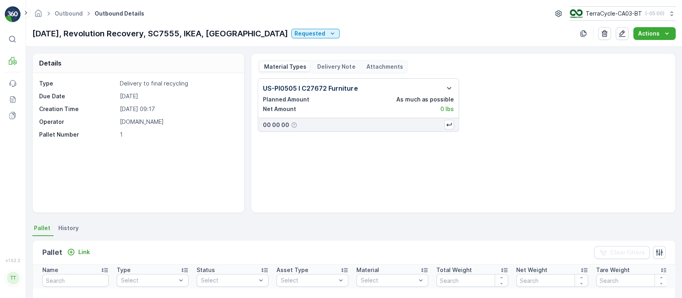
click at [177, 34] on p "[DATE], Revolution Recovery, SC7555, IKEA, [GEOGRAPHIC_DATA]" at bounding box center [160, 34] width 256 height 12
click at [177, 34] on p "09/10/2025, Revolution Recovery, SC7555, IKEA, US" at bounding box center [160, 34] width 256 height 12
copy p "SC7555"
click at [67, 248] on icon "Link" at bounding box center [71, 252] width 8 height 8
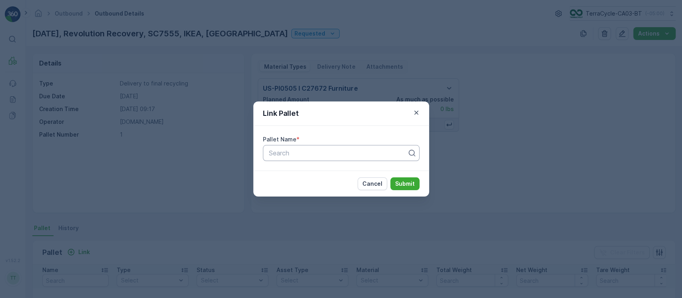
click at [330, 152] on div at bounding box center [338, 152] width 140 height 7
paste input "SC7555"
type input "SC7555"
click at [404, 187] on p "Submit" at bounding box center [405, 184] width 20 height 8
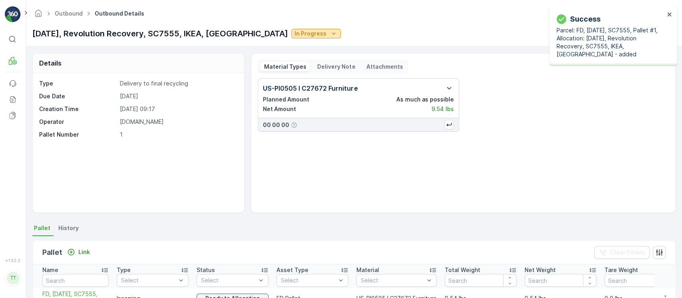
click at [294, 35] on p "In Progress" at bounding box center [310, 34] width 32 height 8
click at [260, 69] on span "Completed" at bounding box center [257, 68] width 30 height 8
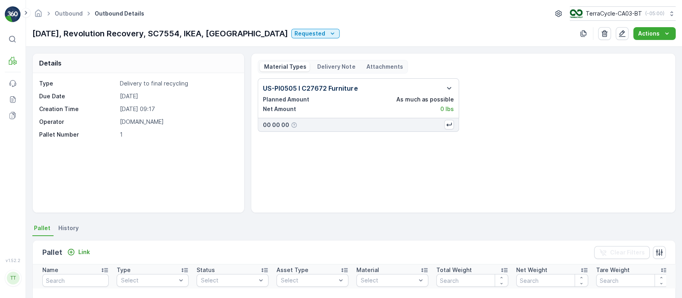
click at [193, 28] on p "[DATE], Revolution Recovery, SC7554, IKEA, [GEOGRAPHIC_DATA]" at bounding box center [160, 34] width 256 height 12
copy p "SC7554"
click at [75, 247] on button "Link" at bounding box center [78, 252] width 29 height 10
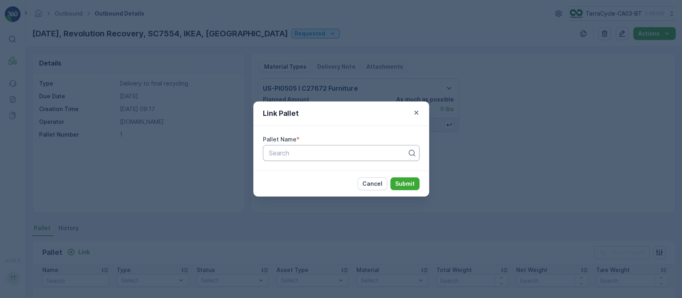
click at [295, 151] on div at bounding box center [338, 152] width 140 height 7
paste input "SC7554"
type input "SC7554"
click at [390, 177] on button "Submit" at bounding box center [404, 183] width 29 height 13
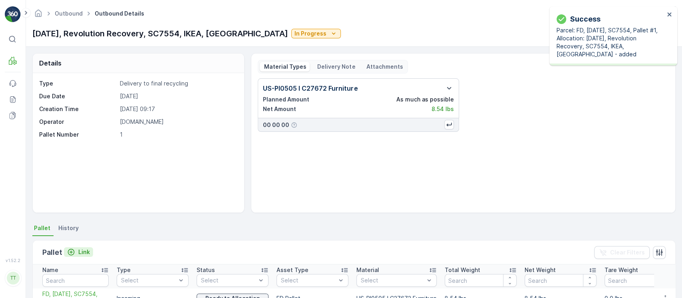
click at [78, 248] on p "Link" at bounding box center [84, 252] width 12 height 8
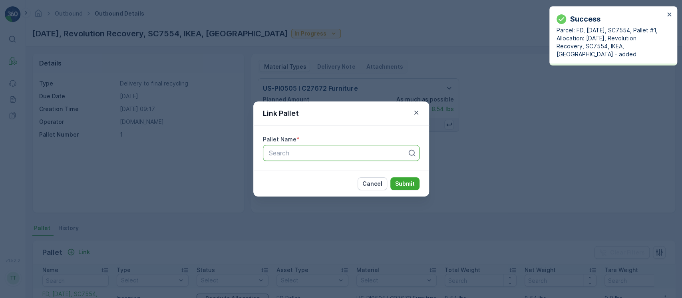
paste input "SC7554"
type input "SC7554"
click at [397, 186] on p "Submit" at bounding box center [405, 184] width 20 height 8
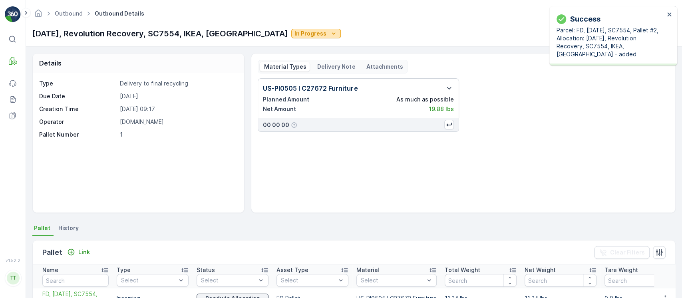
click at [294, 32] on p "In Progress" at bounding box center [310, 34] width 32 height 8
click at [268, 62] on div "Completed" at bounding box center [257, 67] width 36 height 11
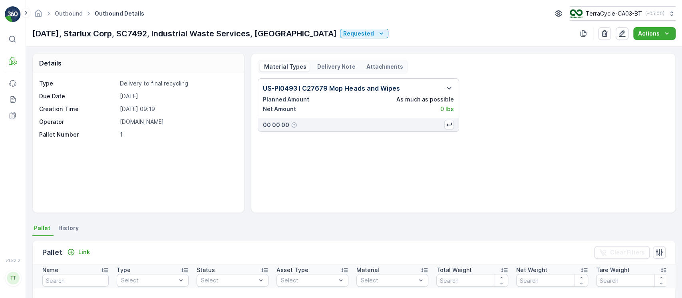
click at [151, 40] on div "Outbound Outbound Details TerraCycle-CA03-BT ( -05:00 ) [DATE], Starlux Corp, S…" at bounding box center [354, 23] width 656 height 47
click at [149, 36] on p "[DATE], Starlux Corp, SC7492, Industrial Waste Services, [GEOGRAPHIC_DATA]" at bounding box center [184, 34] width 304 height 12
copy p "SC7492"
drag, startPoint x: 83, startPoint y: 257, endPoint x: 73, endPoint y: 254, distance: 9.7
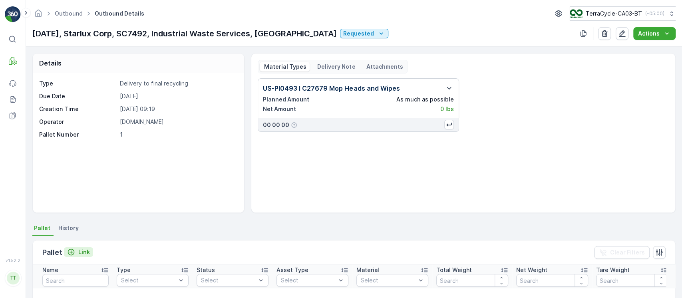
click at [82, 257] on div "Pallet Link" at bounding box center [67, 252] width 51 height 11
click at [70, 250] on icon "Link" at bounding box center [71, 252] width 8 height 8
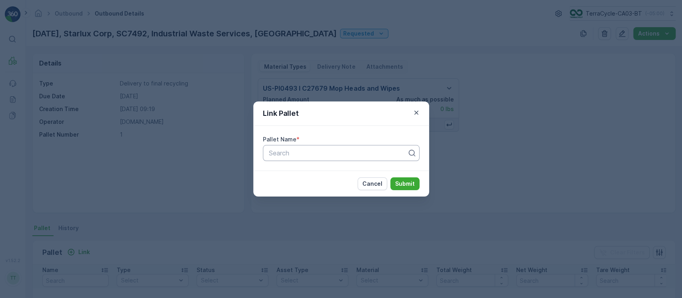
paste input "SC7492"
type input "SC7492"
click at [407, 185] on p "Submit" at bounding box center [405, 184] width 20 height 8
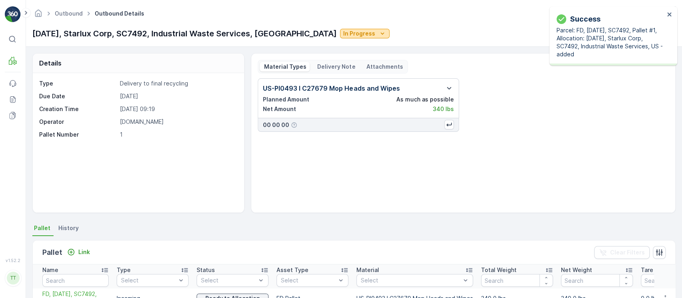
click at [343, 34] on p "In Progress" at bounding box center [359, 34] width 32 height 8
click at [316, 68] on span "Completed" at bounding box center [308, 68] width 30 height 8
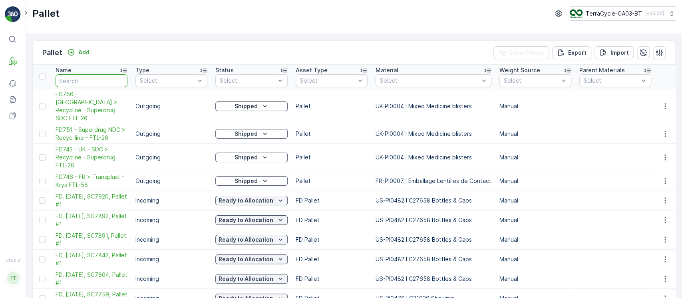
click at [97, 81] on input "text" at bounding box center [92, 80] width 72 height 13
paste input "SC7504"
type input "SC7504"
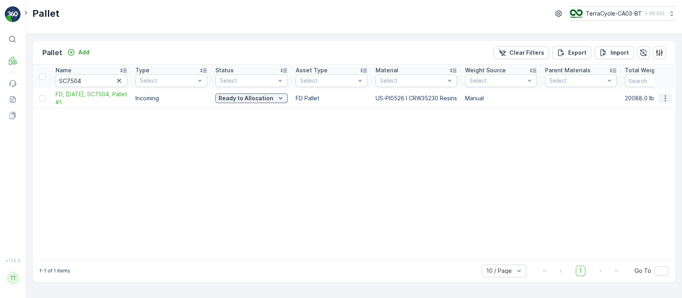
click at [665, 95] on icon "button" at bounding box center [665, 98] width 8 height 8
click at [652, 120] on span "Edit Pallet" at bounding box center [645, 121] width 27 height 8
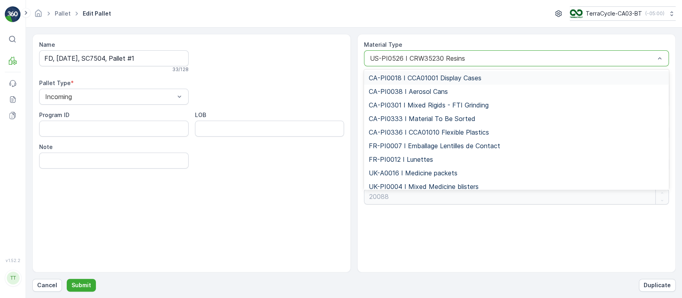
click at [500, 63] on div "US-PI0526 I CRW35230 Resins" at bounding box center [516, 58] width 305 height 16
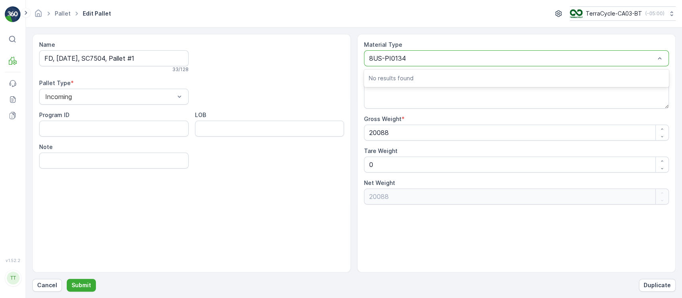
type input "US-PI0134"
click at [396, 56] on div at bounding box center [512, 58] width 286 height 7
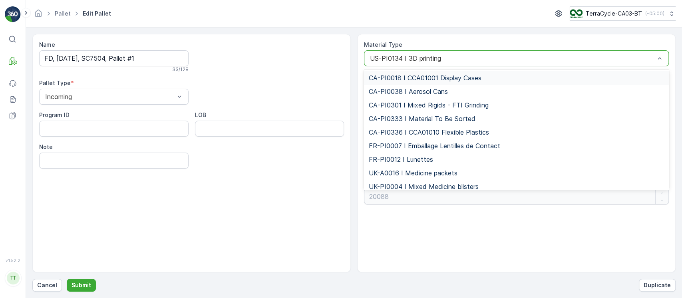
paste input "US-PI0526 I CRW35230 Resins"
type input "US-PI0526 I CRW35230 Resins"
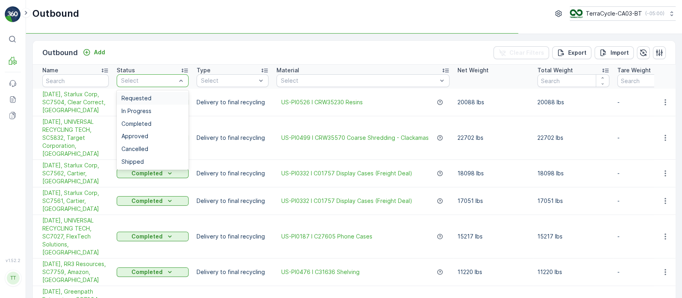
drag, startPoint x: 167, startPoint y: 82, endPoint x: 167, endPoint y: 96, distance: 14.0
click at [166, 97] on div "Requested" at bounding box center [152, 98] width 62 height 6
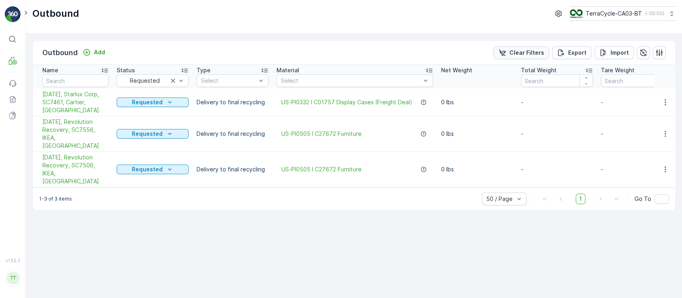
click at [523, 54] on p "Clear Filters" at bounding box center [526, 53] width 35 height 8
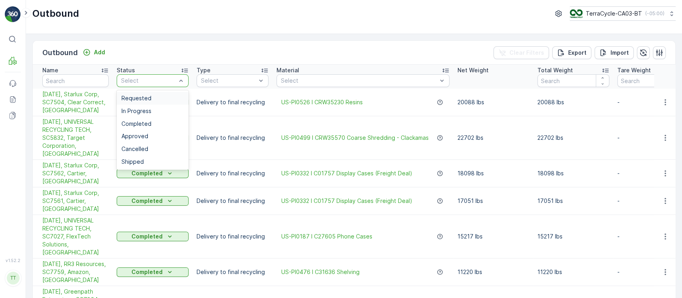
click at [150, 85] on div "Select" at bounding box center [153, 80] width 72 height 13
click at [151, 95] on div "Requested" at bounding box center [152, 98] width 62 height 6
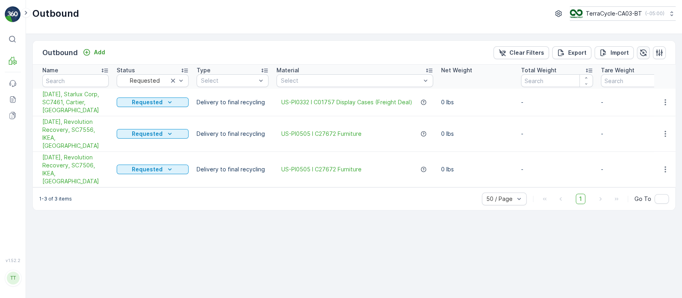
click at [640, 54] on icon "button" at bounding box center [643, 52] width 7 height 7
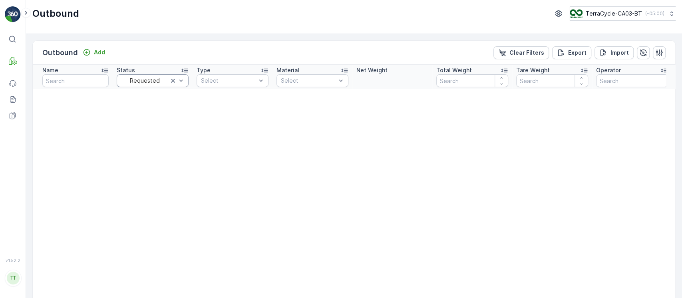
click at [136, 85] on div "Requested" at bounding box center [153, 80] width 72 height 13
click at [143, 98] on span "Requested" at bounding box center [136, 98] width 30 height 6
click at [144, 83] on div at bounding box center [144, 80] width 49 height 6
click at [145, 110] on span "In Progress" at bounding box center [136, 111] width 30 height 6
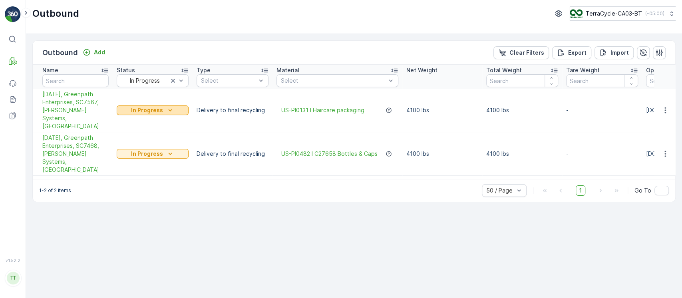
click at [163, 107] on div "In Progress" at bounding box center [152, 110] width 65 height 8
click at [142, 141] on span "Completed" at bounding box center [136, 141] width 30 height 8
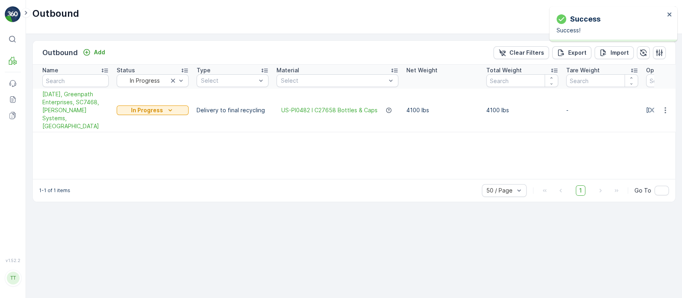
click at [141, 114] on td "In Progress" at bounding box center [153, 111] width 80 height 44
click at [141, 106] on p "In Progress" at bounding box center [147, 110] width 32 height 8
click at [149, 143] on span "Completed" at bounding box center [136, 141] width 30 height 8
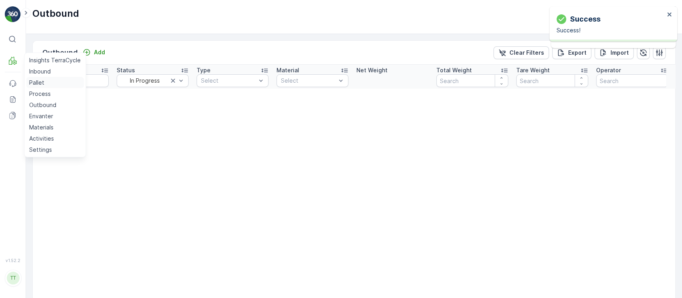
click at [35, 85] on p "Pallet" at bounding box center [36, 83] width 15 height 8
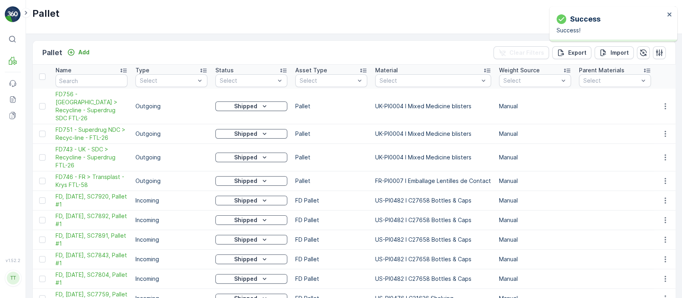
scroll to position [27, 0]
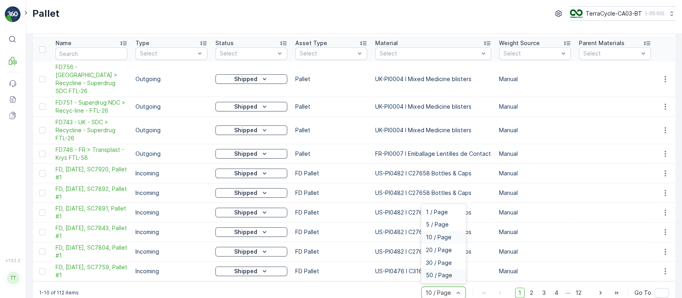
click at [457, 272] on div "50 / Page" at bounding box center [443, 275] width 35 height 6
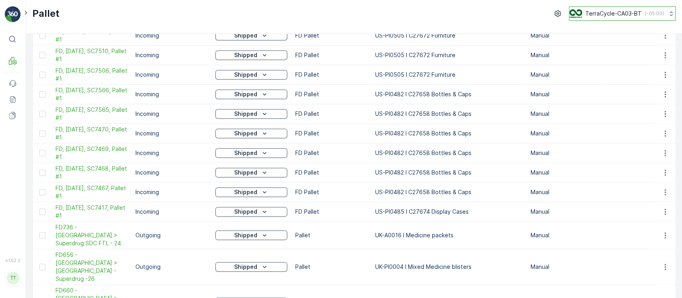
click at [588, 11] on p "TerraCycle-CA03-BT" at bounding box center [613, 14] width 56 height 8
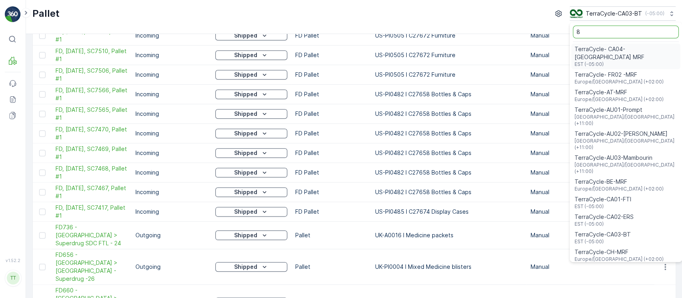
type input "8"
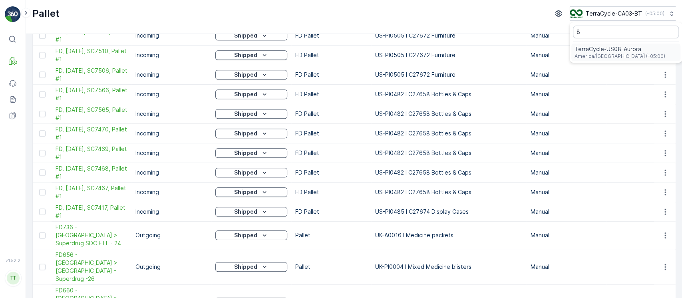
click at [592, 52] on div "TerraCycle-US08-Aurora America/Chicago (-05:00)" at bounding box center [619, 52] width 91 height 14
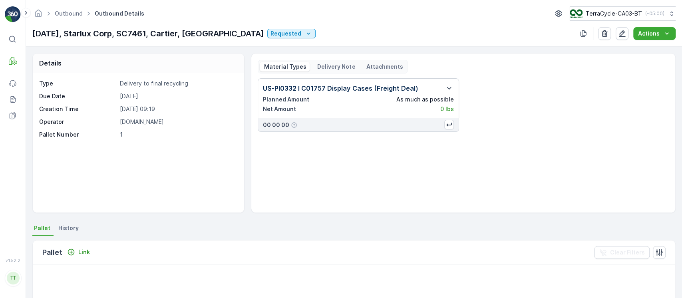
click at [145, 32] on p "[DATE], Starlux Corp, SC7461, Cartier, [GEOGRAPHIC_DATA]" at bounding box center [148, 34] width 232 height 12
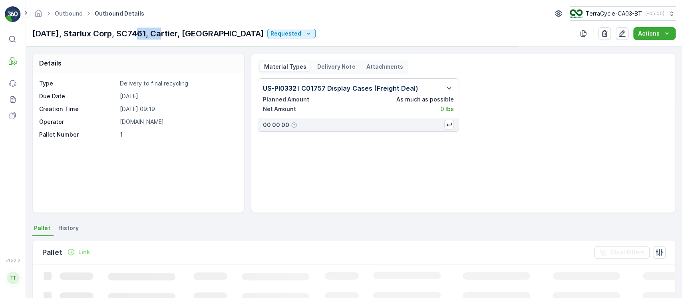
click at [145, 32] on p "[DATE], Starlux Corp, SC7461, Cartier, [GEOGRAPHIC_DATA]" at bounding box center [148, 34] width 232 height 12
copy p "SC7461"
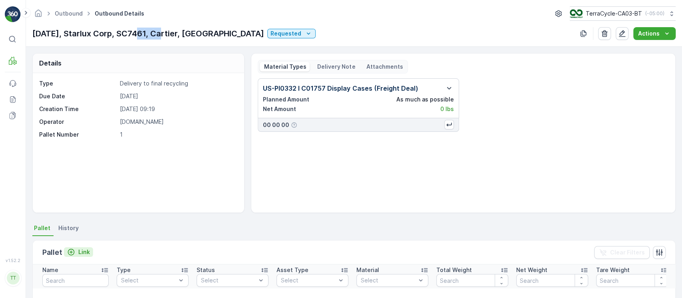
click at [78, 252] on p "Link" at bounding box center [84, 252] width 12 height 8
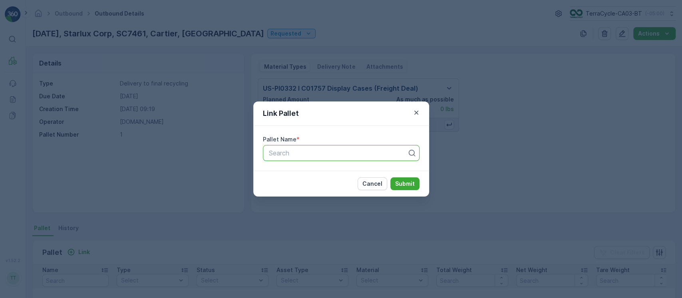
paste input "SC7461"
type input "SC7461"
click at [405, 186] on p "Submit" at bounding box center [405, 184] width 20 height 8
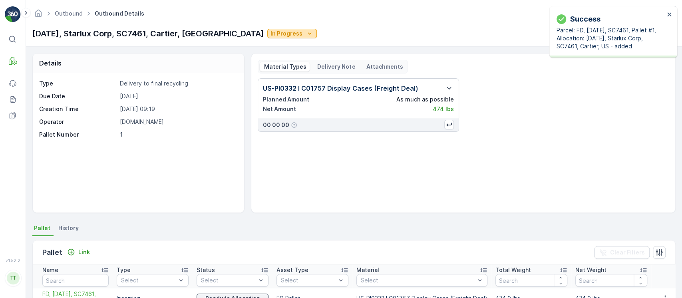
click at [270, 30] on p "In Progress" at bounding box center [286, 34] width 32 height 8
click at [242, 71] on span "Completed" at bounding box center [234, 68] width 30 height 8
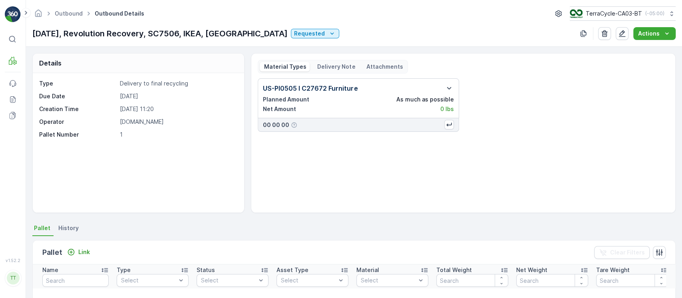
click at [178, 36] on p "[DATE], Revolution Recovery, SC7506, IKEA, [GEOGRAPHIC_DATA]" at bounding box center [159, 34] width 255 height 12
copy p "SC7506"
click at [83, 250] on p "Link" at bounding box center [84, 252] width 12 height 8
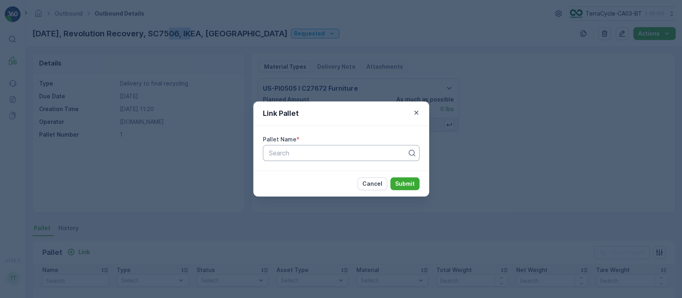
paste input "SC7506"
click at [392, 156] on div at bounding box center [338, 152] width 140 height 7
type input "SC7506"
click at [411, 184] on p "Submit" at bounding box center [405, 184] width 20 height 8
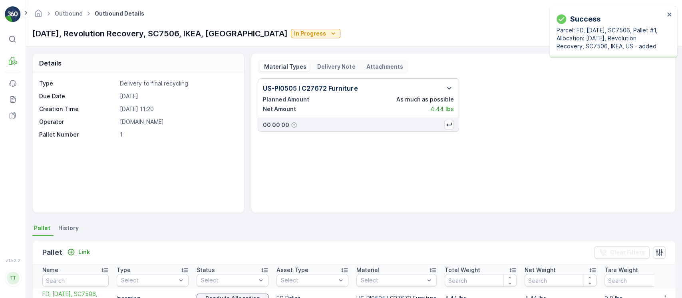
click at [270, 28] on div "09/10/2025, Revolution Recovery, SC7506, IKEA, US In Progress" at bounding box center [186, 34] width 308 height 12
click at [265, 28] on div "09/10/2025, Revolution Recovery, SC7506, IKEA, US In Progress" at bounding box center [186, 34] width 308 height 12
click at [294, 35] on p "In Progress" at bounding box center [310, 34] width 32 height 8
click at [262, 67] on span "Completed" at bounding box center [257, 68] width 30 height 8
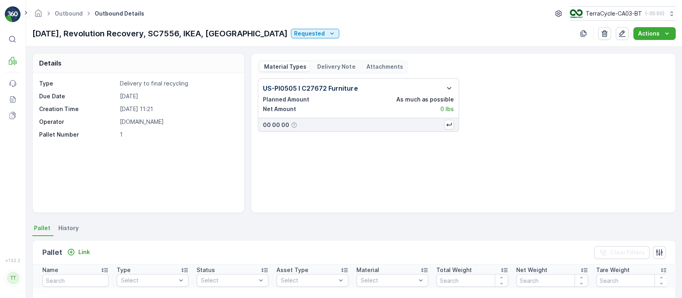
click at [180, 27] on div "[DATE], Revolution Recovery, SC7556, IKEA, [GEOGRAPHIC_DATA] Requested Actions" at bounding box center [353, 33] width 643 height 13
copy p "SC7556"
click at [83, 248] on button "Link" at bounding box center [78, 252] width 29 height 10
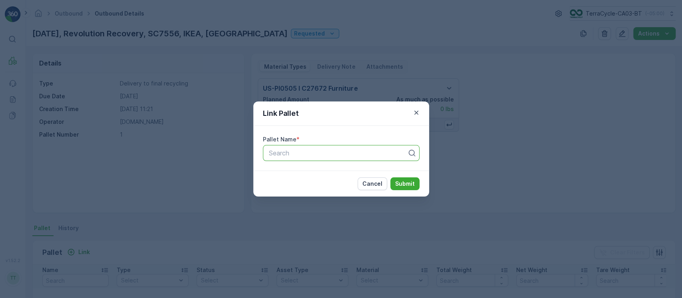
click at [349, 155] on div at bounding box center [338, 152] width 140 height 7
paste input "SC7556"
type input "SC7556"
click at [407, 186] on p "Submit" at bounding box center [405, 184] width 20 height 8
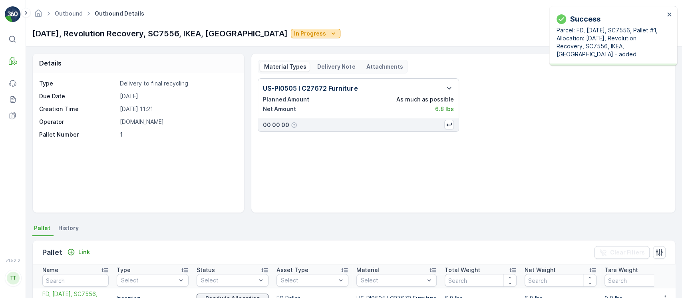
click at [294, 34] on p "In Progress" at bounding box center [310, 34] width 32 height 8
click at [257, 64] on span "Completed" at bounding box center [257, 68] width 30 height 8
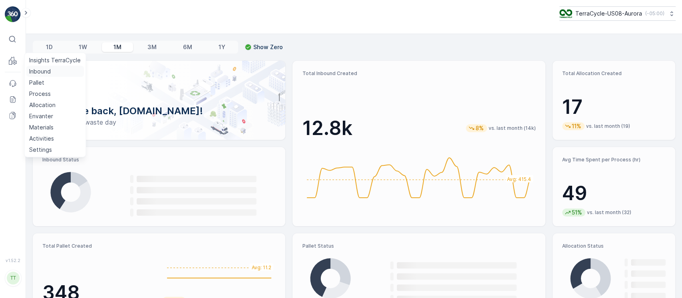
click at [40, 71] on p "Inbound" at bounding box center [40, 71] width 22 height 8
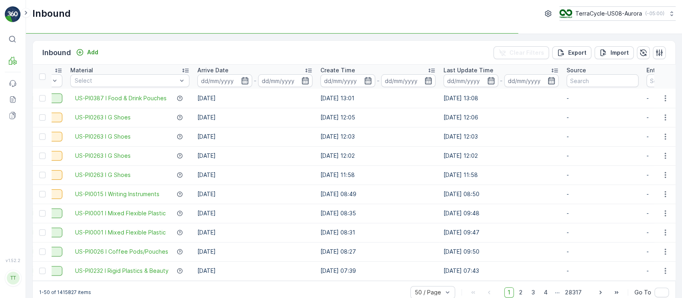
scroll to position [0, 218]
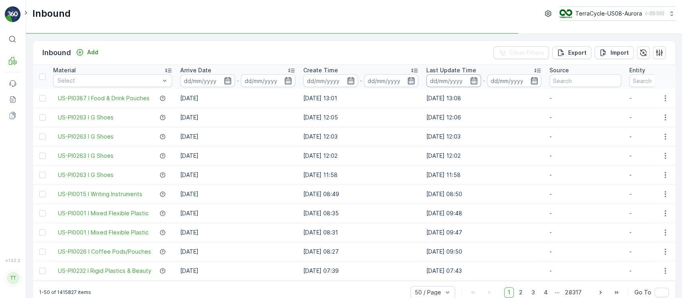
click at [452, 84] on input at bounding box center [453, 80] width 55 height 13
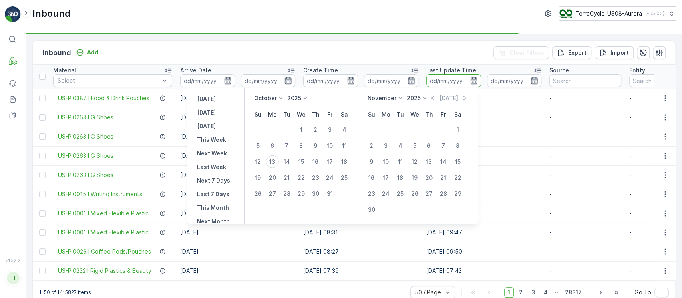
click at [278, 145] on td "[DATE]" at bounding box center [237, 136] width 123 height 19
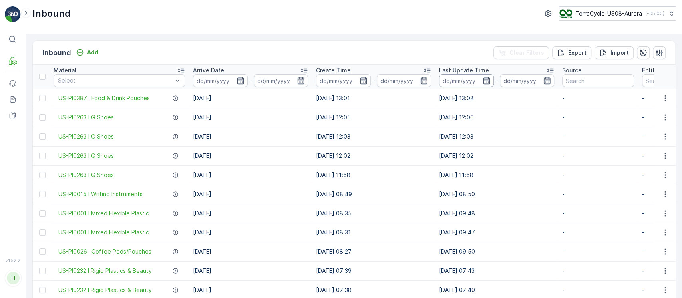
click at [457, 79] on input at bounding box center [466, 80] width 55 height 13
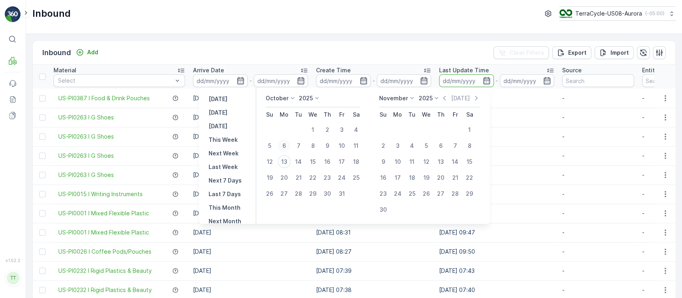
click at [290, 145] on div "6" at bounding box center [284, 145] width 13 height 13
type input "[DATE]"
click at [289, 157] on div "13" at bounding box center [284, 161] width 13 height 13
type input "[DATE]"
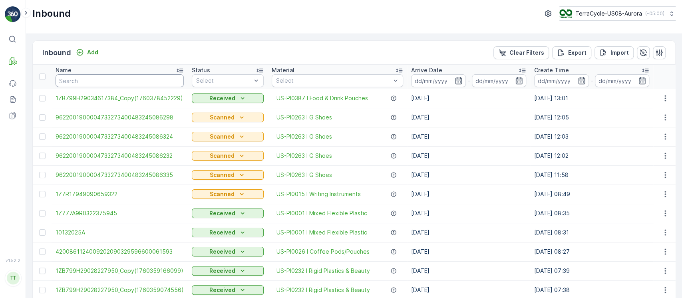
click at [161, 81] on input "text" at bounding box center [120, 80] width 128 height 13
type input "."
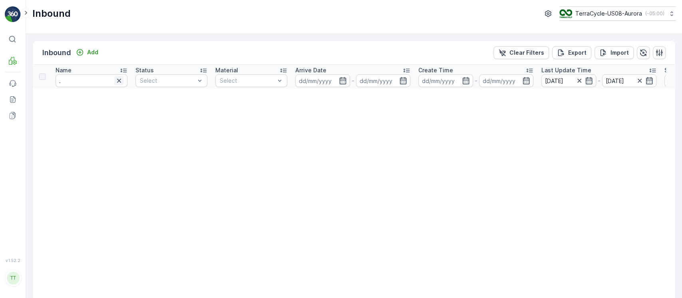
click at [117, 80] on icon "button" at bounding box center [119, 81] width 8 height 8
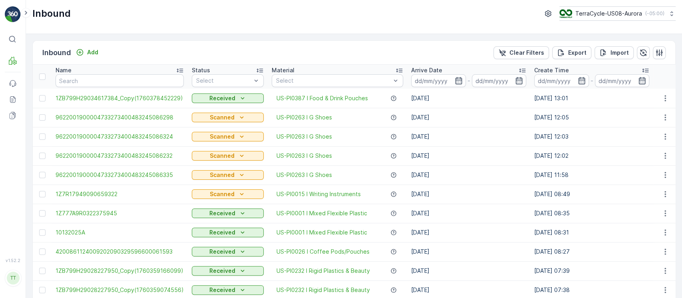
click at [436, 73] on p "Arrive Date" at bounding box center [426, 70] width 31 height 8
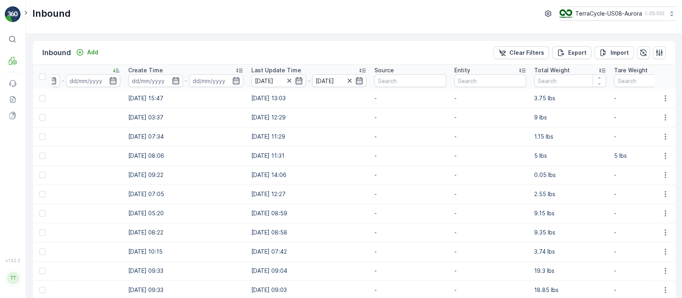
scroll to position [0, 413]
click at [561, 69] on div "Total Weight" at bounding box center [567, 70] width 72 height 8
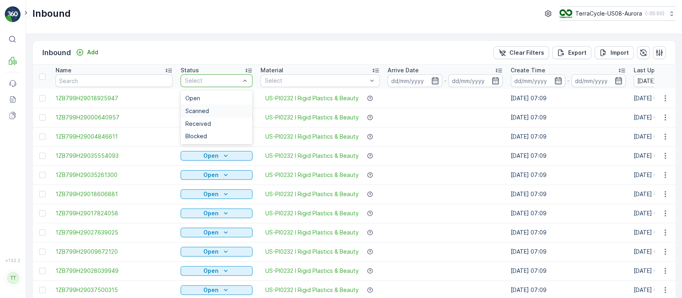
click at [218, 110] on div "Scanned" at bounding box center [216, 111] width 62 height 6
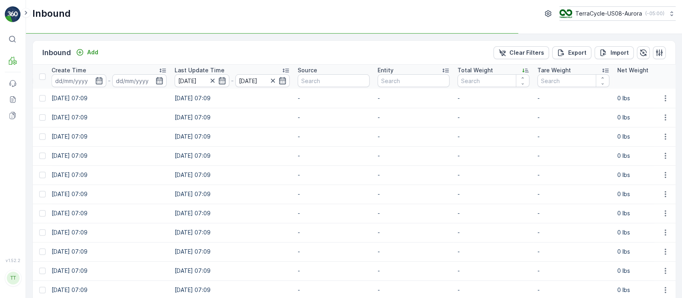
scroll to position [0, 480]
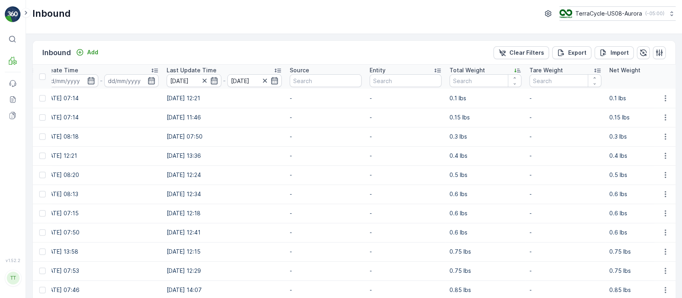
click at [477, 71] on p "Total Weight" at bounding box center [467, 70] width 36 height 8
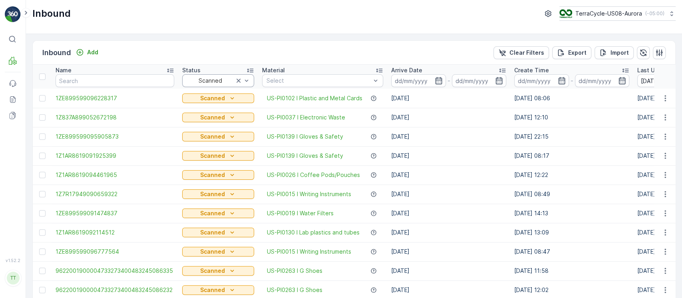
click at [216, 76] on div "Scanned" at bounding box center [218, 80] width 72 height 13
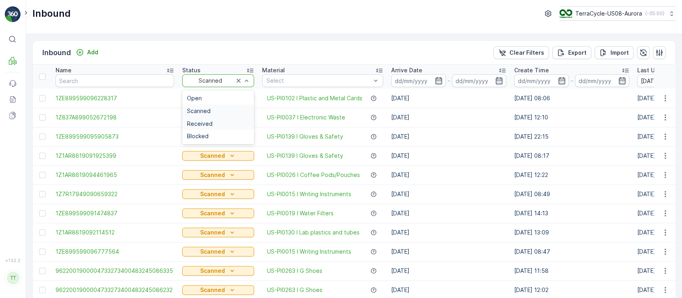
click at [214, 122] on div "Received" at bounding box center [218, 124] width 62 height 6
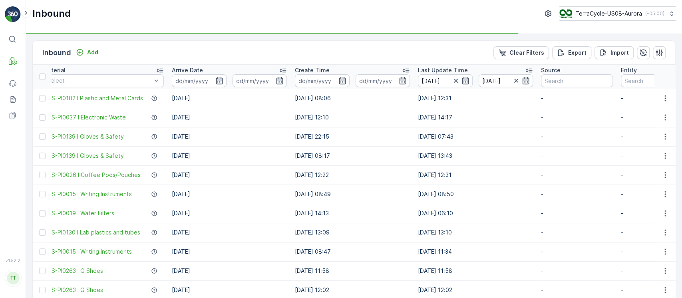
scroll to position [0, 545]
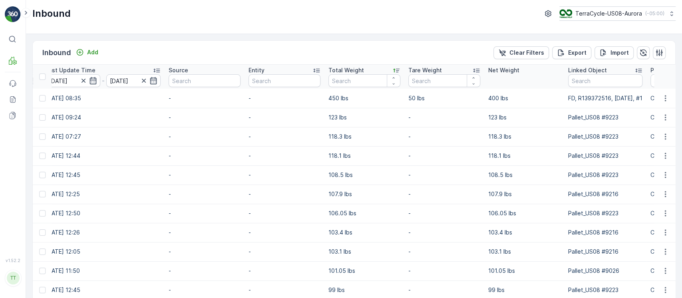
click at [366, 71] on div "Total Weight" at bounding box center [364, 70] width 72 height 8
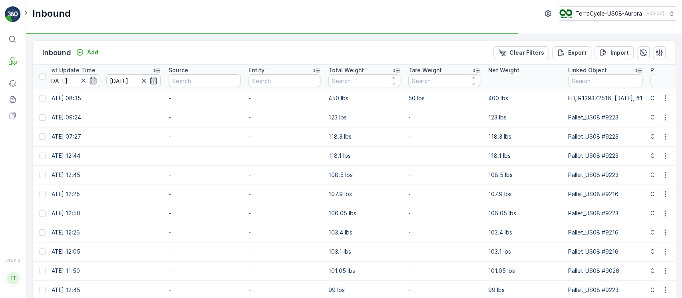
click at [366, 71] on div "Total Weight" at bounding box center [364, 70] width 72 height 8
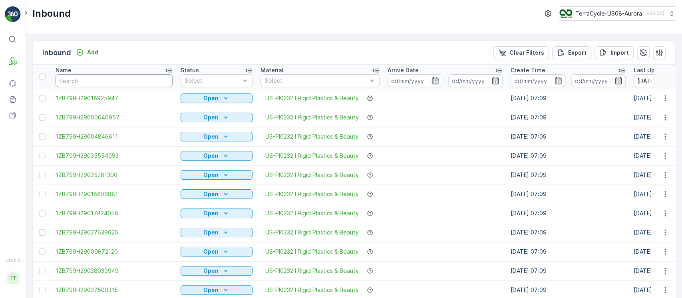
click at [95, 80] on input "text" at bounding box center [114, 80] width 117 height 13
type input "9612"
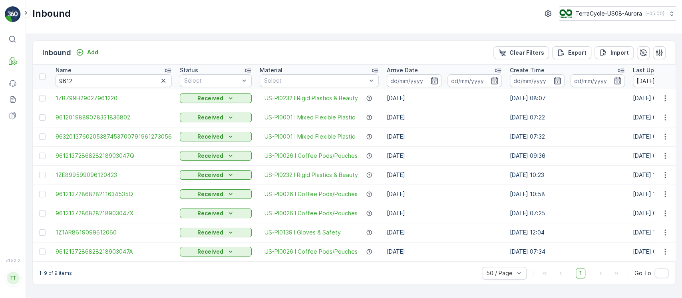
click at [130, 67] on th "Name 9612" at bounding box center [114, 77] width 124 height 24
click at [130, 71] on div "Name" at bounding box center [114, 70] width 116 height 8
click at [133, 83] on input "9612" at bounding box center [114, 80] width 116 height 13
paste input "2"
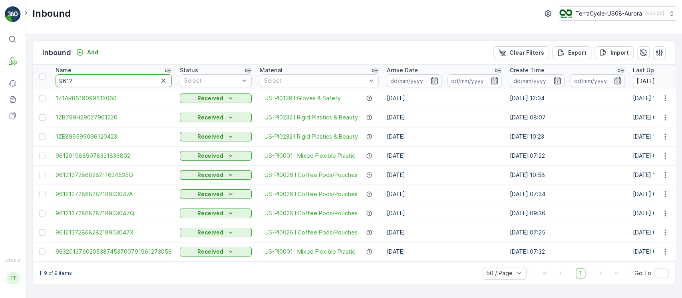
type input "9622"
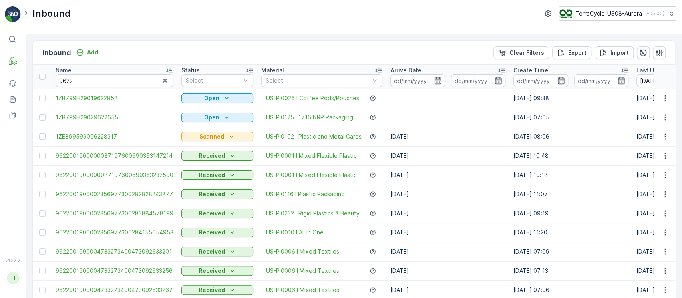
click at [323, 72] on div "Material" at bounding box center [321, 70] width 121 height 8
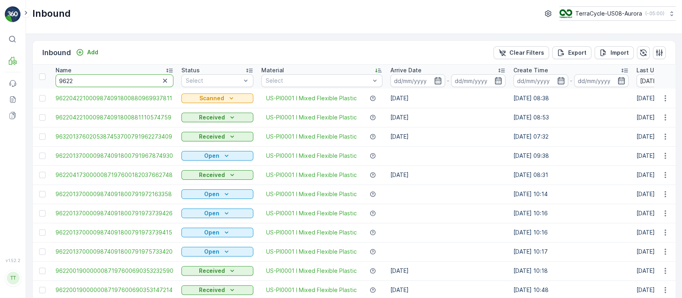
drag, startPoint x: 104, startPoint y: 80, endPoint x: 0, endPoint y: 55, distance: 107.2
click at [0, 55] on div "⌘B MRF Events Reports Documents v 1.52.2 TT [DOMAIN_NAME] [DOMAIN_NAME][EMAIL_A…" at bounding box center [341, 149] width 682 height 298
paste input "001900005088657200"
type input "9622001900005088657200"
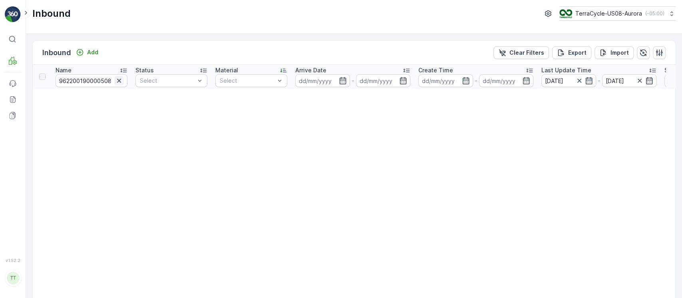
click at [118, 79] on icon "button" at bounding box center [119, 81] width 4 height 4
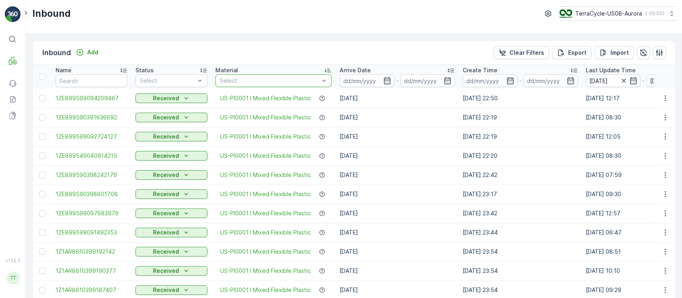
click at [265, 83] on div at bounding box center [269, 80] width 101 height 6
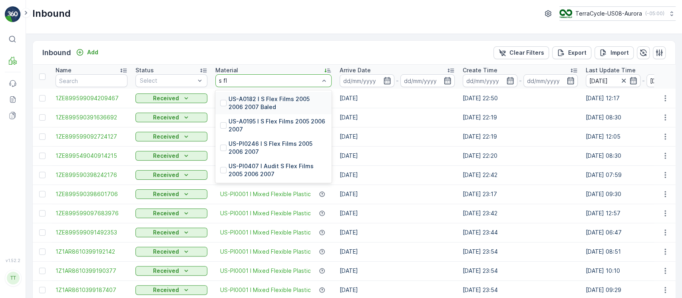
type input "s fle"
click at [260, 145] on p "US-PI0246 I S Flex Films 2005 2006 2007" at bounding box center [277, 148] width 98 height 16
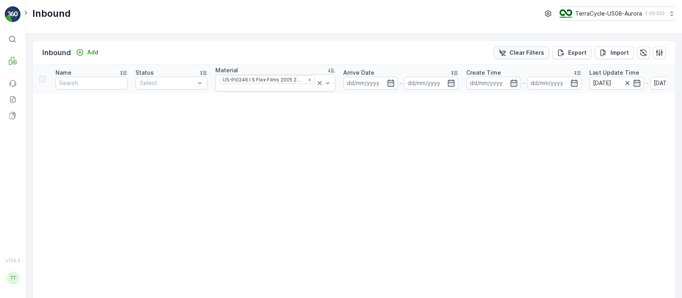
click at [513, 48] on button "Clear Filters" at bounding box center [521, 52] width 56 height 13
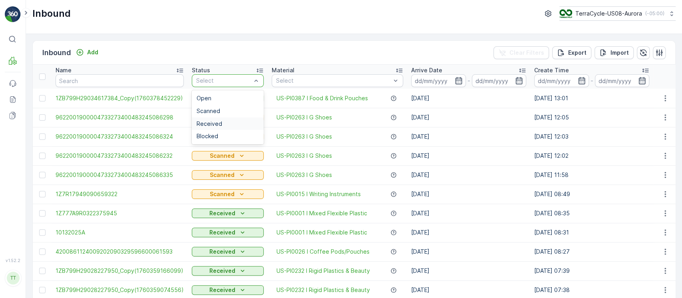
click at [222, 122] on div "Received" at bounding box center [227, 124] width 62 height 6
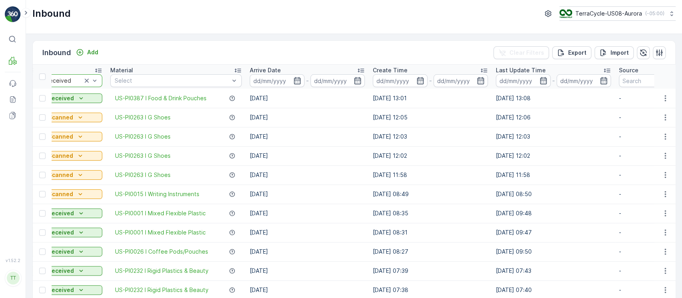
scroll to position [0, 176]
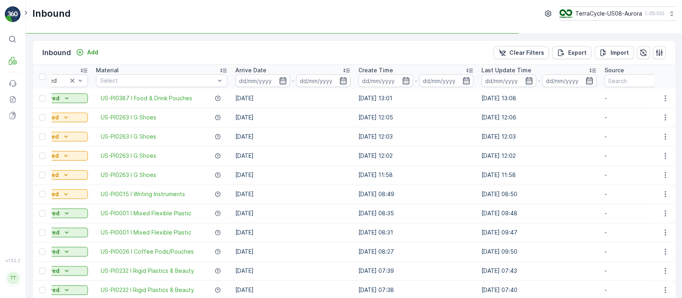
click at [304, 69] on div "Arrive Date" at bounding box center [292, 70] width 115 height 8
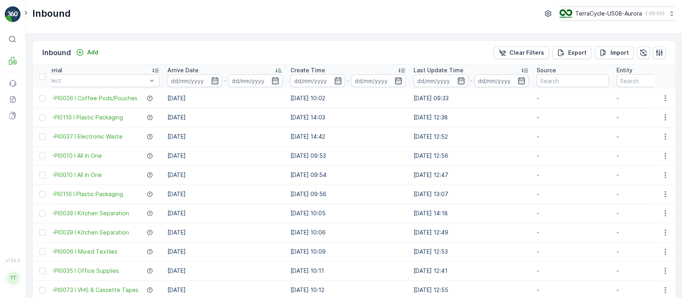
click at [224, 71] on div "Arrive Date" at bounding box center [224, 70] width 115 height 8
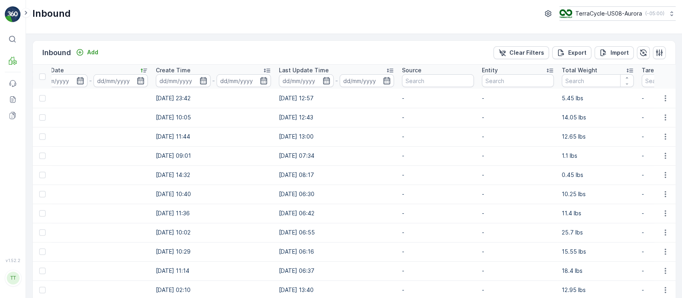
scroll to position [0, 359]
click at [590, 72] on p "Total Weight" at bounding box center [579, 70] width 36 height 8
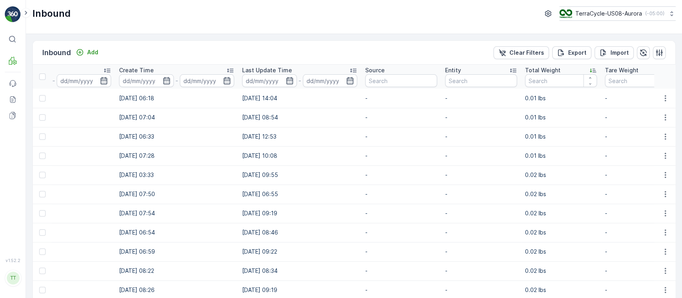
click at [575, 71] on div "Total Weight" at bounding box center [561, 70] width 72 height 8
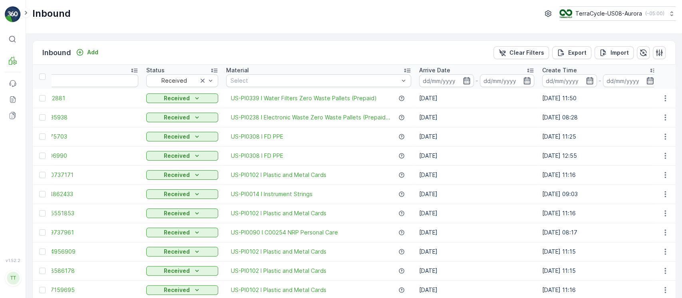
scroll to position [0, 4]
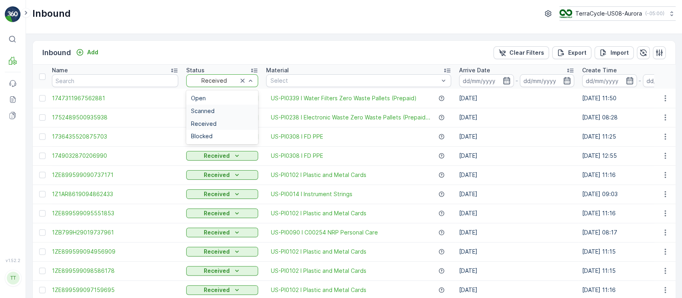
click at [214, 109] on div "Scanned" at bounding box center [222, 111] width 62 height 6
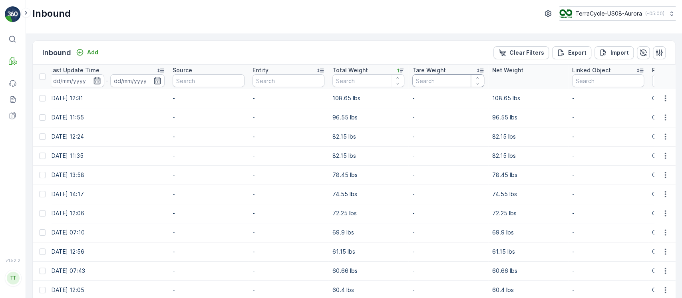
scroll to position [0, 597]
click at [362, 72] on p "Total Weight" at bounding box center [351, 70] width 36 height 8
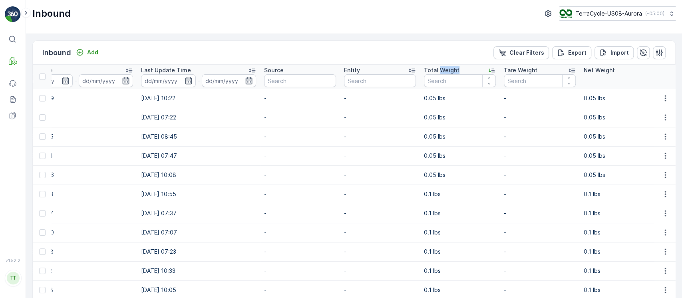
scroll to position [0, 264]
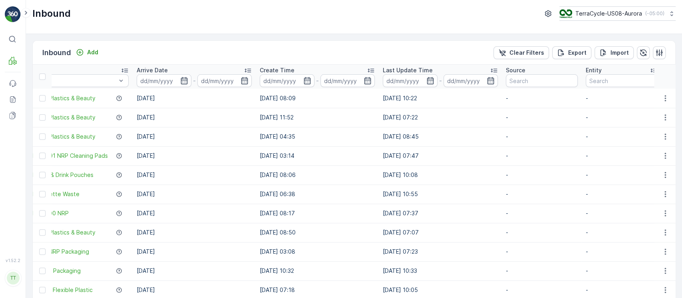
click at [229, 71] on div "Arrive Date" at bounding box center [194, 70] width 115 height 8
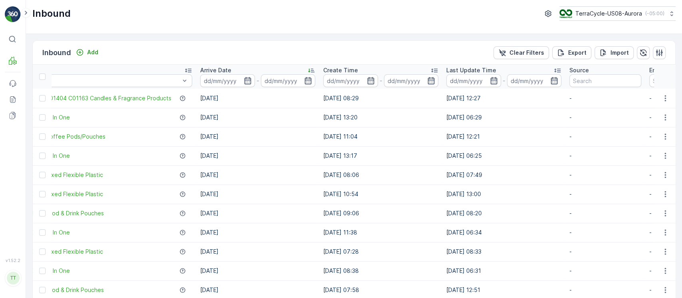
click at [229, 71] on div "Arrive Date" at bounding box center [257, 70] width 115 height 8
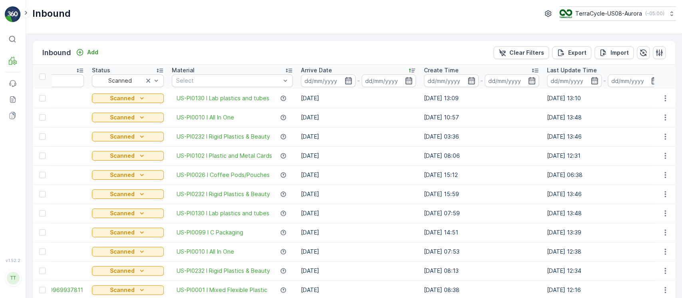
scroll to position [0, 72]
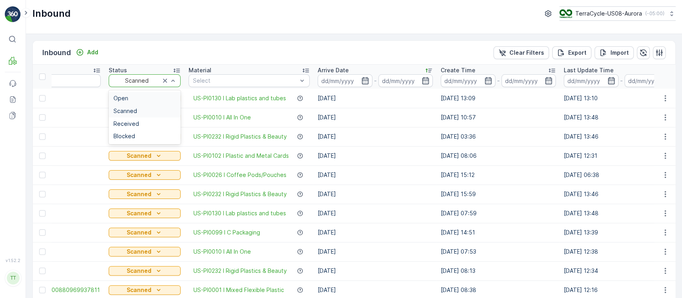
click at [137, 95] on div "Open" at bounding box center [144, 98] width 62 height 6
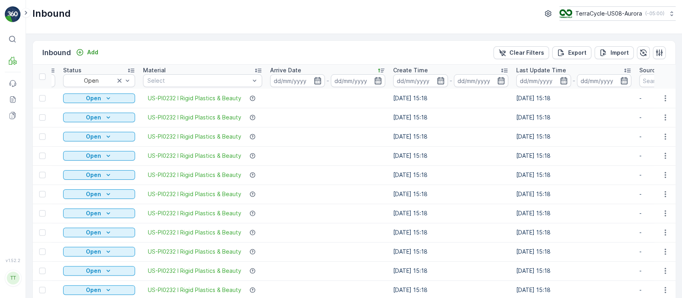
click at [346, 69] on div "Arrive Date" at bounding box center [327, 70] width 115 height 8
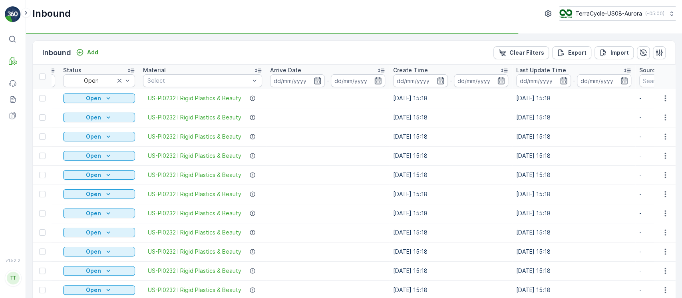
click at [368, 72] on div "Arrive Date" at bounding box center [327, 70] width 115 height 8
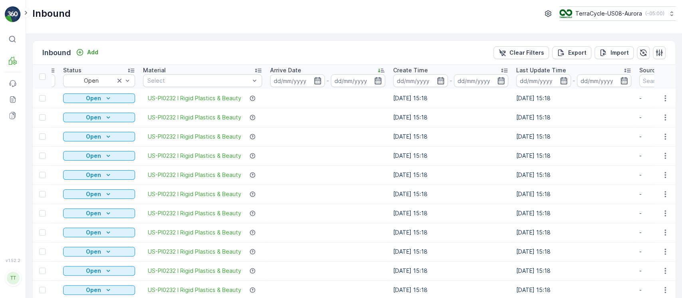
click at [368, 72] on div "Arrive Date" at bounding box center [327, 70] width 115 height 8
